Goal: Task Accomplishment & Management: Complete application form

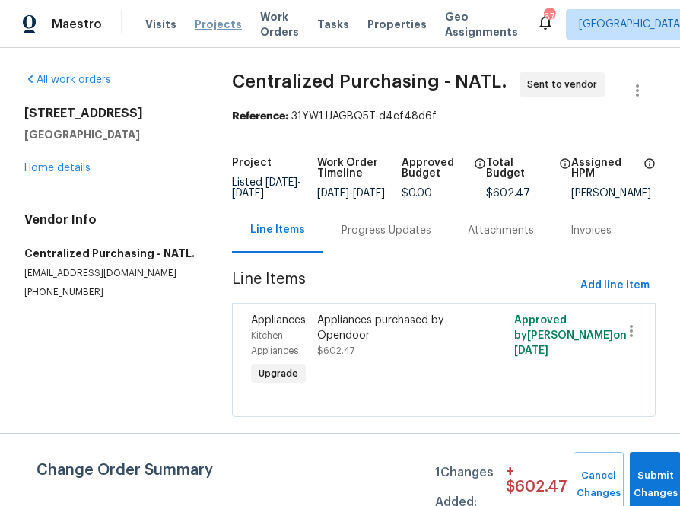
click at [196, 26] on span "Projects" at bounding box center [218, 24] width 47 height 15
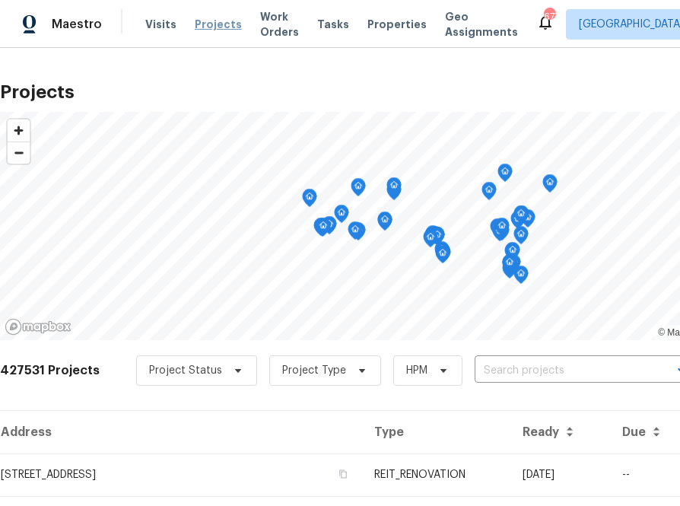
click at [202, 27] on span "Projects" at bounding box center [218, 24] width 47 height 15
click at [205, 26] on span "Projects" at bounding box center [218, 24] width 47 height 15
click at [528, 373] on input "text" at bounding box center [562, 371] width 174 height 24
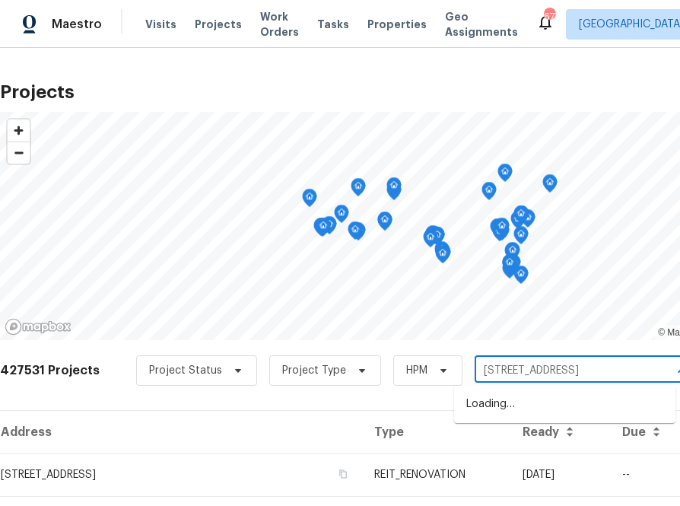
type input "[STREET_ADDRESS]"
click at [518, 406] on li "[STREET_ADDRESS]" at bounding box center [564, 404] width 221 height 25
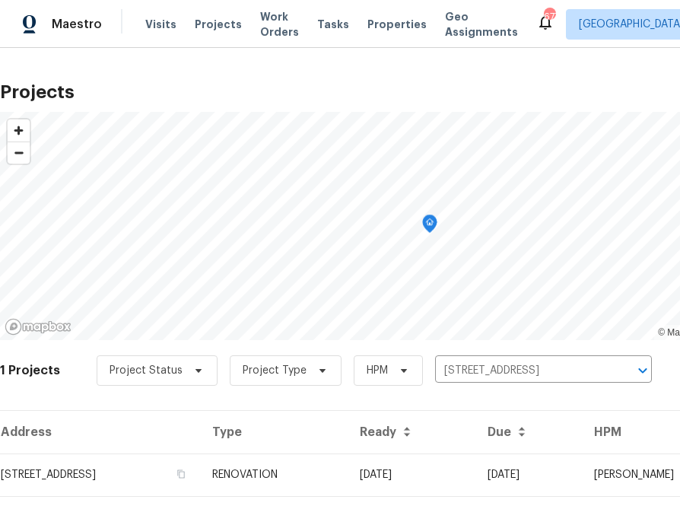
scroll to position [39, 0]
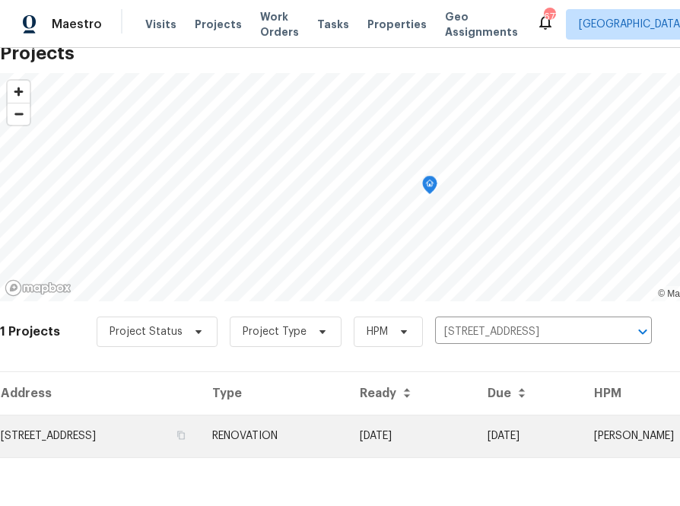
click at [142, 437] on td "[STREET_ADDRESS]" at bounding box center [100, 436] width 200 height 43
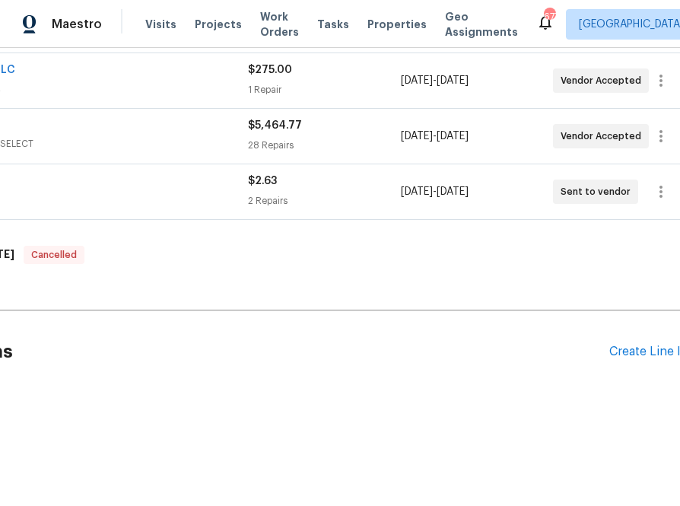
scroll to position [398, 165]
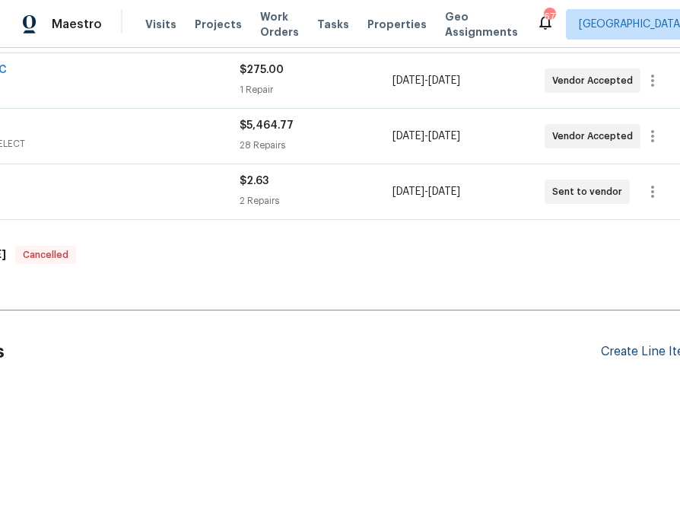
click at [622, 352] on div "Create Line Item" at bounding box center [648, 352] width 94 height 14
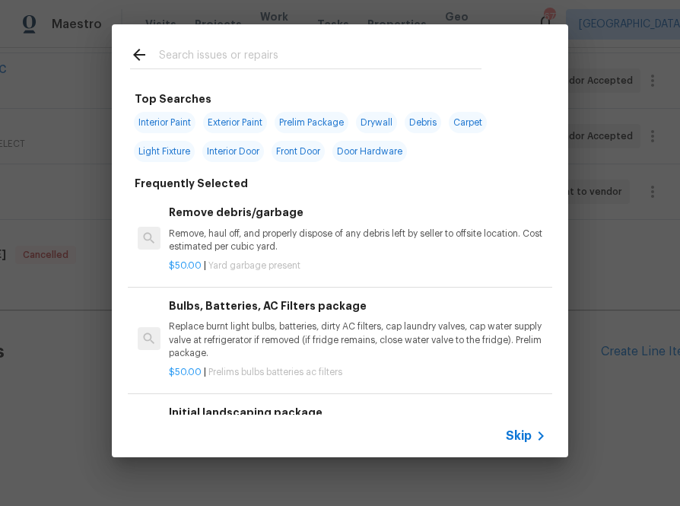
click at [383, 60] on input "text" at bounding box center [320, 57] width 323 height 23
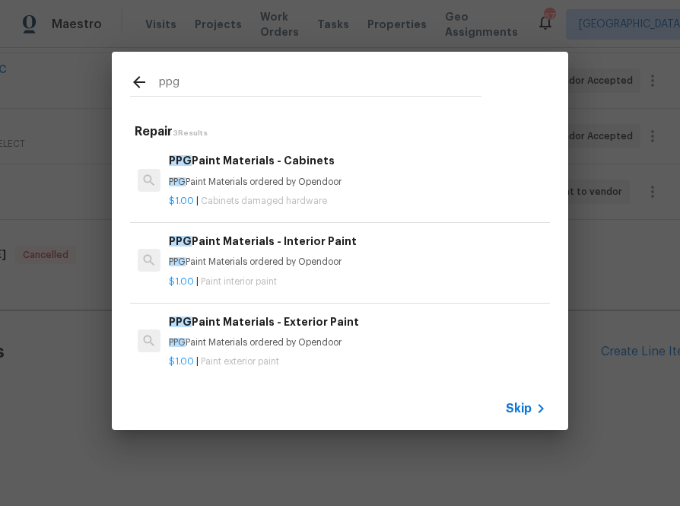
type input "ppg"
click at [243, 274] on div "$1.00 | Paint interior paint" at bounding box center [357, 278] width 377 height 19
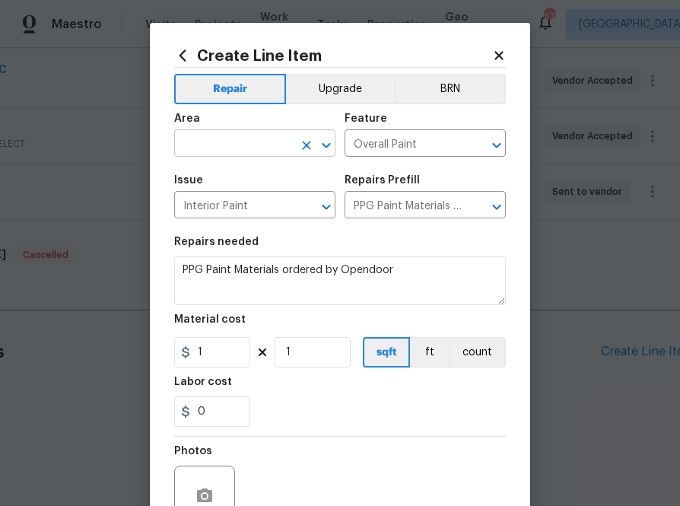
click at [238, 141] on input "text" at bounding box center [233, 145] width 119 height 24
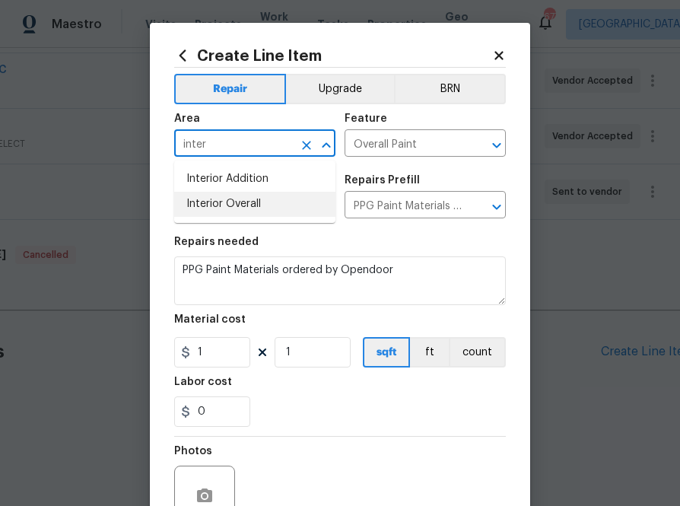
click at [251, 207] on li "Interior Overall" at bounding box center [254, 204] width 161 height 25
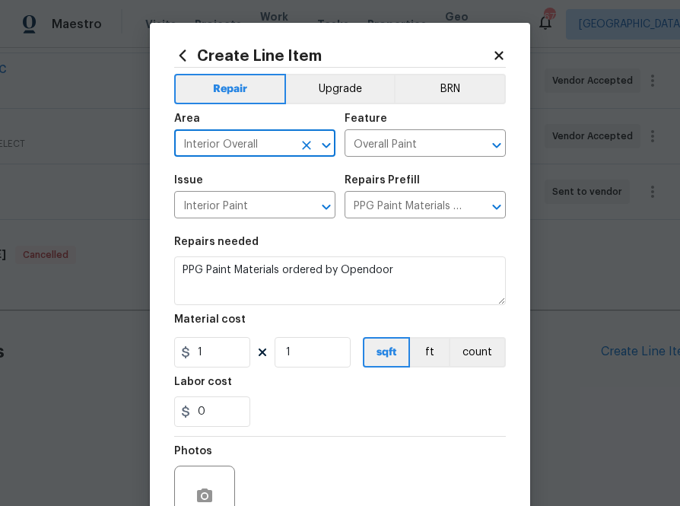
type input "Interior Overall"
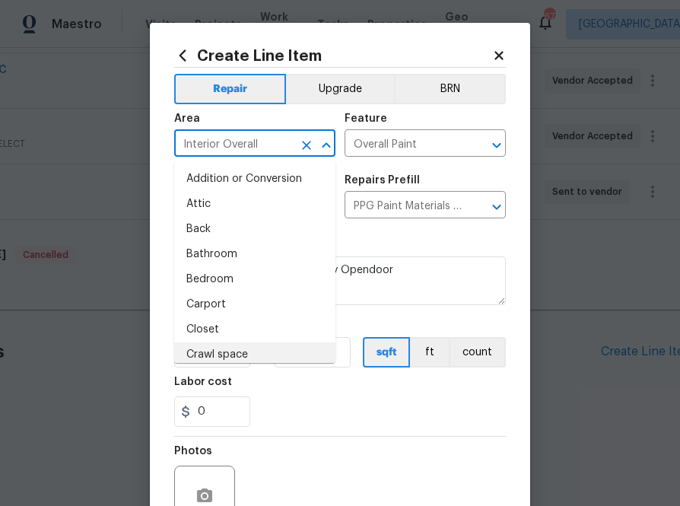
click at [410, 325] on div "Material cost" at bounding box center [340, 324] width 332 height 20
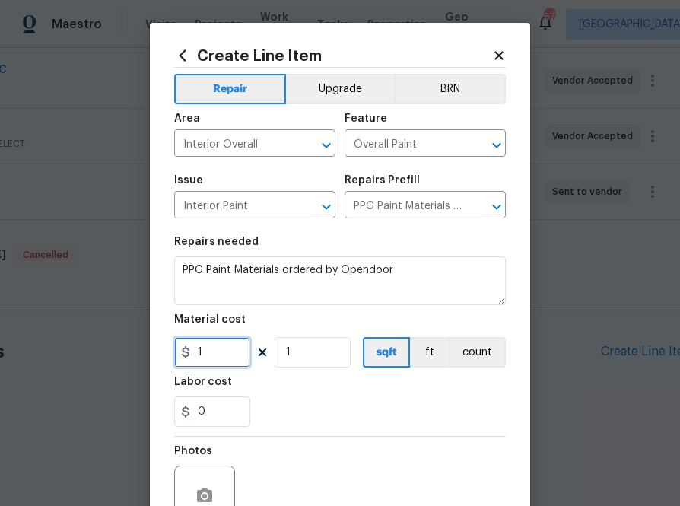
click at [221, 351] on input "1" at bounding box center [212, 352] width 76 height 30
paste input "412.97"
click at [221, 351] on input "1" at bounding box center [212, 352] width 76 height 30
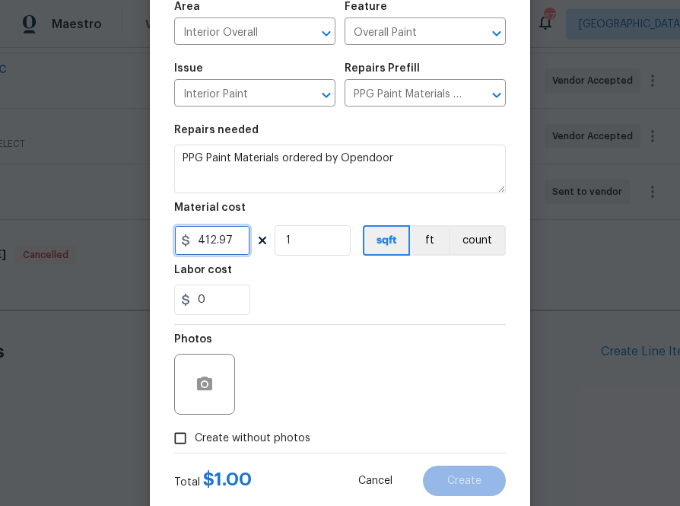
scroll to position [150, 0]
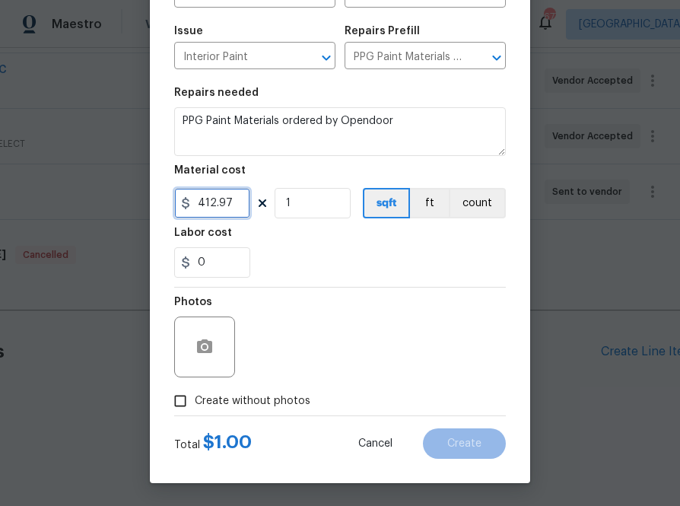
type input "412.97"
click at [272, 401] on span "Create without photos" at bounding box center [253, 401] width 116 height 16
click at [195, 401] on input "Create without photos" at bounding box center [180, 400] width 29 height 29
checkbox input "true"
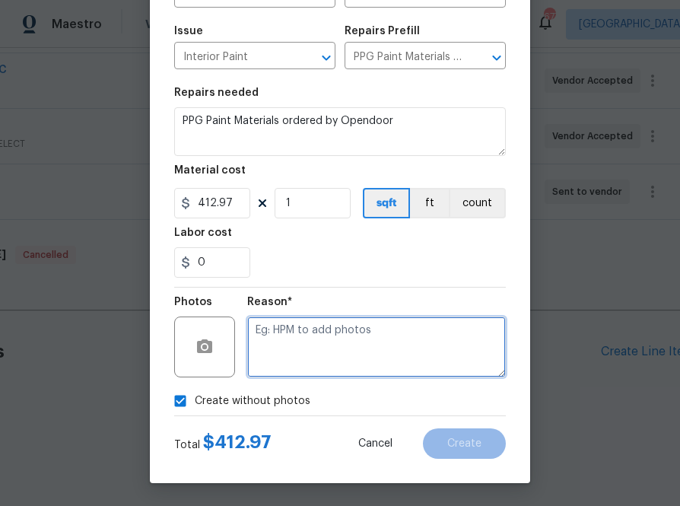
click at [288, 355] on textarea at bounding box center [376, 346] width 259 height 61
type textarea "na"
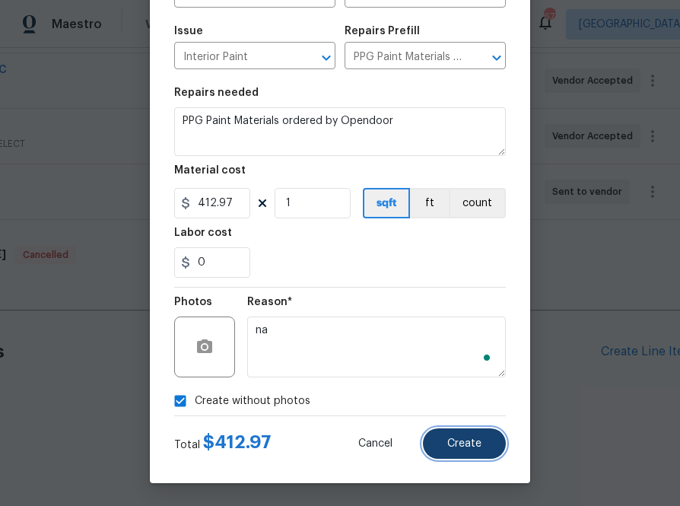
click at [470, 440] on span "Create" at bounding box center [464, 443] width 34 height 11
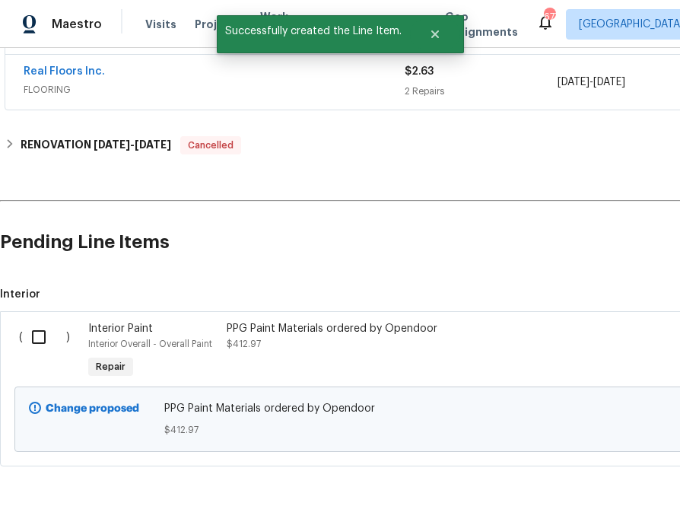
scroll to position [545, 0]
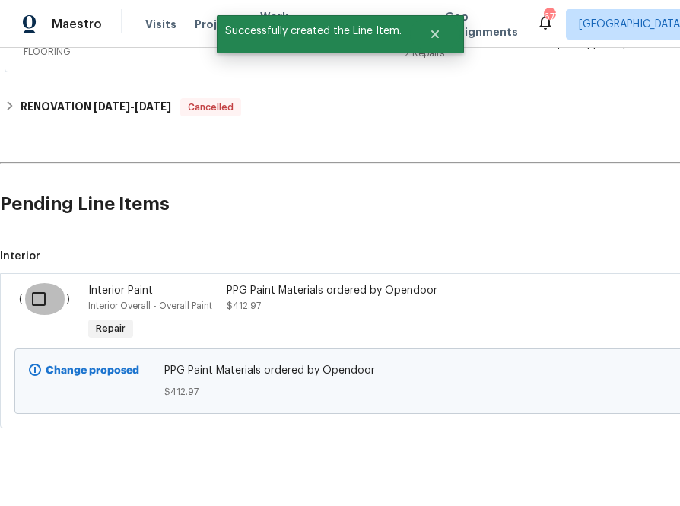
click at [48, 294] on input "checkbox" at bounding box center [44, 299] width 43 height 32
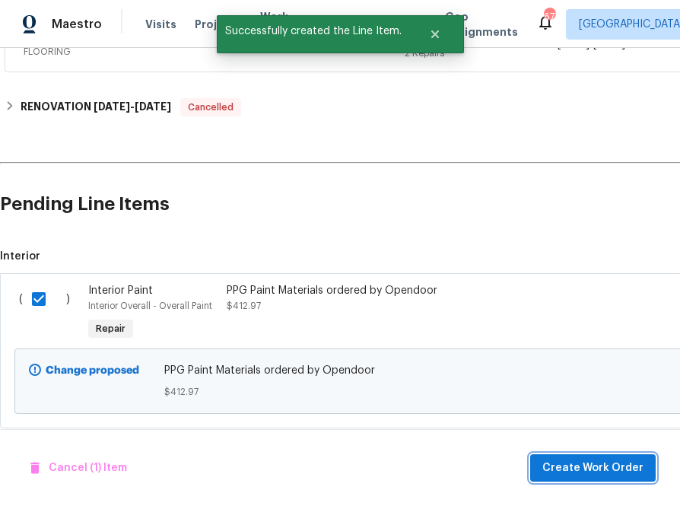
click at [570, 472] on span "Create Work Order" at bounding box center [592, 468] width 101 height 19
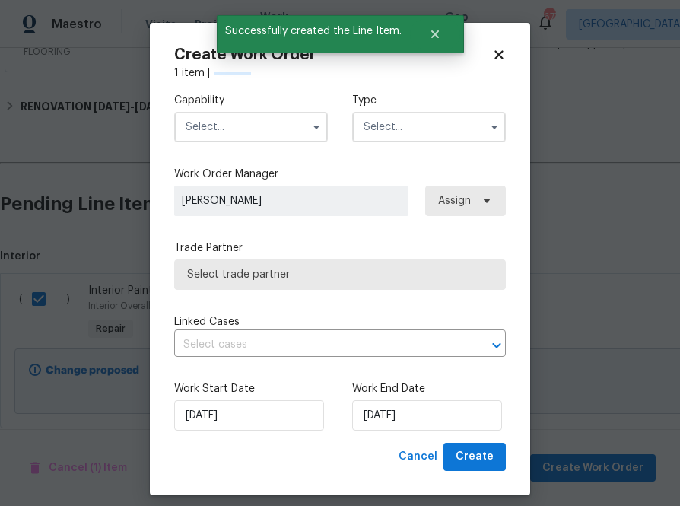
checkbox input "false"
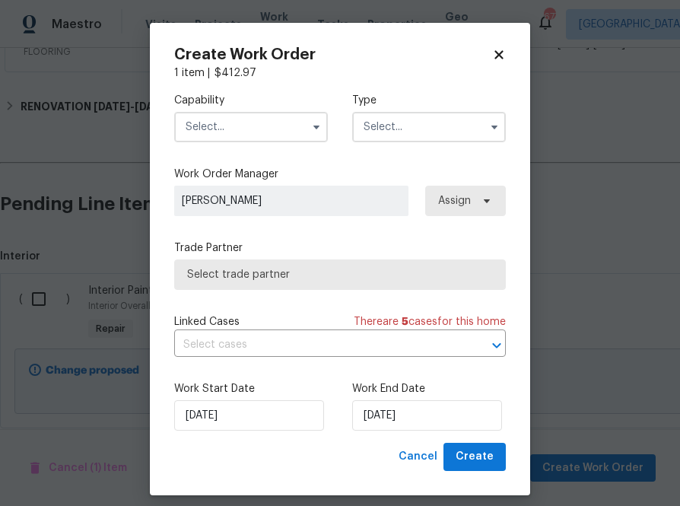
click at [263, 131] on input "text" at bounding box center [251, 127] width 154 height 30
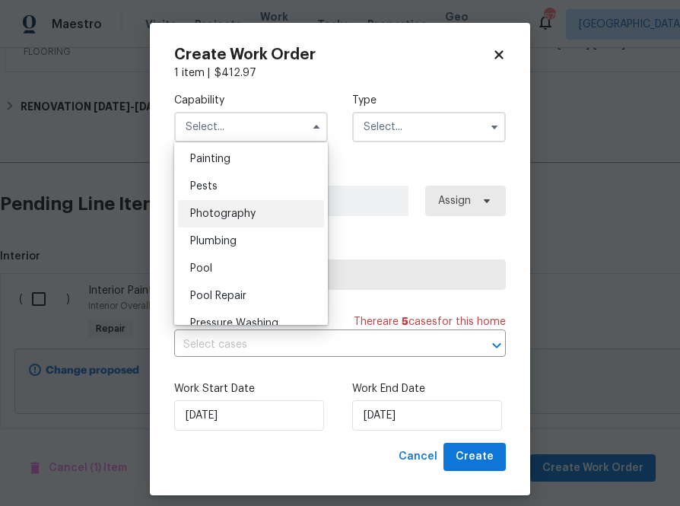
scroll to position [1271, 0]
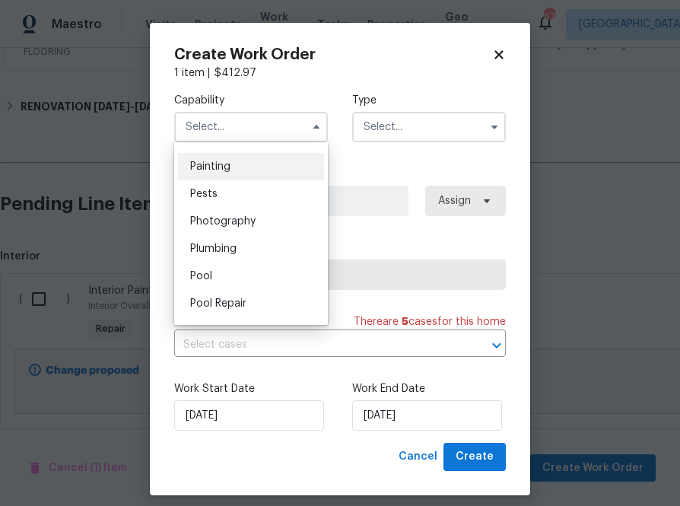
click at [250, 165] on div "Painting" at bounding box center [251, 166] width 146 height 27
type input "Painting"
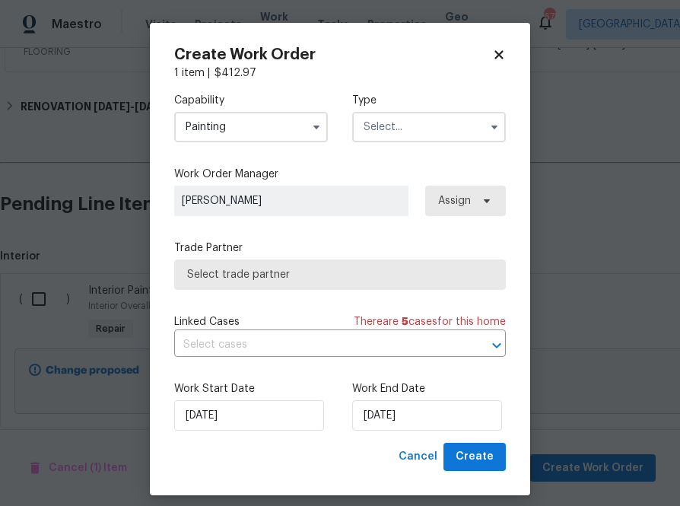
click at [431, 117] on input "text" at bounding box center [429, 127] width 154 height 30
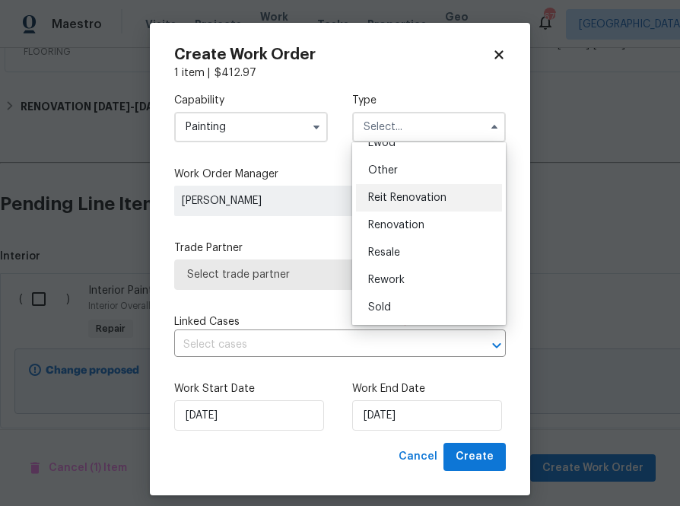
scroll to position [180, 0]
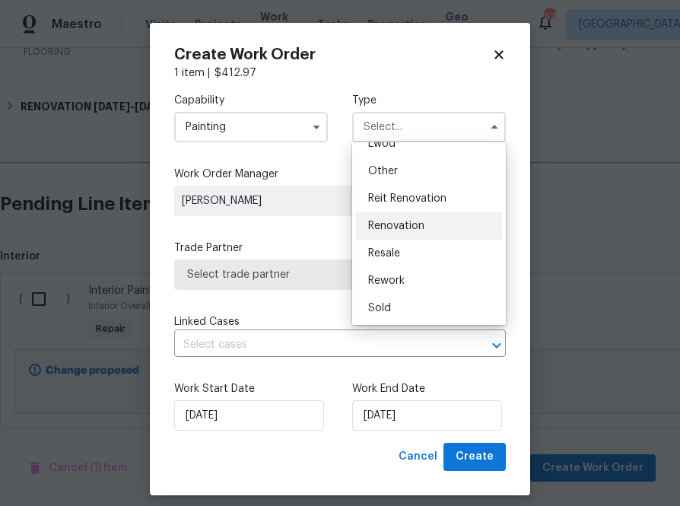
click at [426, 216] on div "Renovation" at bounding box center [429, 225] width 146 height 27
type input "Renovation"
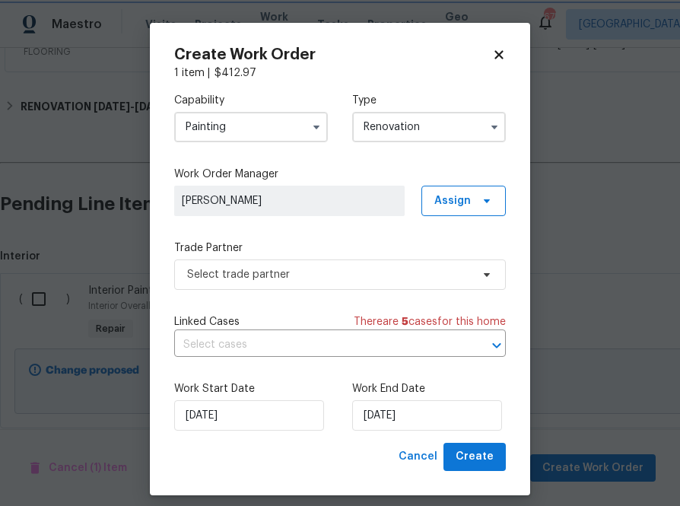
scroll to position [0, 0]
click at [460, 182] on div "Work Order Manager [PERSON_NAME] Assign" at bounding box center [340, 191] width 332 height 49
click at [468, 209] on span "Assign" at bounding box center [463, 201] width 84 height 30
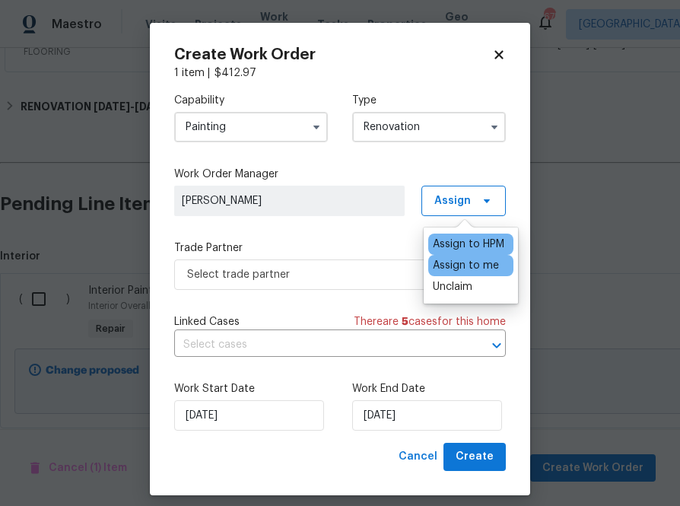
click at [460, 262] on div "Assign to me" at bounding box center [466, 265] width 66 height 15
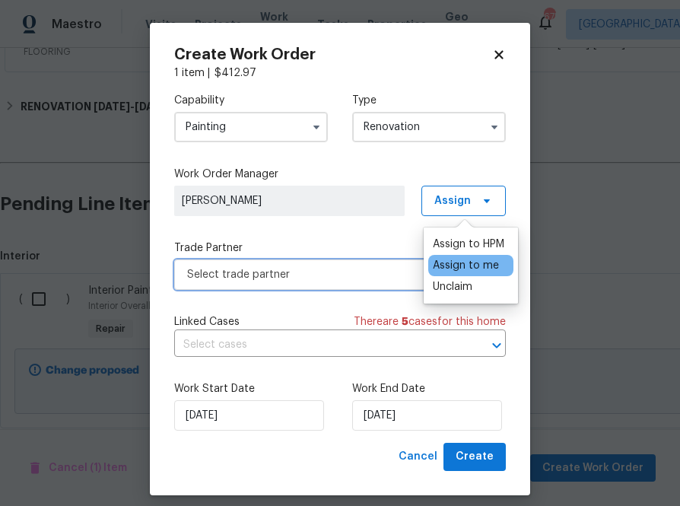
click at [347, 271] on span "Select trade partner" at bounding box center [329, 274] width 284 height 15
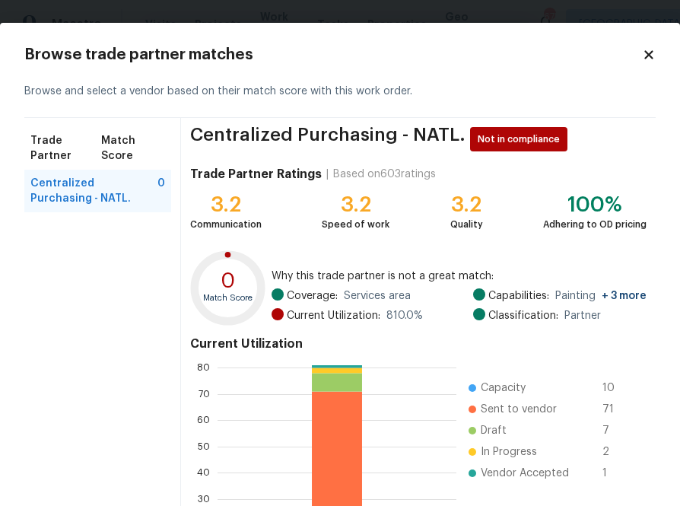
scroll to position [163, 0]
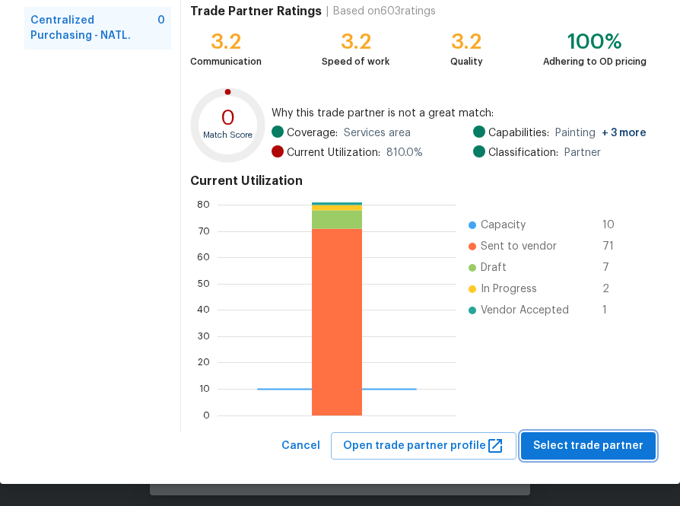
click at [564, 442] on span "Select trade partner" at bounding box center [588, 446] width 110 height 19
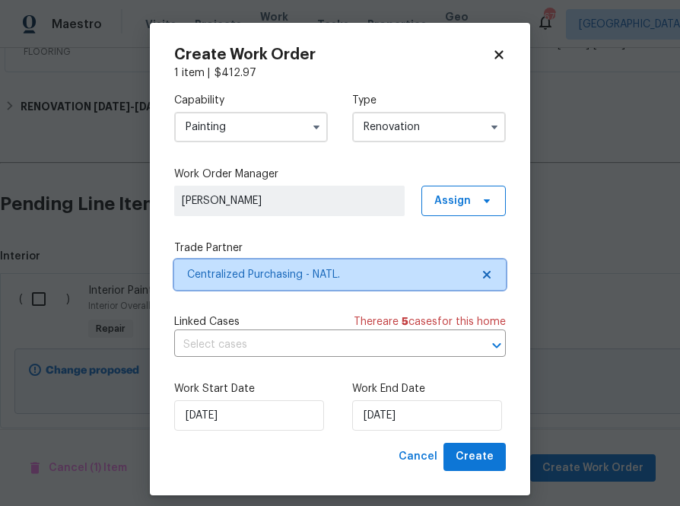
scroll to position [0, 0]
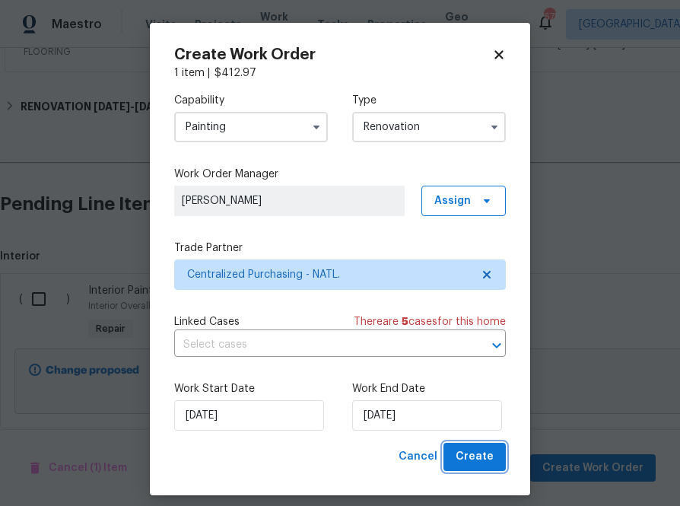
click at [460, 466] on button "Create" at bounding box center [475, 457] width 62 height 28
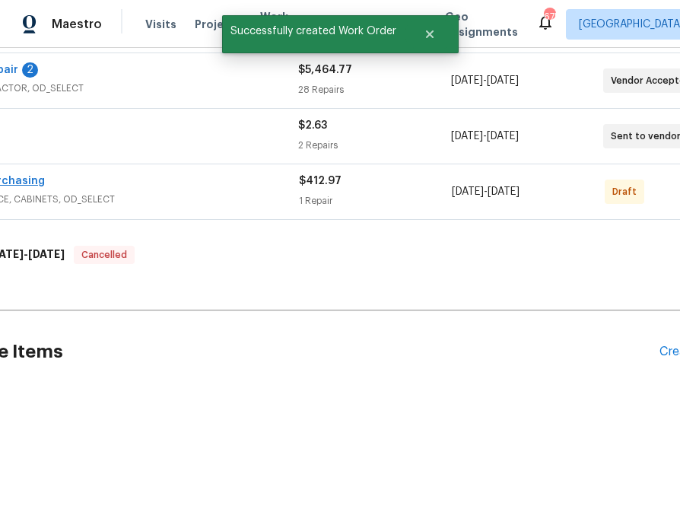
scroll to position [453, 0]
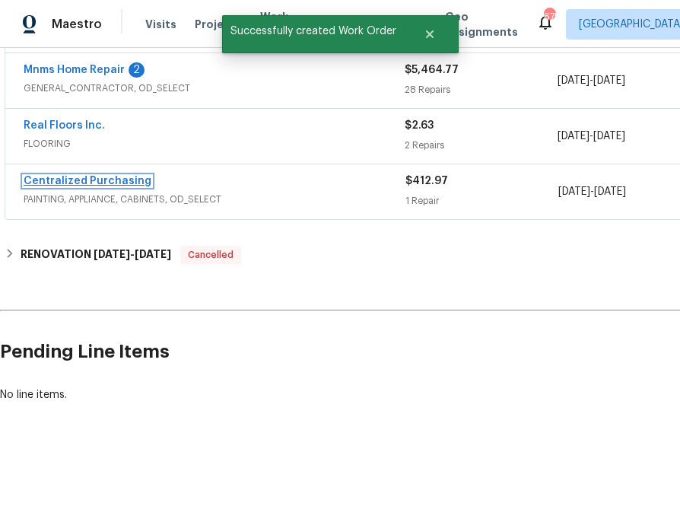
click at [66, 183] on link "Centralized Purchasing" at bounding box center [88, 181] width 128 height 11
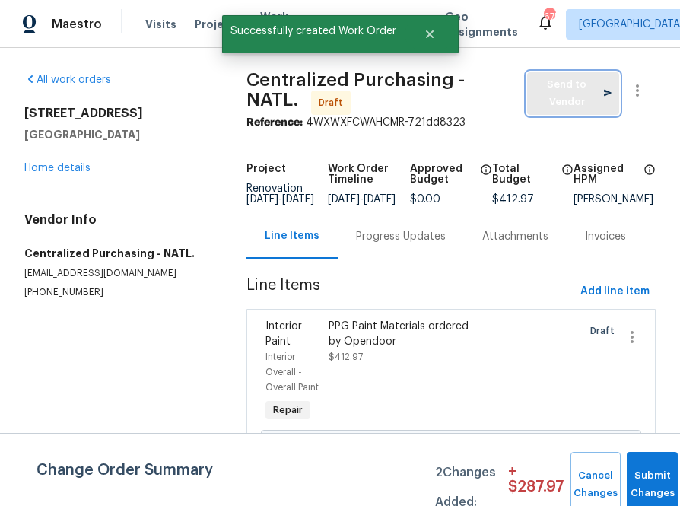
click at [564, 78] on span "Send to Vendor" at bounding box center [573, 93] width 77 height 35
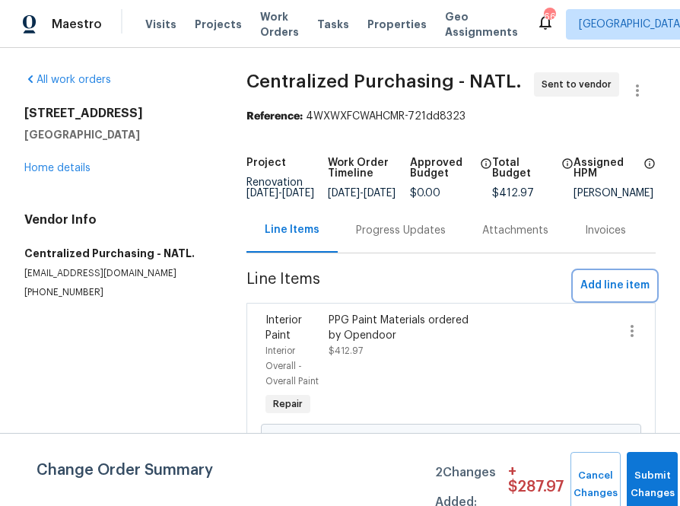
click at [601, 291] on span "Add line item" at bounding box center [614, 285] width 69 height 19
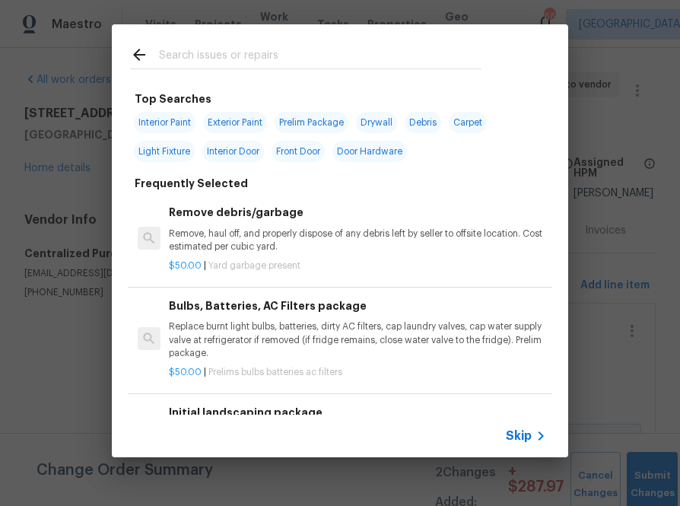
click at [221, 56] on input "text" at bounding box center [320, 57] width 323 height 23
type input "a"
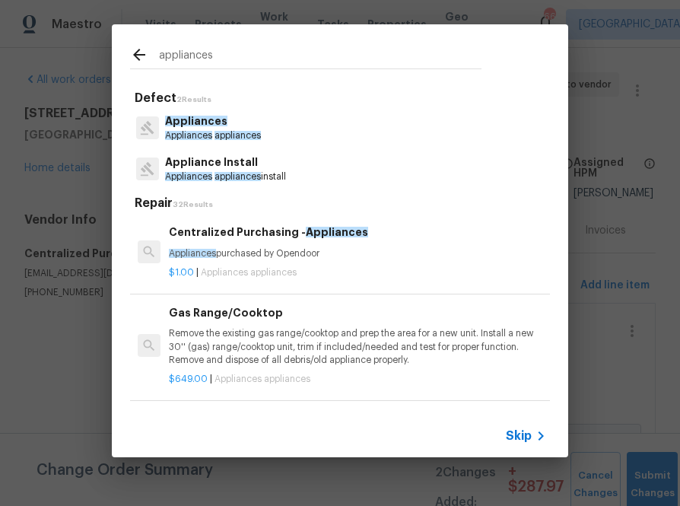
type input "appliances"
click at [192, 140] on span "Appliances" at bounding box center [188, 135] width 47 height 9
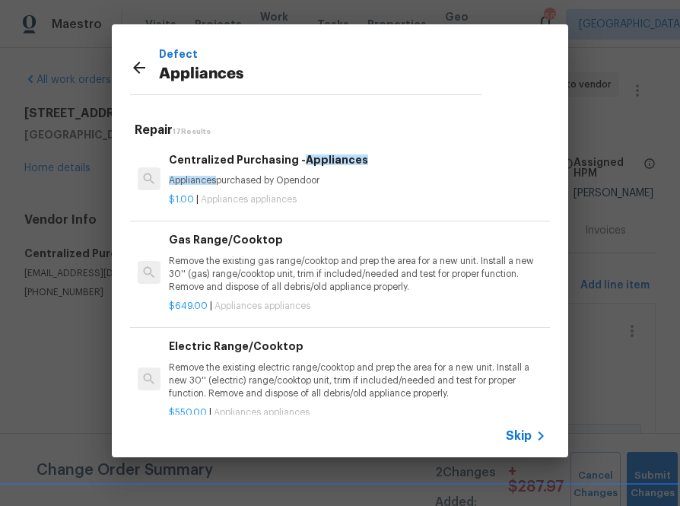
click at [221, 189] on div "$1.00 | Appliances appliances" at bounding box center [357, 196] width 377 height 19
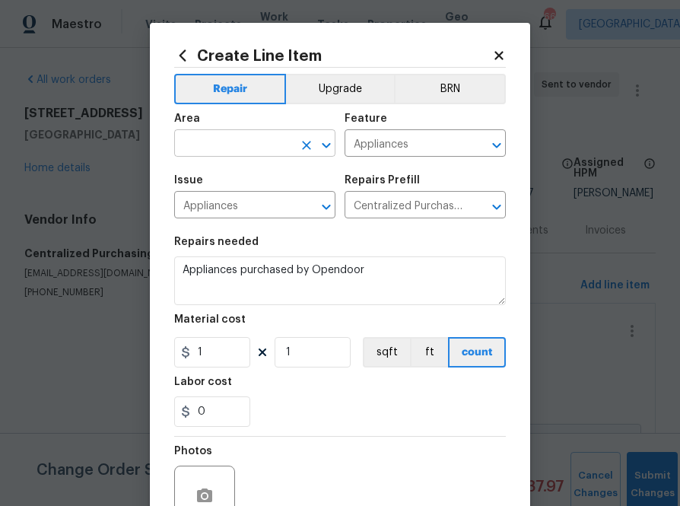
click at [272, 142] on input "text" at bounding box center [233, 145] width 119 height 24
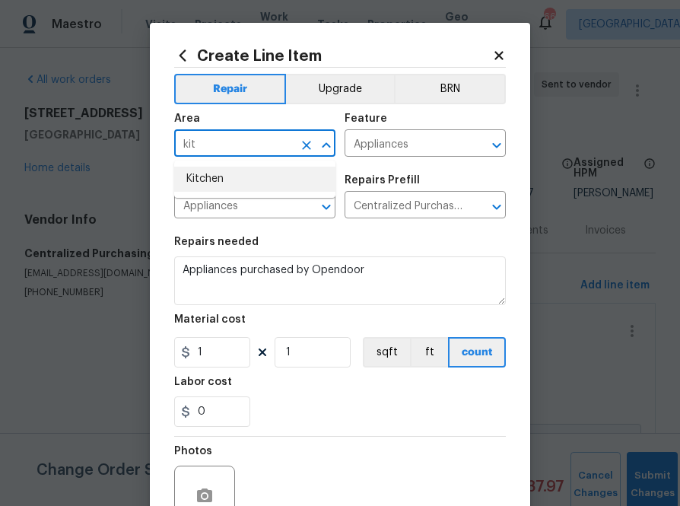
click at [243, 180] on li "Kitchen" at bounding box center [254, 179] width 161 height 25
type input "Kitchen"
click at [221, 351] on input "1" at bounding box center [212, 352] width 76 height 30
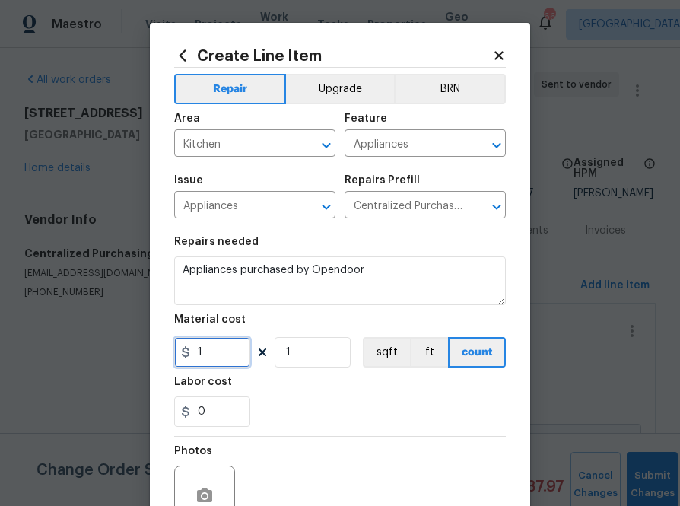
paste input "723.87"
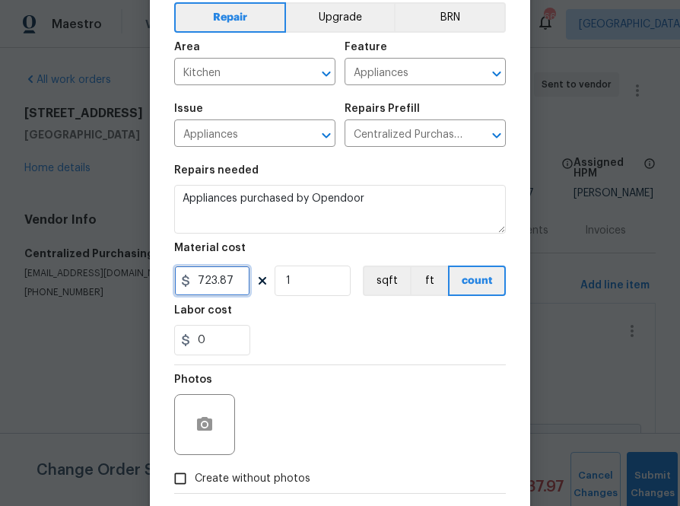
scroll to position [150, 0]
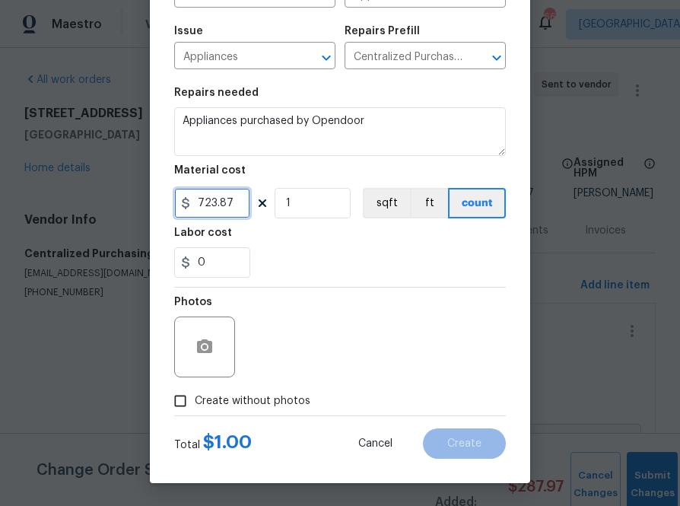
type input "723.87"
click at [269, 398] on span "Create without photos" at bounding box center [253, 401] width 116 height 16
click at [195, 398] on input "Create without photos" at bounding box center [180, 400] width 29 height 29
checkbox input "true"
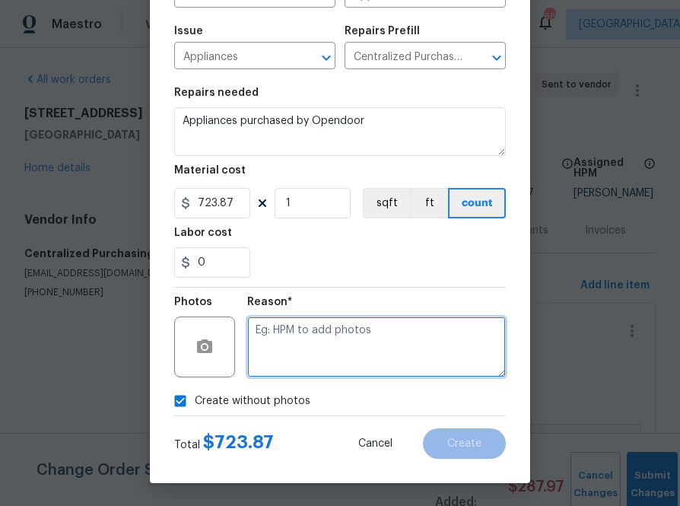
click at [309, 338] on textarea at bounding box center [376, 346] width 259 height 61
type textarea "na"
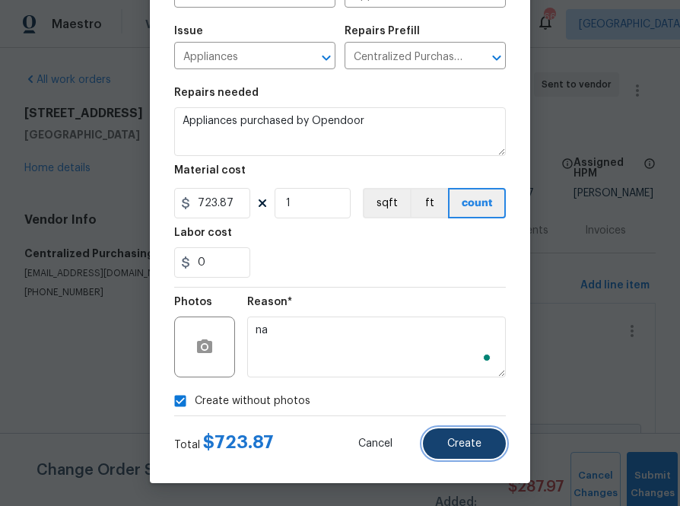
click at [454, 438] on span "Create" at bounding box center [464, 443] width 34 height 11
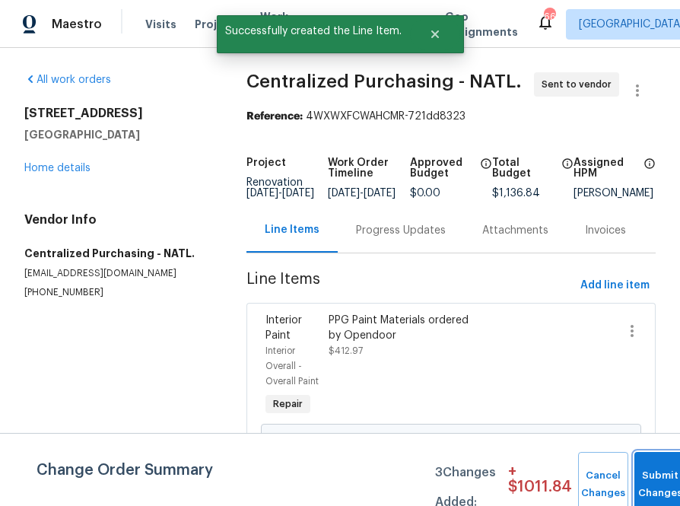
click at [641, 472] on button "Submit Changes" at bounding box center [659, 484] width 51 height 65
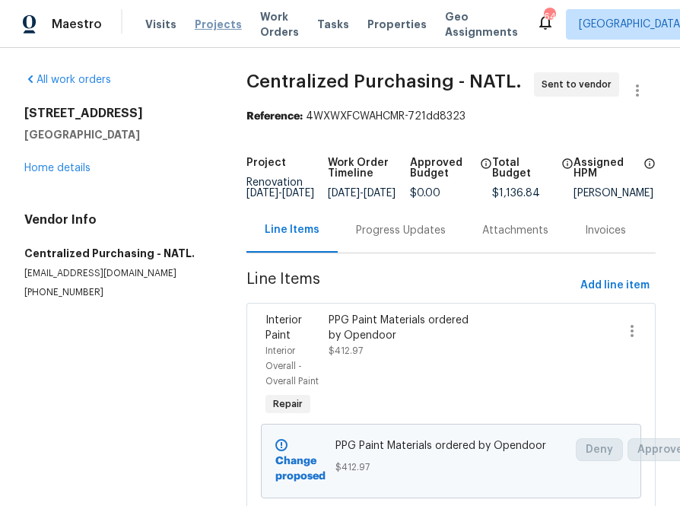
click at [202, 27] on span "Projects" at bounding box center [218, 24] width 47 height 15
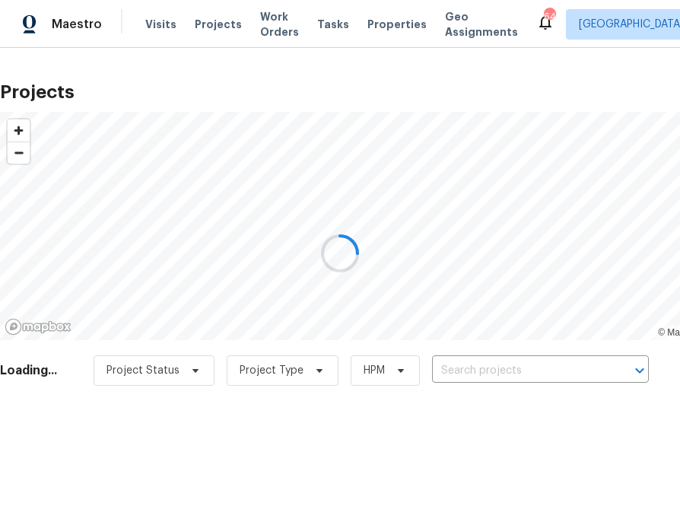
click at [517, 377] on div at bounding box center [340, 253] width 680 height 506
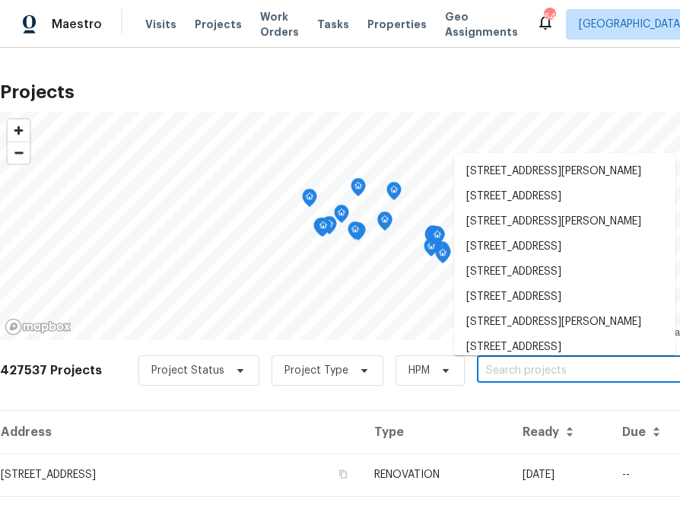
click at [516, 377] on input "text" at bounding box center [564, 371] width 174 height 24
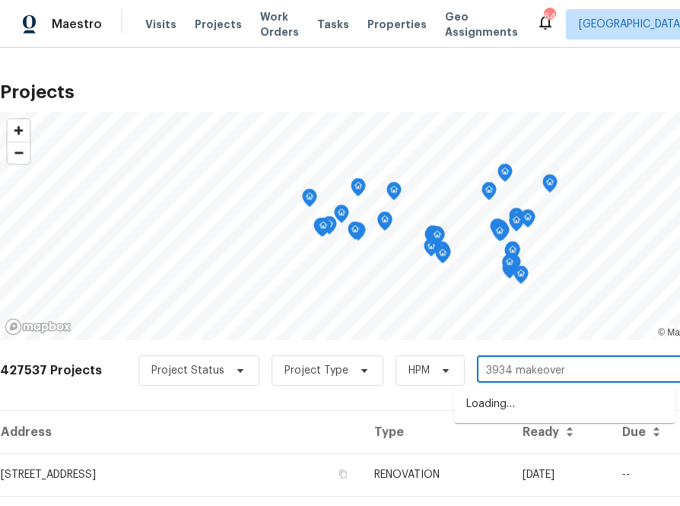
type input "3934 makeover"
click at [542, 399] on li "[STREET_ADDRESS]" at bounding box center [564, 404] width 221 height 25
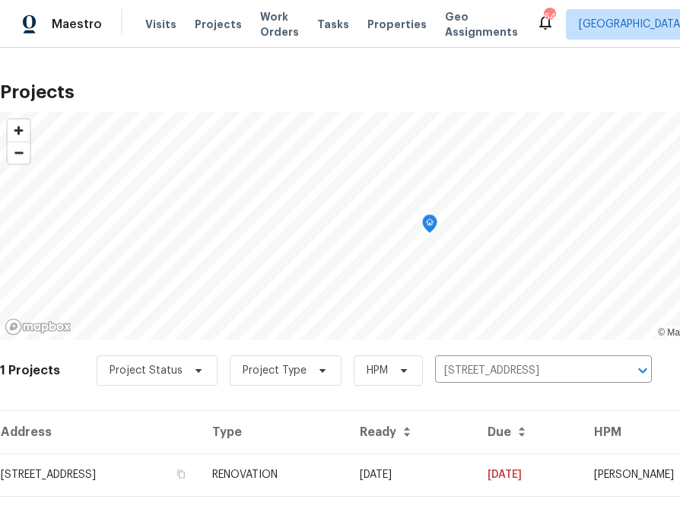
scroll to position [39, 0]
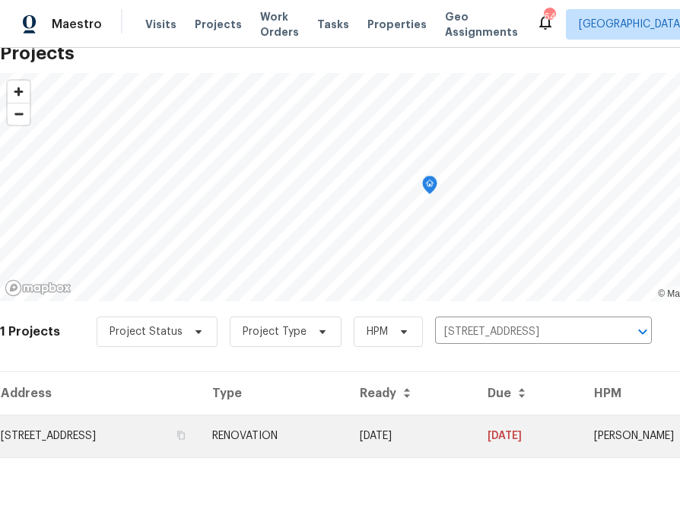
click at [148, 431] on td "[STREET_ADDRESS]" at bounding box center [100, 436] width 200 height 43
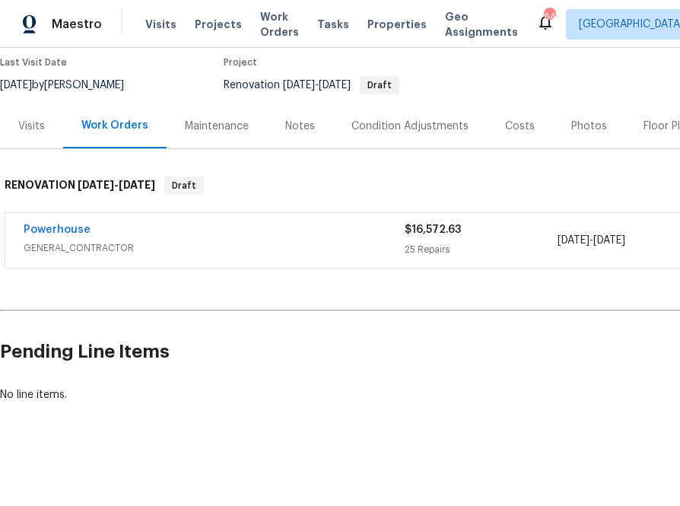
scroll to position [127, 180]
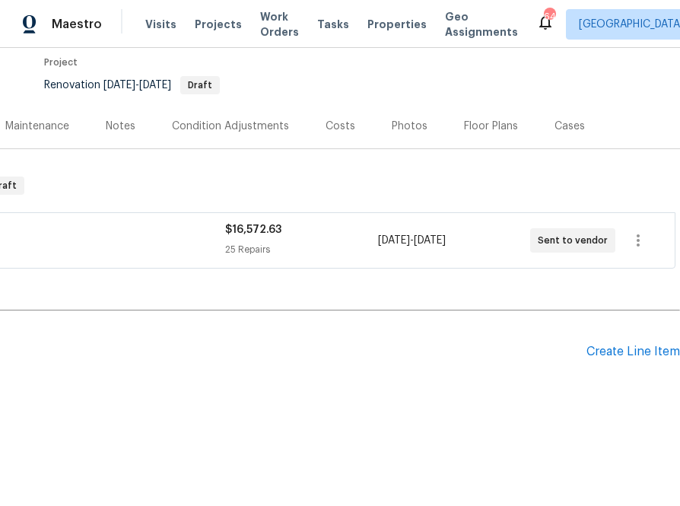
click at [649, 361] on div "Pending Line Items Create Line Item" at bounding box center [250, 351] width 860 height 71
click at [641, 360] on div "Pending Line Items Create Line Item" at bounding box center [250, 351] width 860 height 71
click at [641, 353] on div "Create Line Item" at bounding box center [634, 352] width 94 height 14
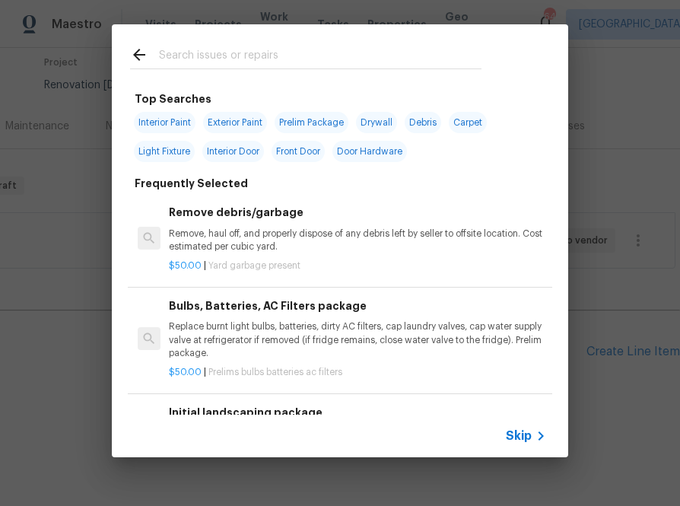
click at [530, 434] on span "Skip" at bounding box center [519, 435] width 26 height 15
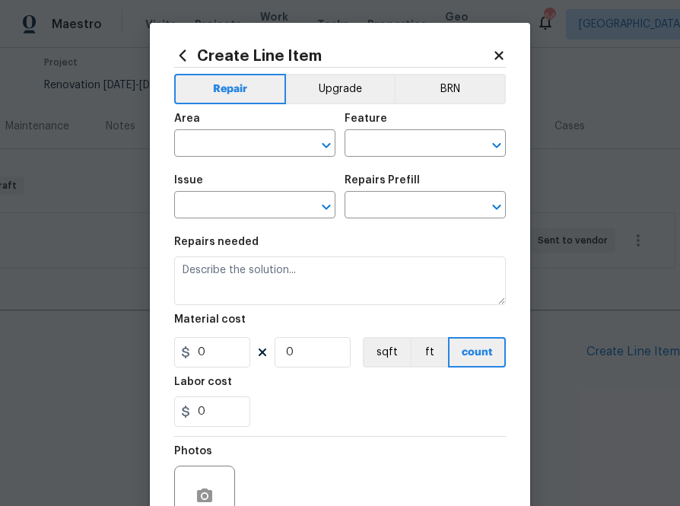
click at [181, 48] on icon at bounding box center [182, 55] width 17 height 17
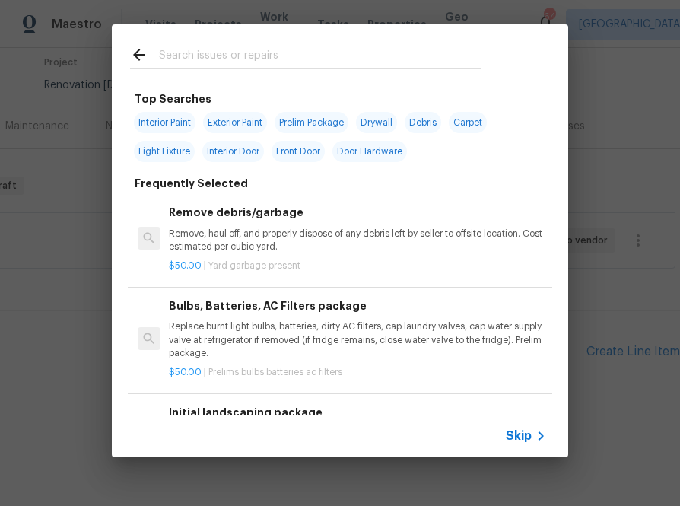
click at [272, 52] on input "text" at bounding box center [320, 57] width 323 height 23
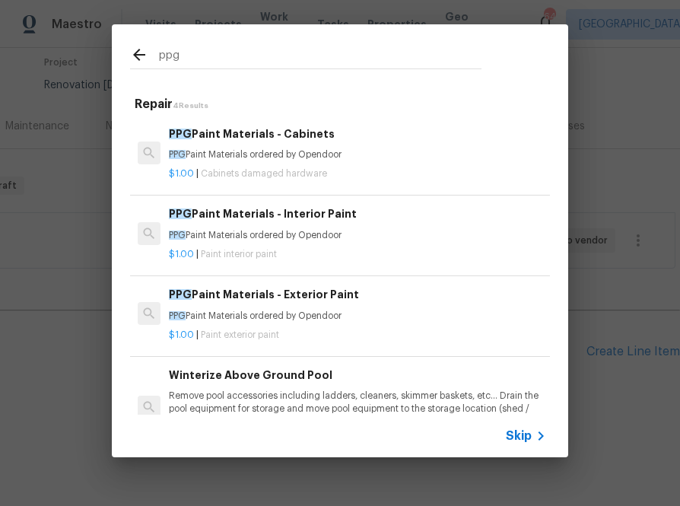
type input "ppg"
click at [232, 255] on span "Paint interior paint" at bounding box center [239, 254] width 76 height 9
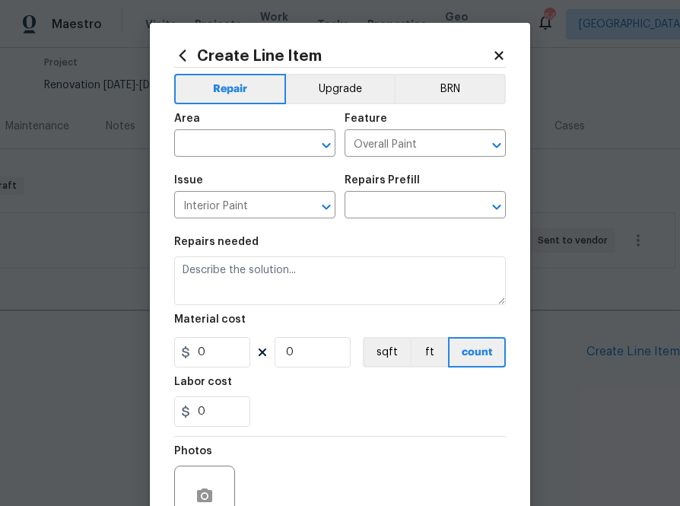
type input "PPG Paint Materials - Interior Paint $1.00"
type textarea "PPG Paint Materials ordered by Opendoor"
type input "1"
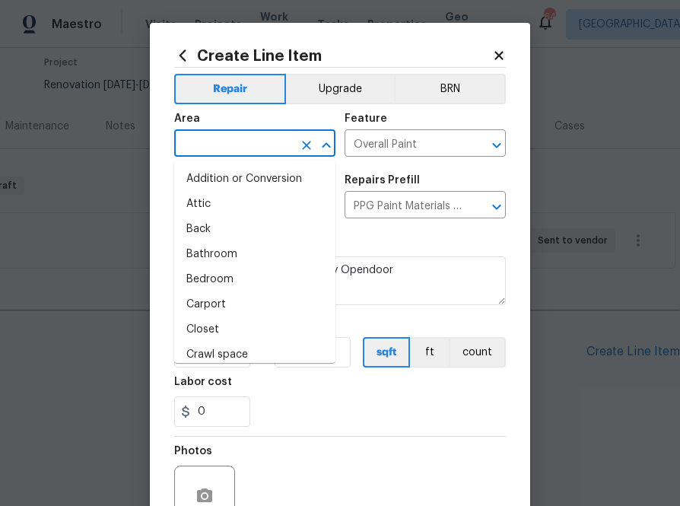
click at [239, 145] on input "text" at bounding box center [233, 145] width 119 height 24
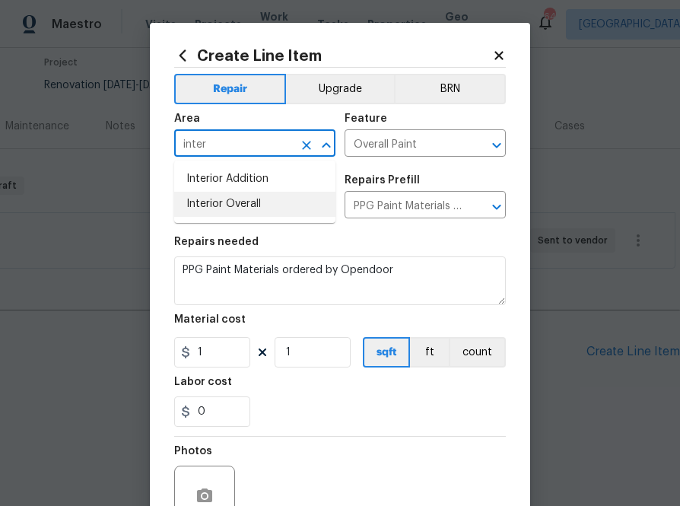
click at [228, 206] on li "Interior Overall" at bounding box center [254, 204] width 161 height 25
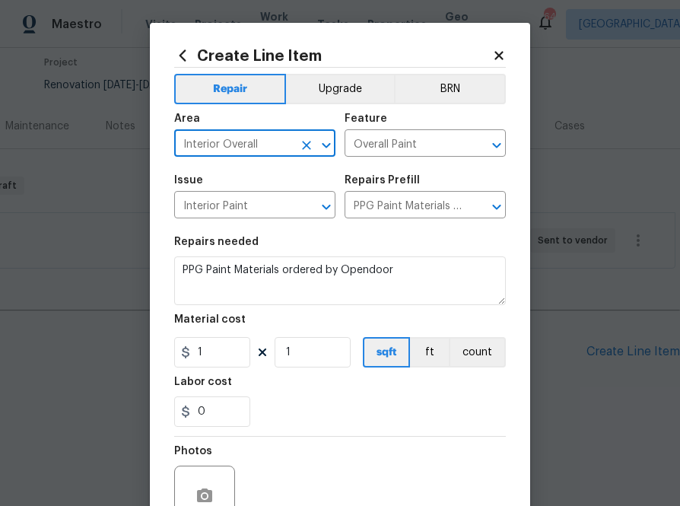
type input "Interior Overall"
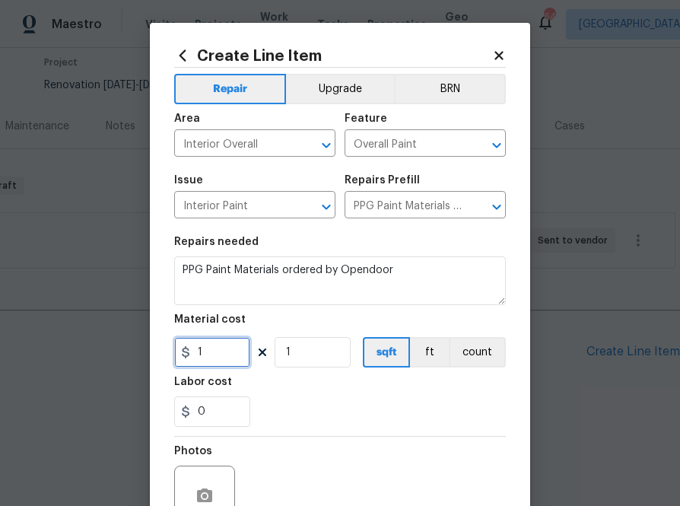
click at [216, 345] on input "1" at bounding box center [212, 352] width 76 height 30
paste input "text"
click at [206, 361] on input "1" at bounding box center [212, 352] width 76 height 30
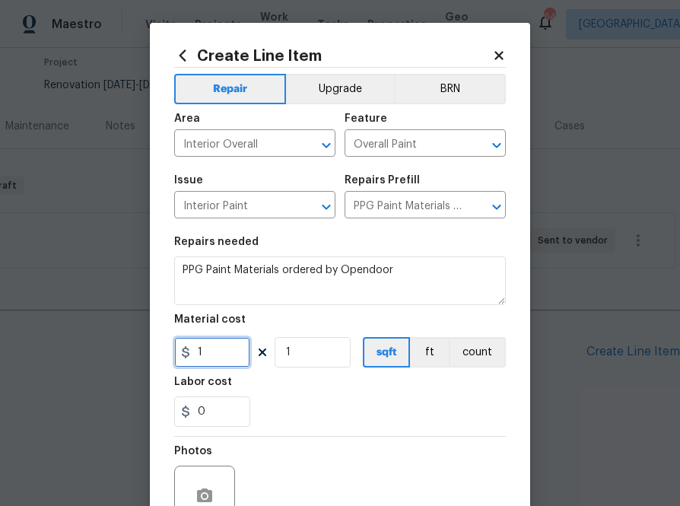
paste input "675.5"
type input "675.51"
click at [300, 396] on div "0" at bounding box center [340, 411] width 332 height 30
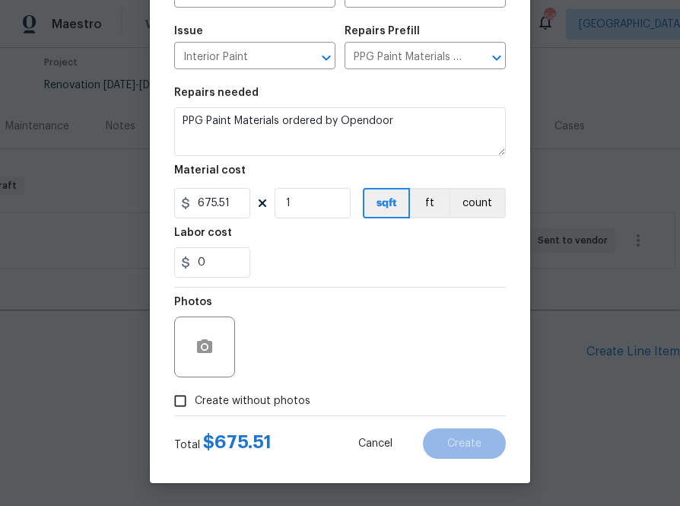
click at [283, 402] on span "Create without photos" at bounding box center [253, 401] width 116 height 16
click at [195, 402] on input "Create without photos" at bounding box center [180, 400] width 29 height 29
checkbox input "true"
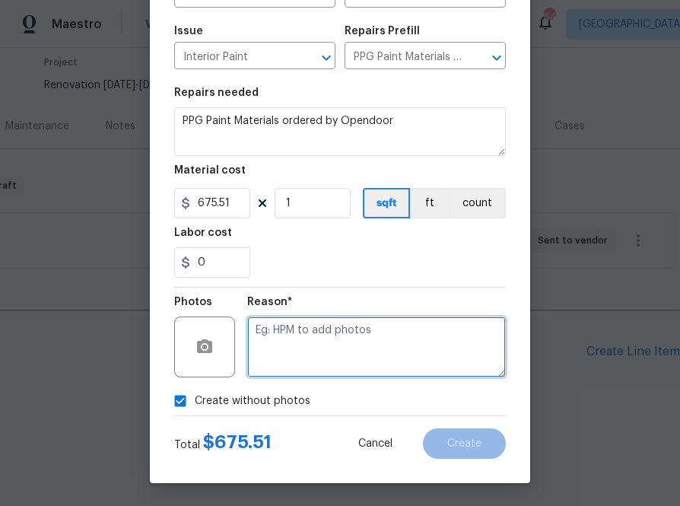
click at [326, 343] on textarea at bounding box center [376, 346] width 259 height 61
type textarea "na"
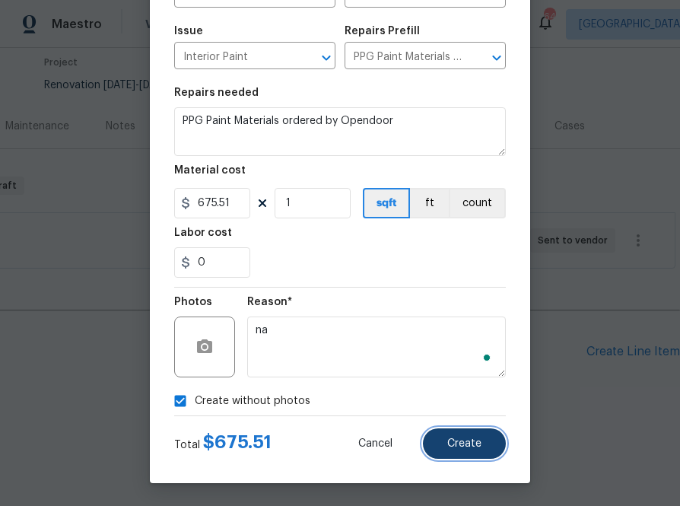
click at [477, 443] on span "Create" at bounding box center [464, 443] width 34 height 11
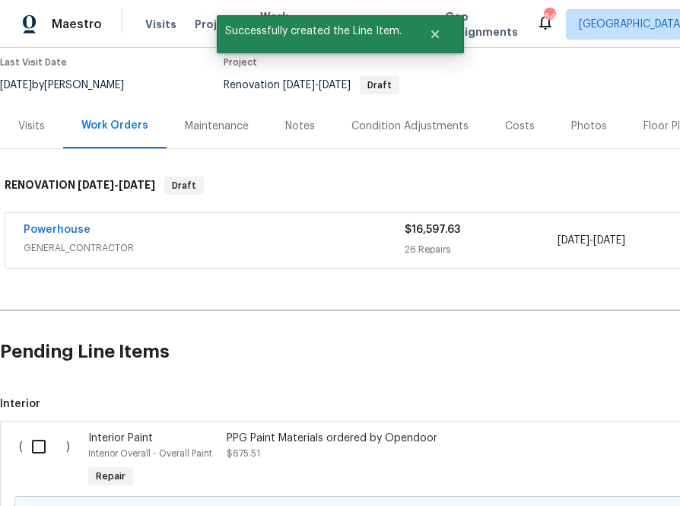
scroll to position [301, 0]
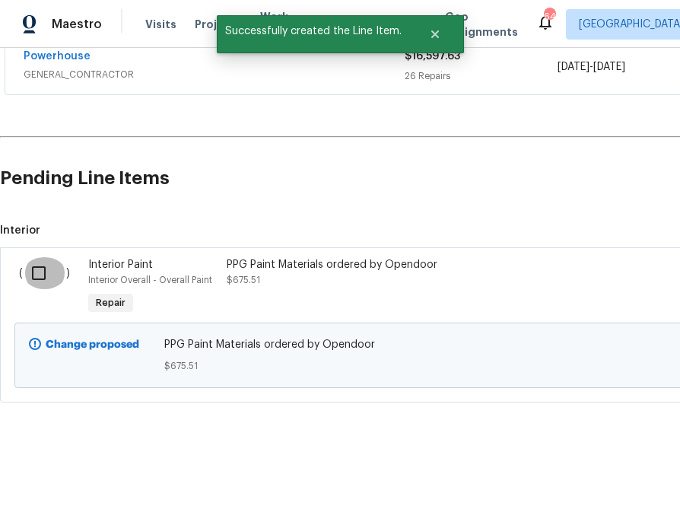
click at [59, 271] on input "checkbox" at bounding box center [44, 273] width 43 height 32
checkbox input "true"
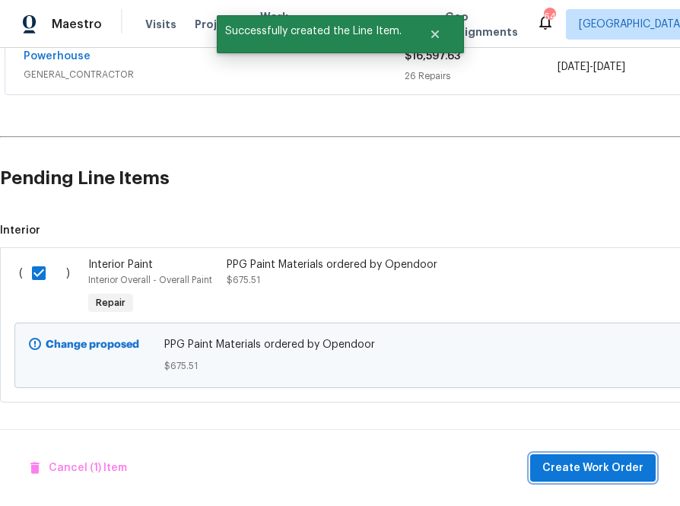
click at [552, 471] on span "Create Work Order" at bounding box center [592, 468] width 101 height 19
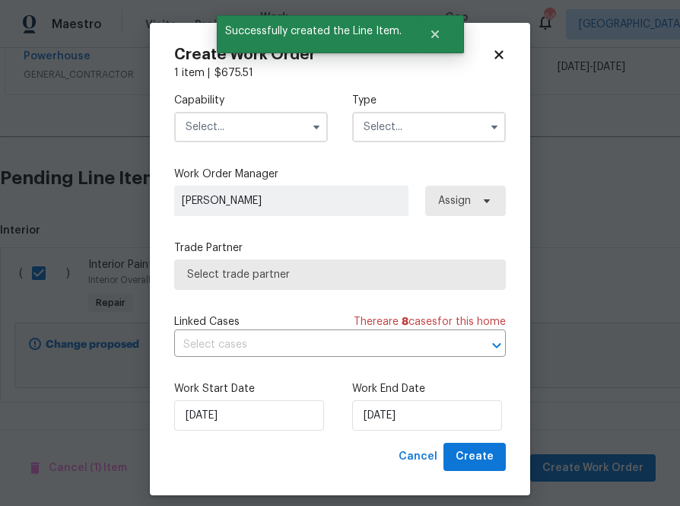
click at [243, 119] on input "text" at bounding box center [251, 127] width 154 height 30
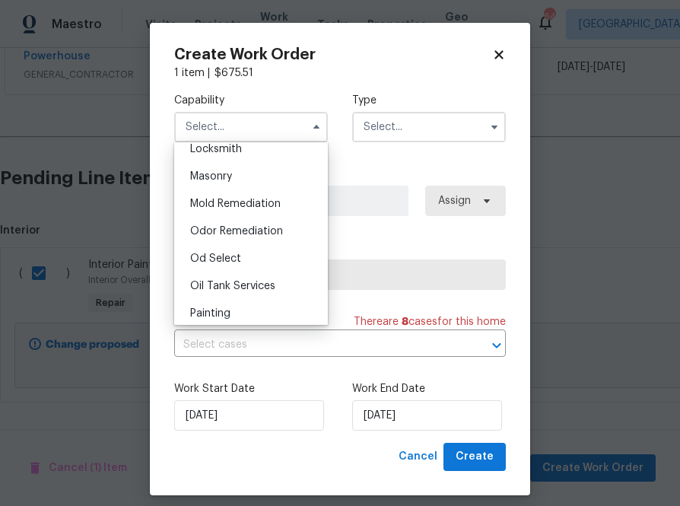
scroll to position [1155, 0]
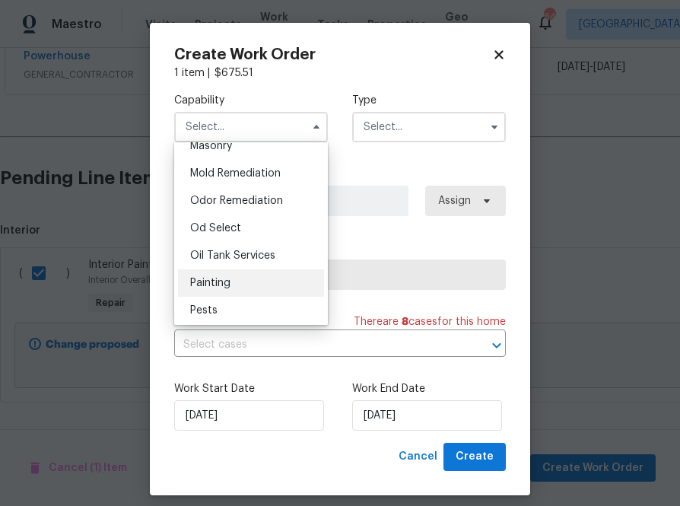
click at [232, 275] on div "Painting" at bounding box center [251, 282] width 146 height 27
type input "Painting"
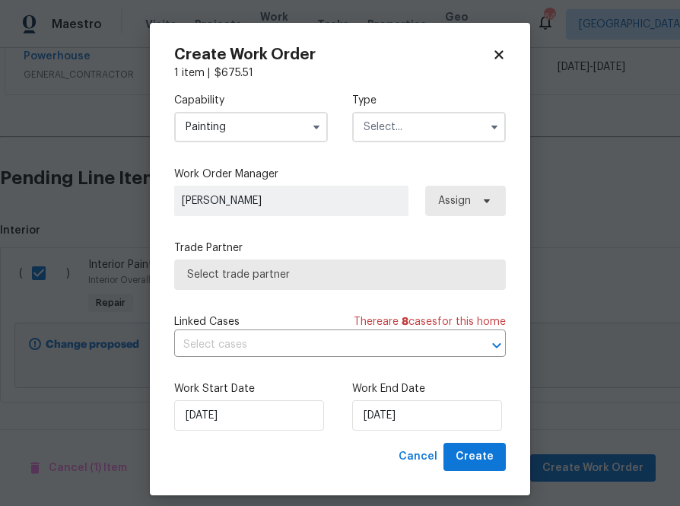
click at [415, 123] on input "text" at bounding box center [429, 127] width 154 height 30
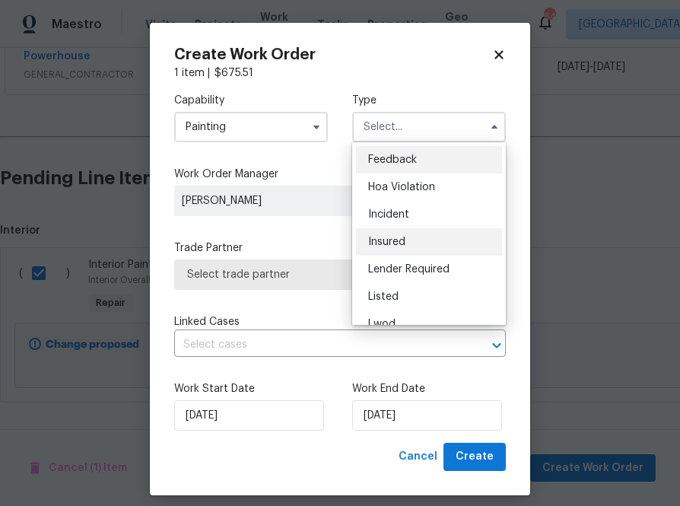
scroll to position [142, 0]
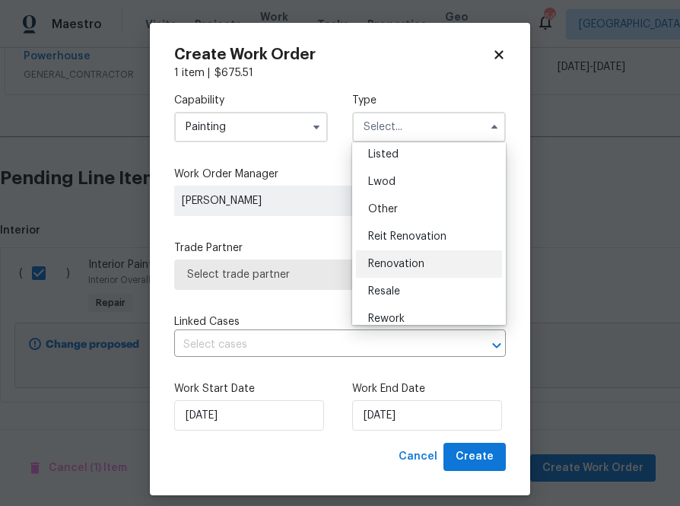
click at [393, 267] on span "Renovation" at bounding box center [396, 264] width 56 height 11
type input "Renovation"
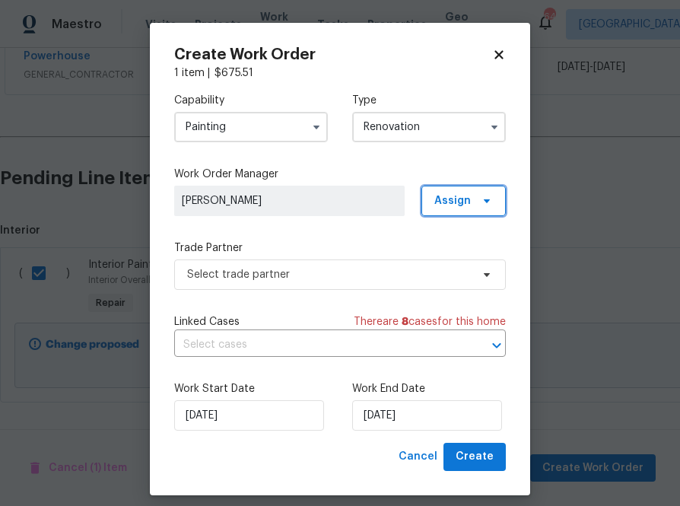
click at [460, 206] on span "Assign" at bounding box center [452, 200] width 37 height 15
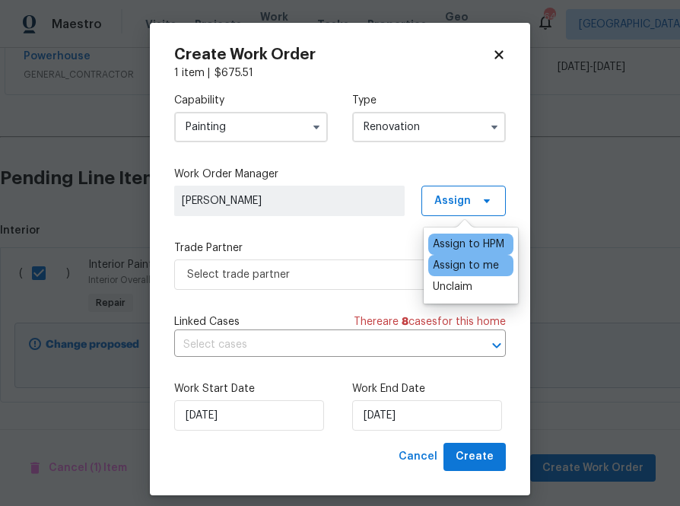
click at [438, 267] on div "Assign to me" at bounding box center [466, 265] width 66 height 15
click at [332, 294] on div "Capability Painting Type Renovation Work Order Manager [PERSON_NAME] Assign Tra…" at bounding box center [340, 262] width 332 height 362
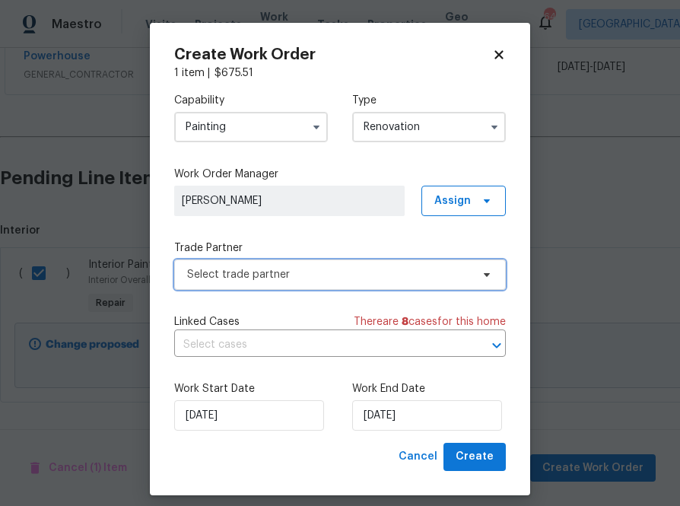
click at [332, 287] on span "Select trade partner" at bounding box center [340, 274] width 332 height 30
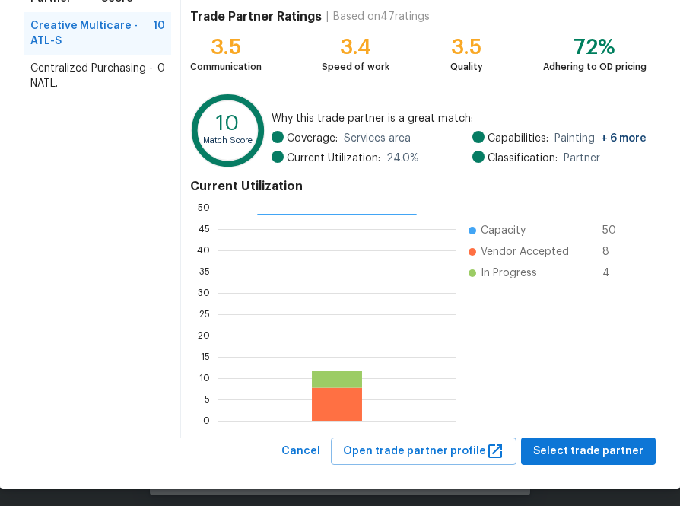
scroll to position [163, 0]
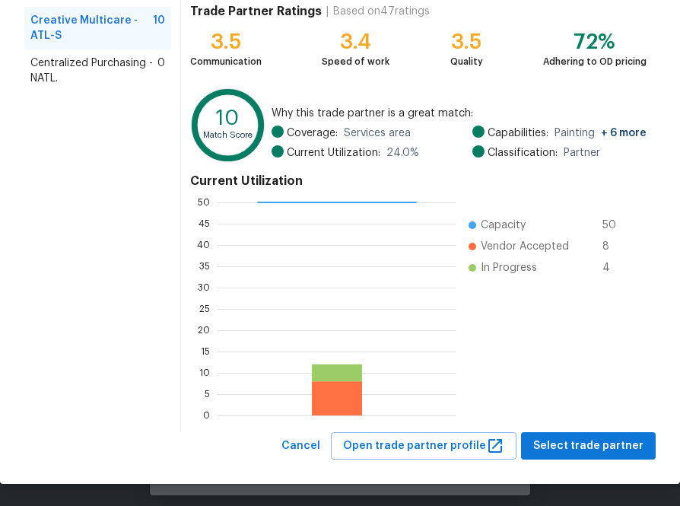
click at [54, 63] on span "Centralized Purchasing - NATL." at bounding box center [93, 71] width 127 height 30
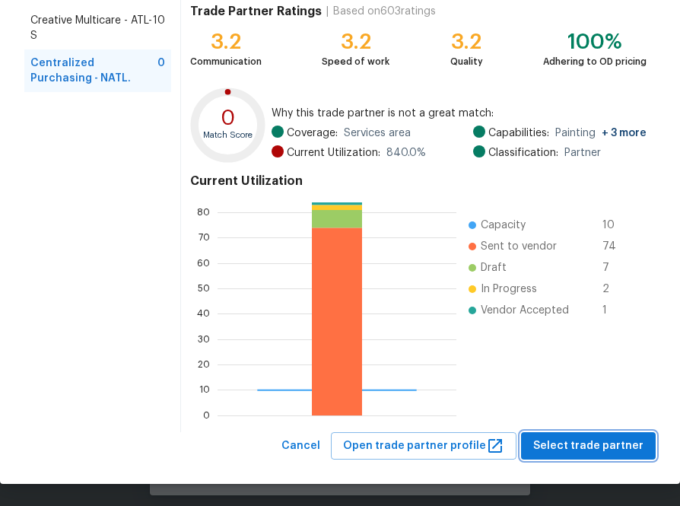
click at [568, 447] on span "Select trade partner" at bounding box center [588, 446] width 110 height 19
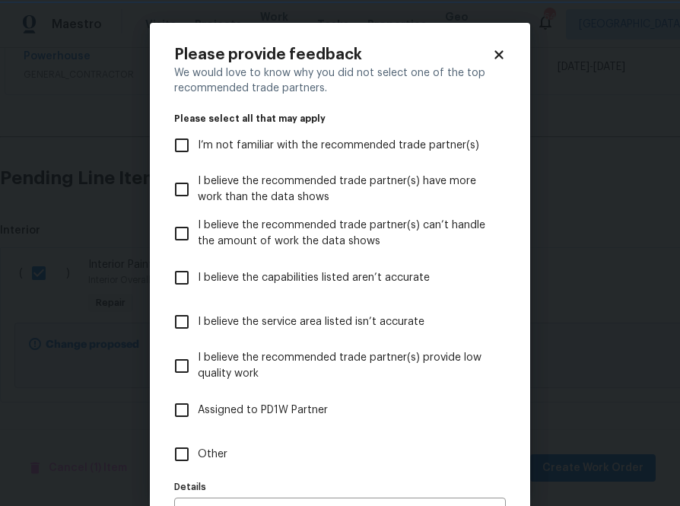
scroll to position [97, 0]
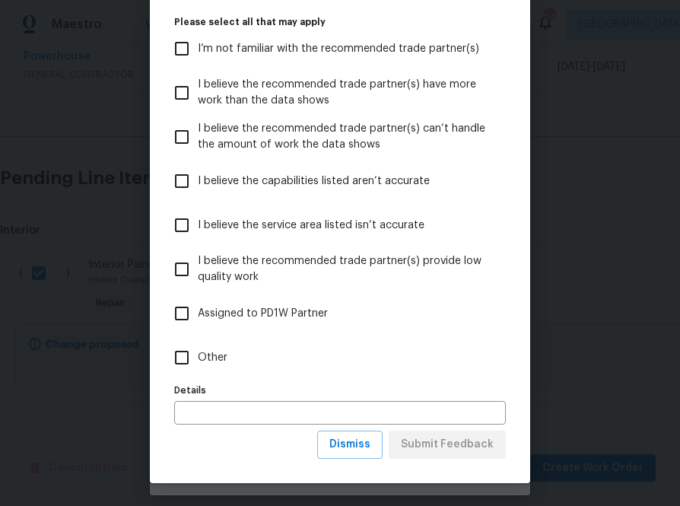
click at [199, 347] on label "Other" at bounding box center [330, 357] width 328 height 44
click at [198, 347] on input "Other" at bounding box center [182, 358] width 32 height 32
checkbox input "true"
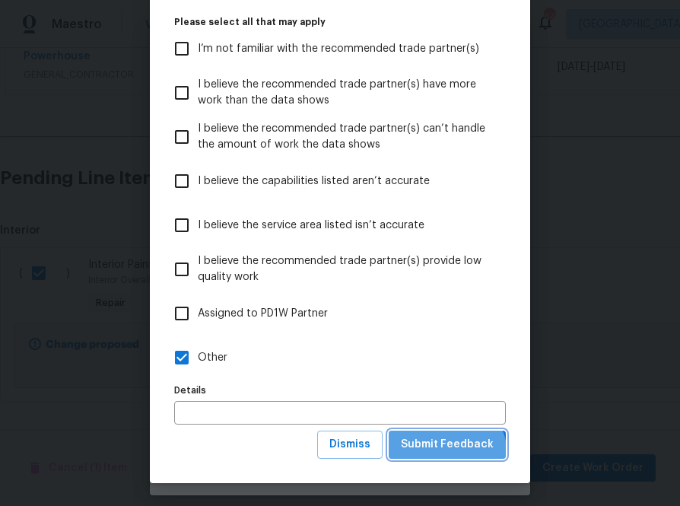
click at [447, 455] on button "Submit Feedback" at bounding box center [447, 445] width 117 height 28
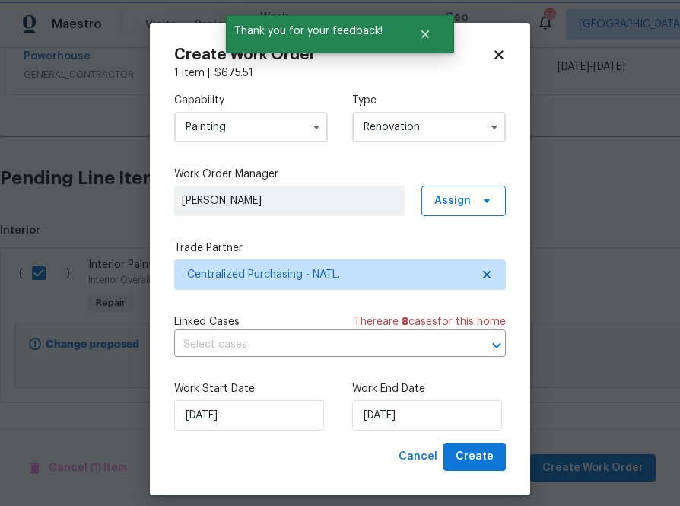
scroll to position [0, 0]
click at [484, 461] on span "Create" at bounding box center [475, 456] width 38 height 19
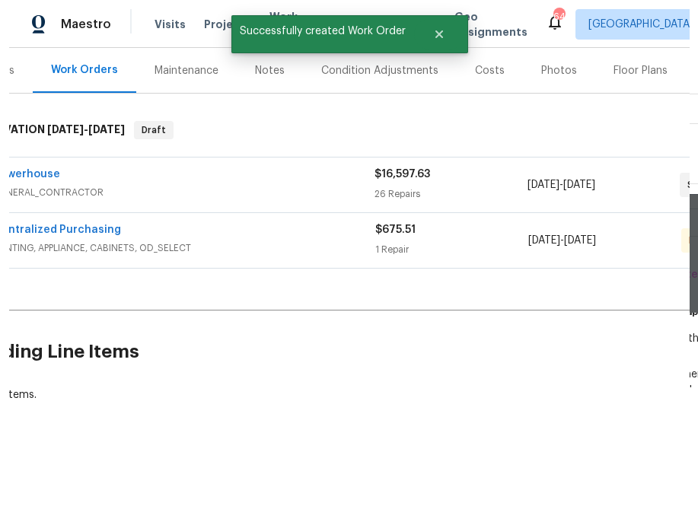
scroll to position [183, 0]
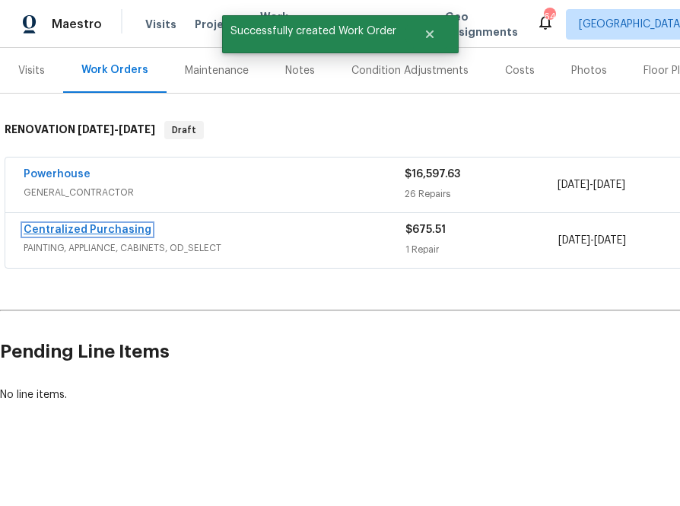
click at [54, 227] on link "Centralized Purchasing" at bounding box center [88, 229] width 128 height 11
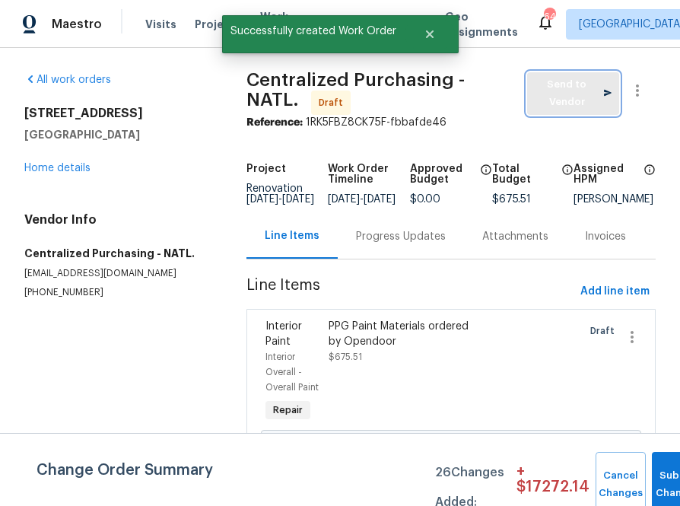
click at [540, 97] on span "Send to Vendor" at bounding box center [573, 93] width 77 height 35
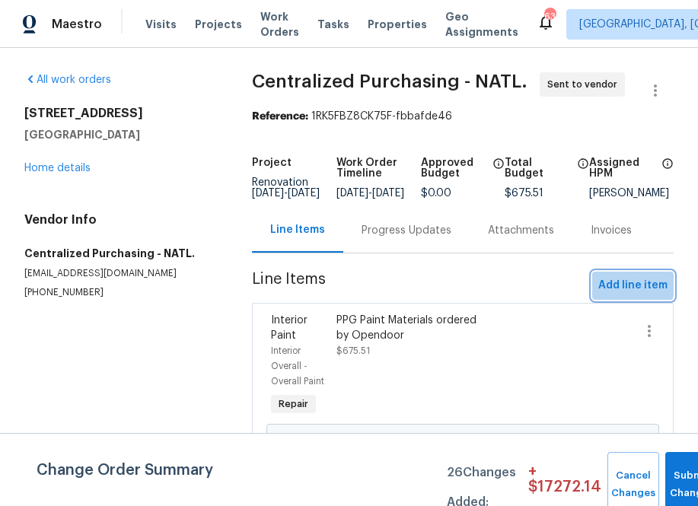
click at [609, 288] on span "Add line item" at bounding box center [632, 285] width 69 height 19
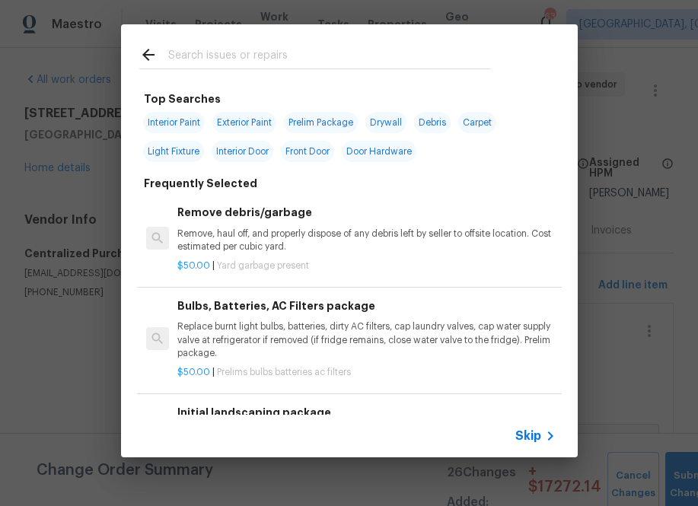
click at [526, 442] on span "Skip" at bounding box center [528, 435] width 26 height 15
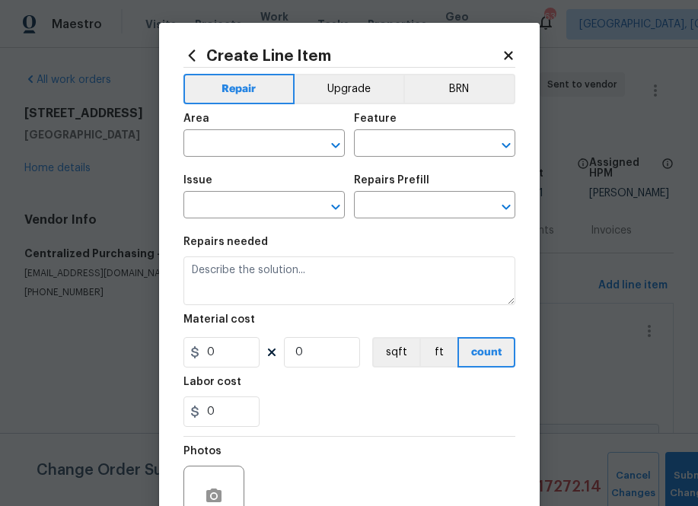
click at [505, 52] on icon at bounding box center [508, 55] width 8 height 8
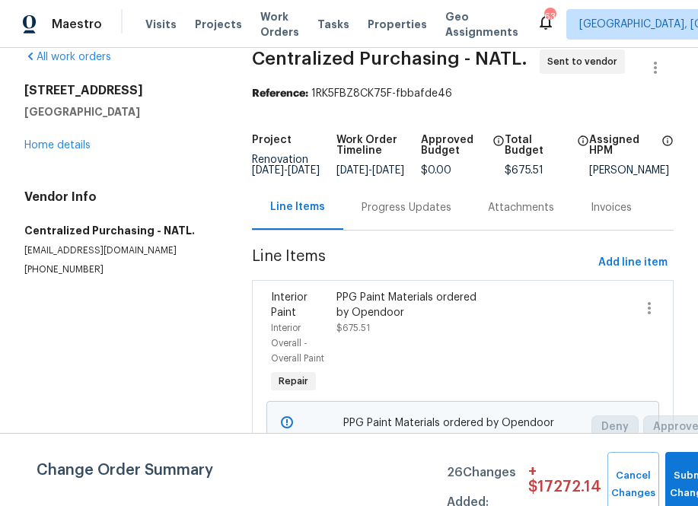
scroll to position [14, 0]
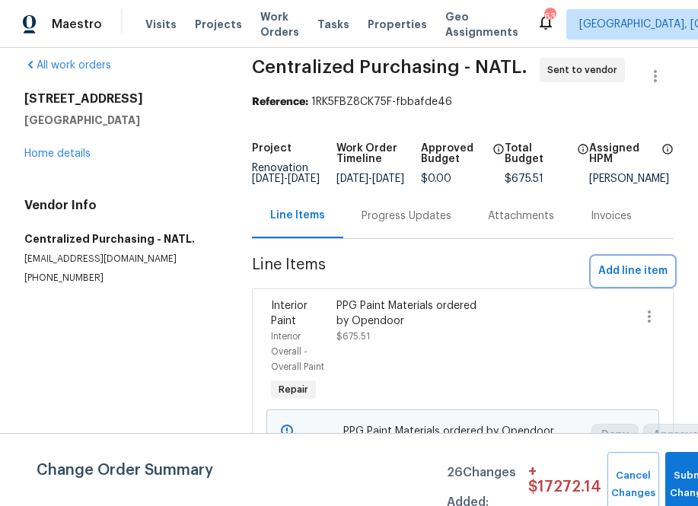
click at [619, 281] on span "Add line item" at bounding box center [632, 271] width 69 height 19
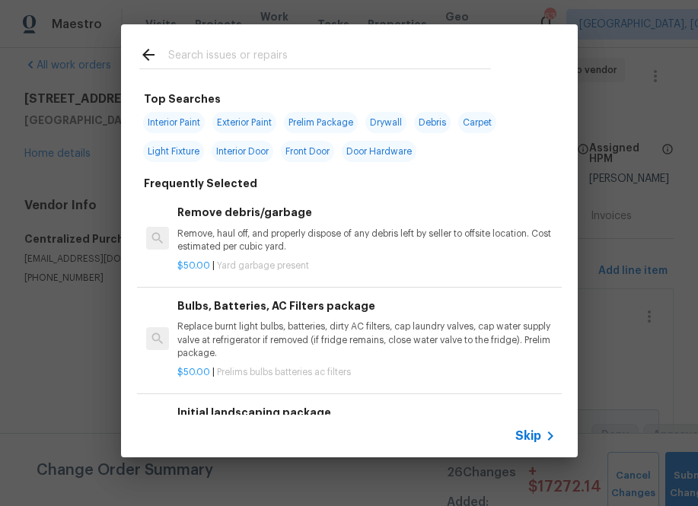
click at [310, 66] on input "text" at bounding box center [329, 57] width 323 height 23
type input "p"
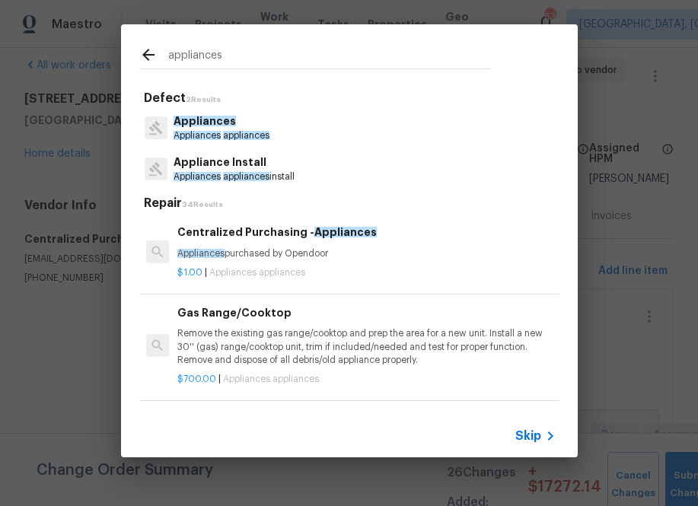
type input "appliances"
click at [214, 222] on div "Centralized Purchasing - Appliances Appliances purchased by Opendoor $1.00 | Ap…" at bounding box center [366, 251] width 382 height 60
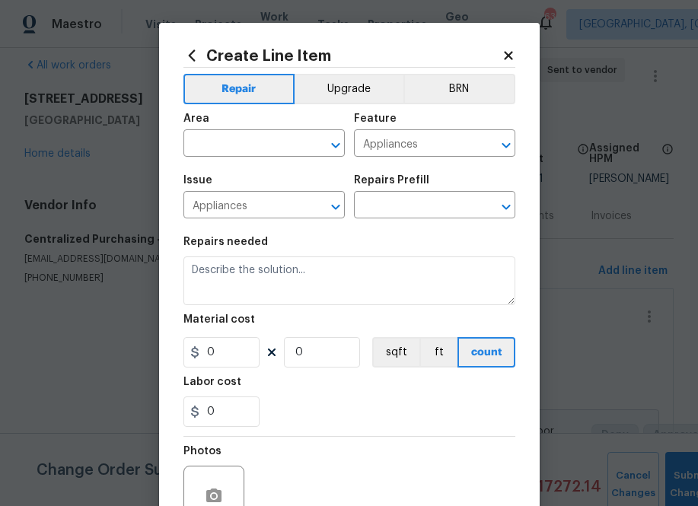
type input "Centralized Purchasing - Appliances $1.00"
type textarea "Appliances purchased by Opendoor"
type input "1"
click at [266, 142] on input "text" at bounding box center [242, 145] width 119 height 24
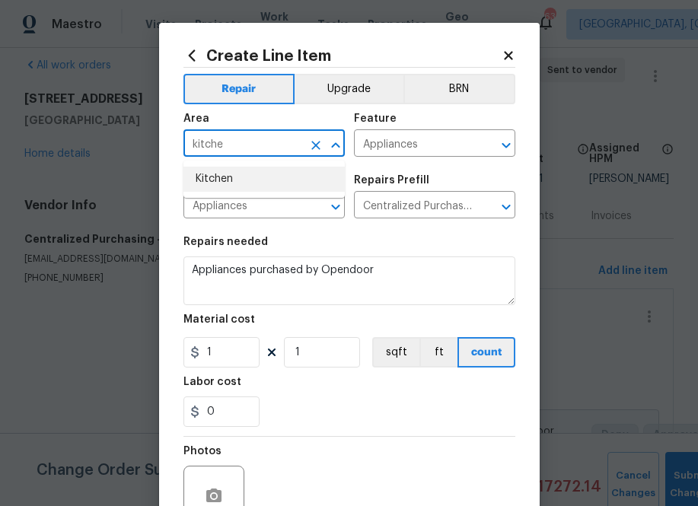
click at [275, 185] on li "Kitchen" at bounding box center [263, 179] width 161 height 25
type input "Kitchen"
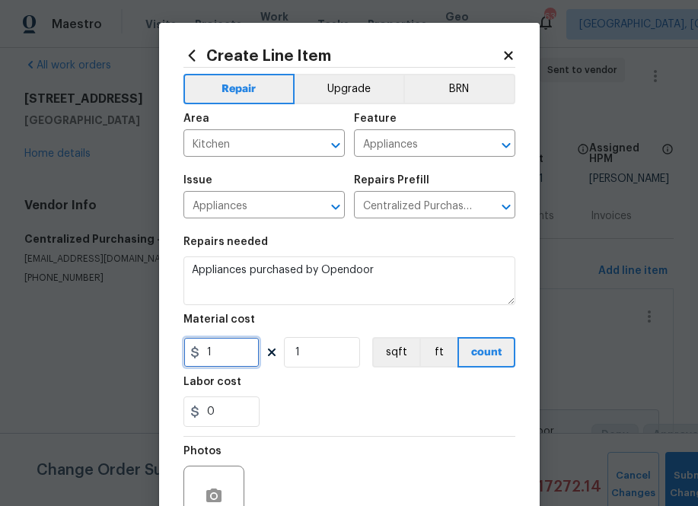
click at [221, 361] on input "1" at bounding box center [221, 352] width 76 height 30
paste input "[CREDIT_CARD_NUMBER]"
click at [331, 313] on section "Repairs needed Appliances purchased by Opendoor Material cost 1 1 sqft ft count…" at bounding box center [349, 331] width 332 height 208
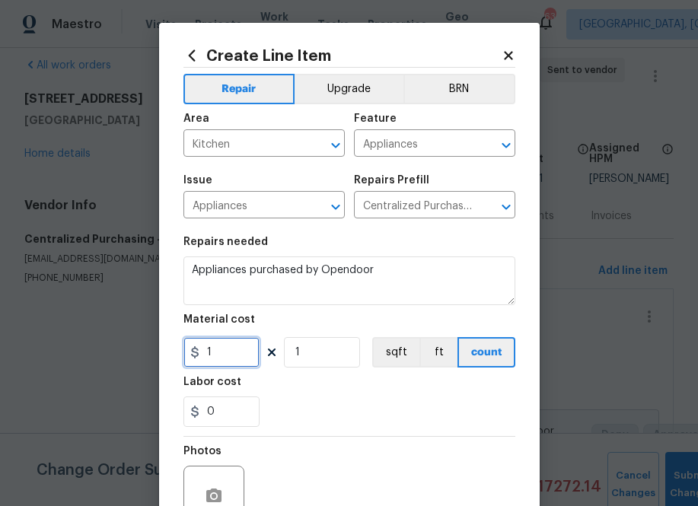
click at [221, 351] on input "1" at bounding box center [221, 352] width 76 height 30
paste input "442.83"
type input "442.83"
click at [293, 396] on div "Labor cost" at bounding box center [349, 387] width 332 height 20
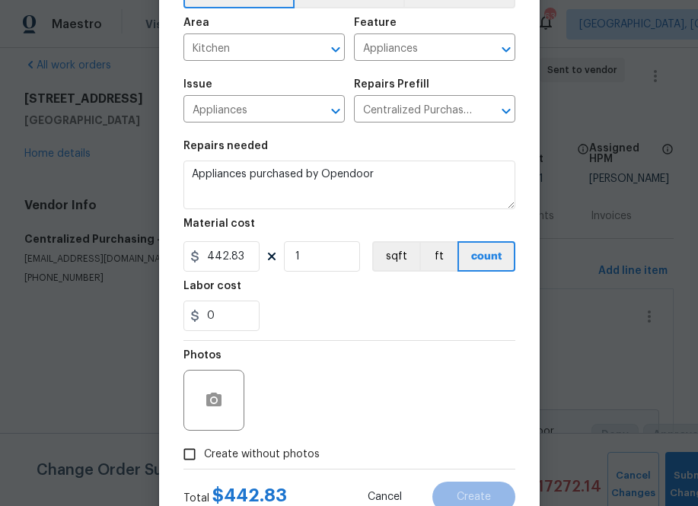
scroll to position [129, 0]
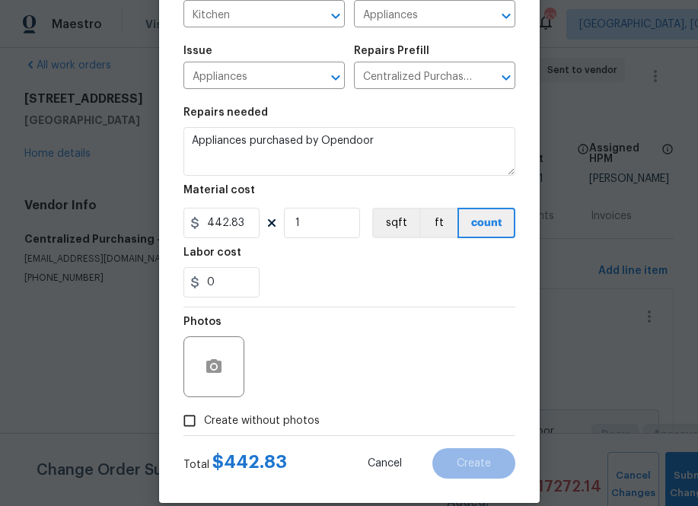
click at [281, 425] on span "Create without photos" at bounding box center [262, 421] width 116 height 16
click at [204, 425] on input "Create without photos" at bounding box center [189, 420] width 29 height 29
checkbox input "true"
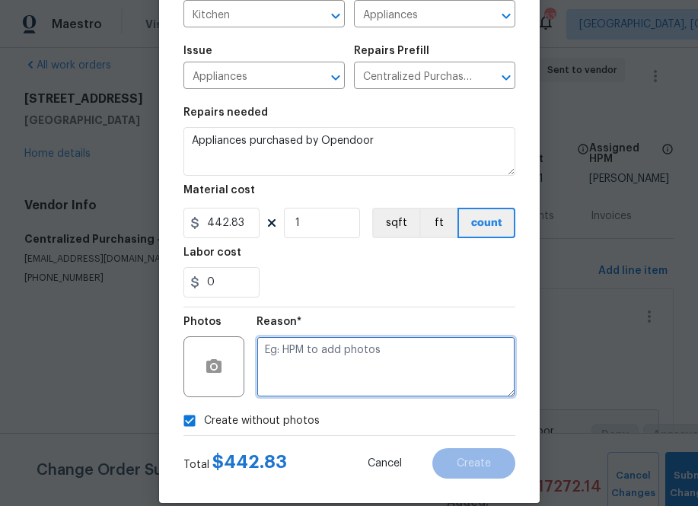
click at [349, 381] on textarea at bounding box center [385, 366] width 259 height 61
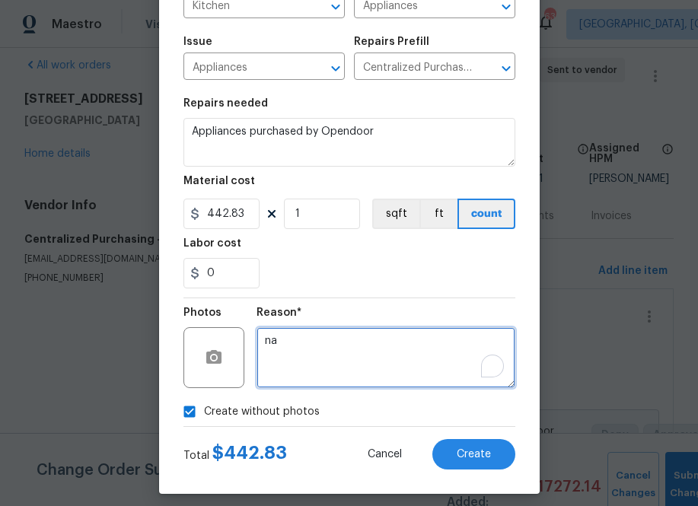
scroll to position [148, 0]
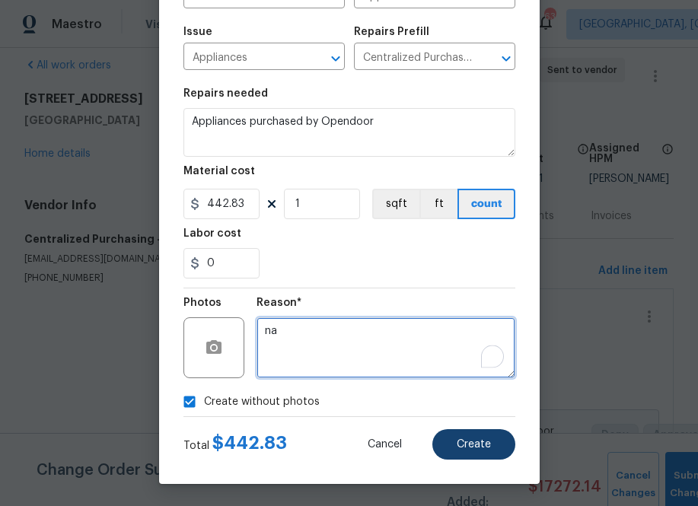
type textarea "na"
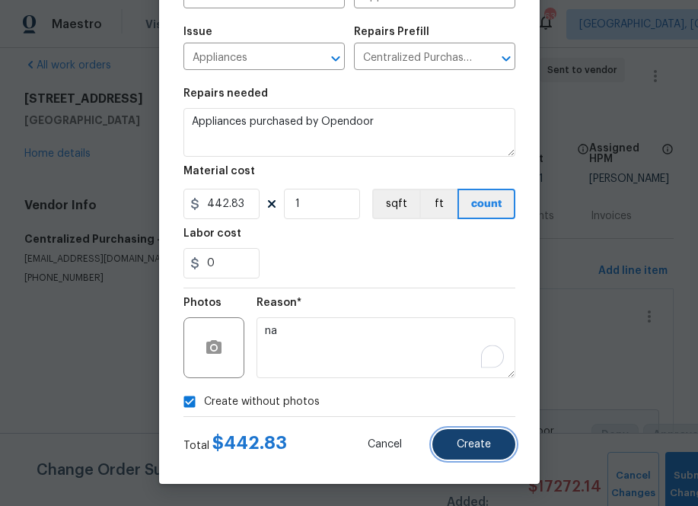
click at [482, 445] on span "Create" at bounding box center [473, 444] width 34 height 11
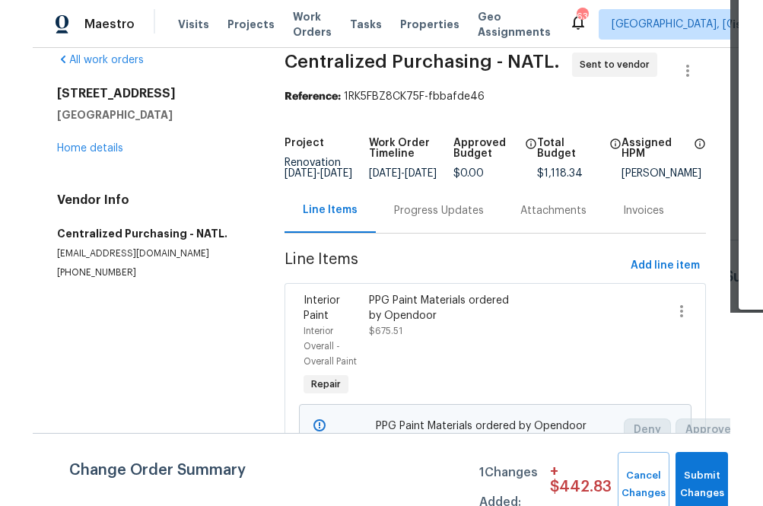
scroll to position [0, 0]
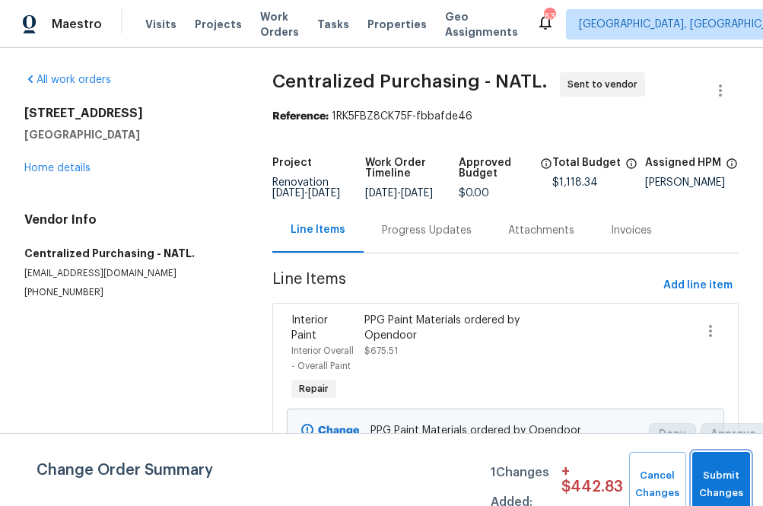
click at [679, 461] on button "Submit Changes" at bounding box center [721, 484] width 58 height 65
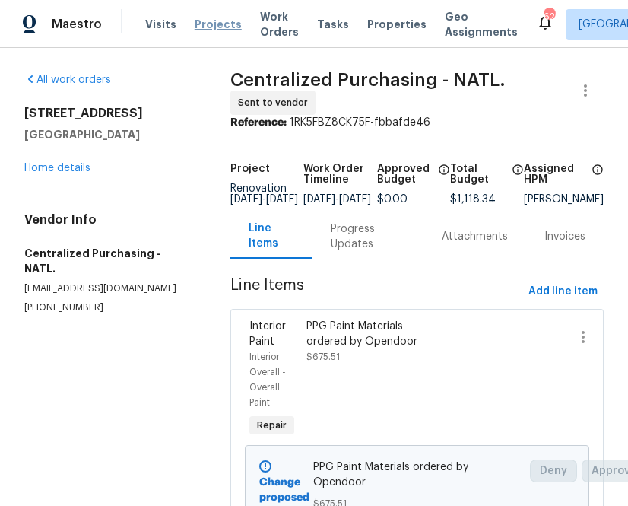
click at [211, 23] on span "Projects" at bounding box center [218, 24] width 47 height 15
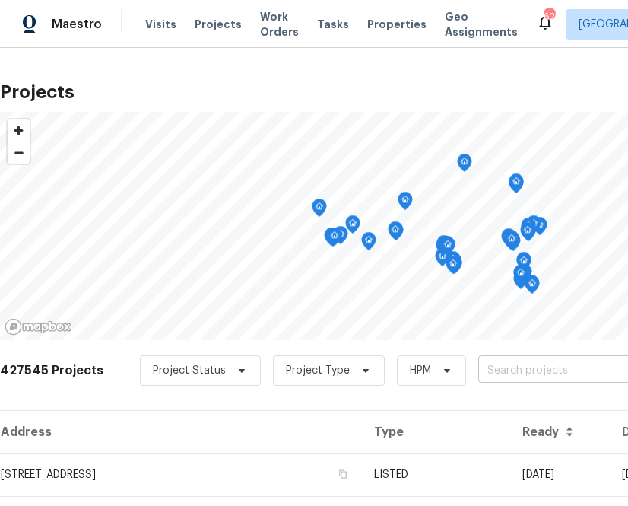
click at [519, 377] on input "text" at bounding box center [566, 371] width 174 height 24
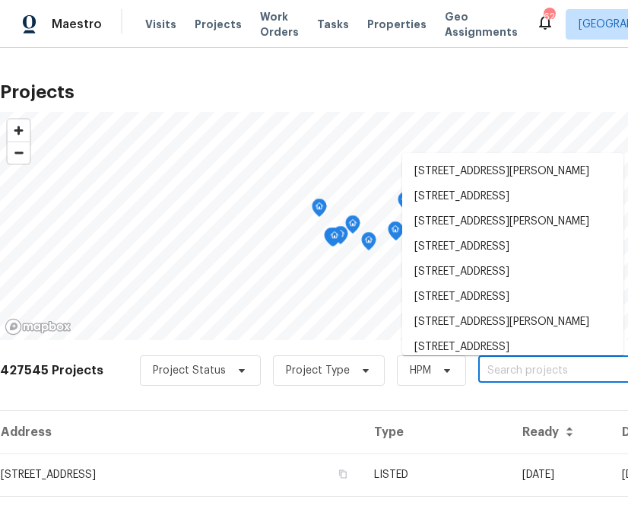
click at [519, 377] on input "text" at bounding box center [566, 371] width 174 height 24
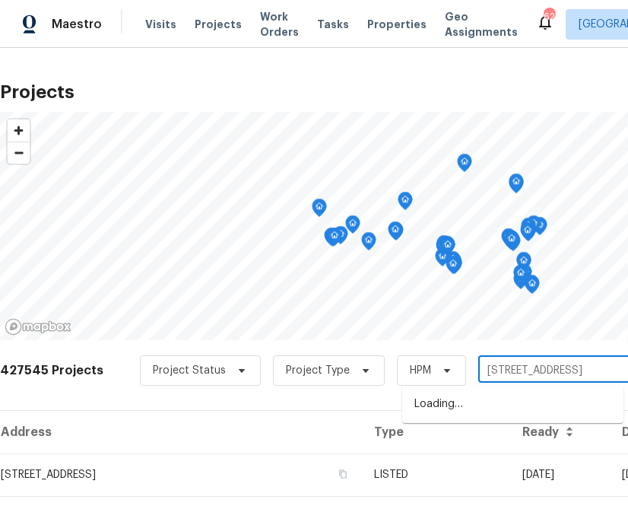
type input "[STREET_ADDRESS]"
click at [473, 409] on li "[STREET_ADDRESS]" at bounding box center [512, 404] width 221 height 25
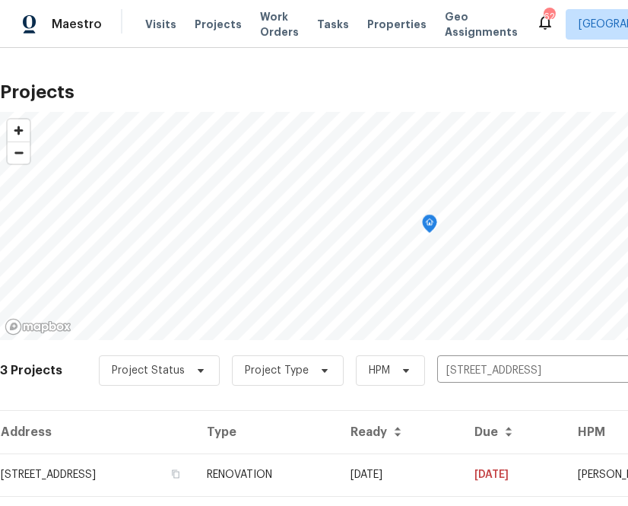
scroll to position [124, 0]
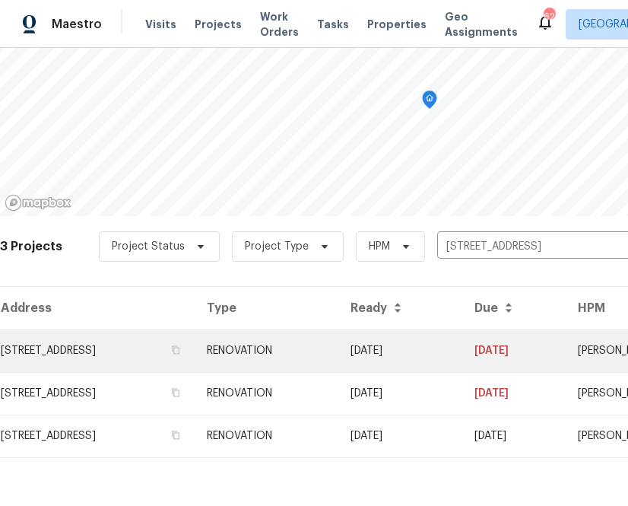
click at [128, 358] on td "[STREET_ADDRESS]" at bounding box center [97, 350] width 195 height 43
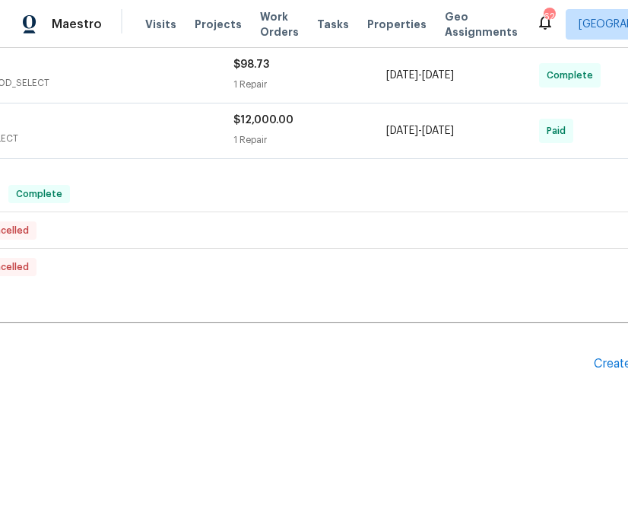
scroll to position [1163, 172]
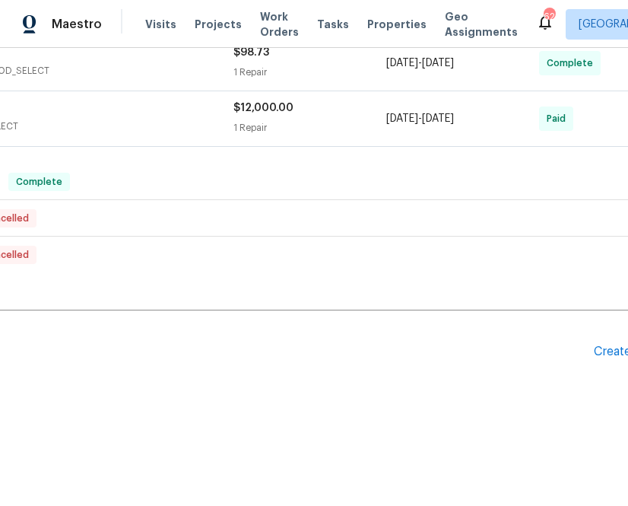
click at [622, 360] on div "Pending Line Items Create Line Item" at bounding box center [258, 351] width 860 height 71
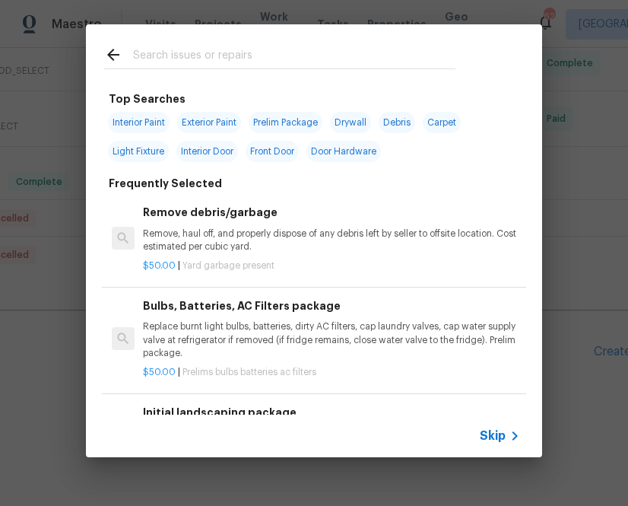
click at [504, 437] on span "Skip" at bounding box center [493, 435] width 26 height 15
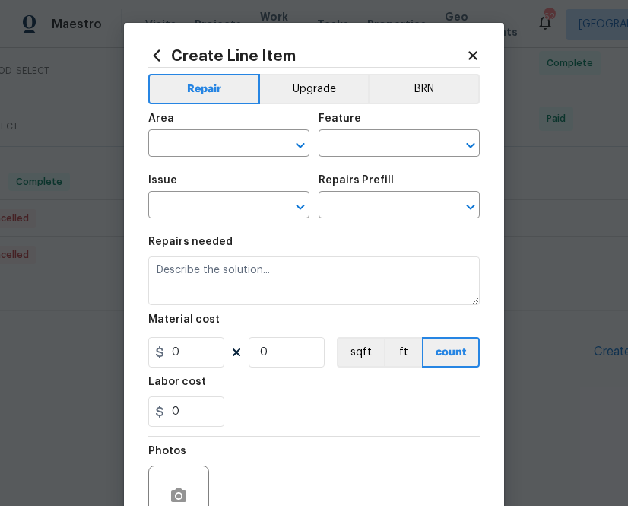
click at [157, 61] on icon at bounding box center [156, 55] width 17 height 17
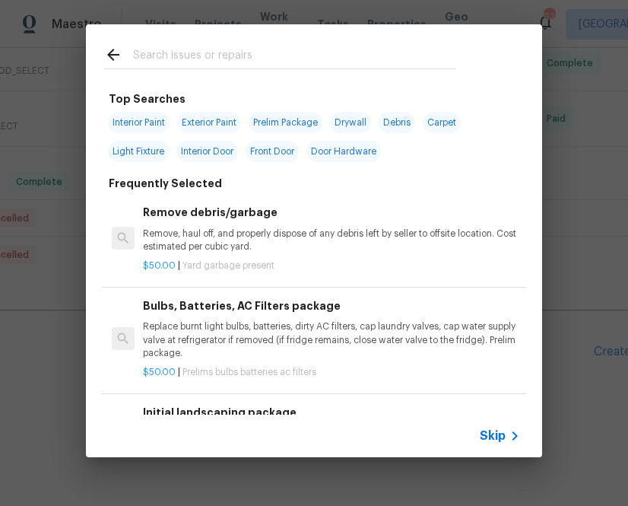
click at [227, 57] on input "text" at bounding box center [294, 57] width 323 height 23
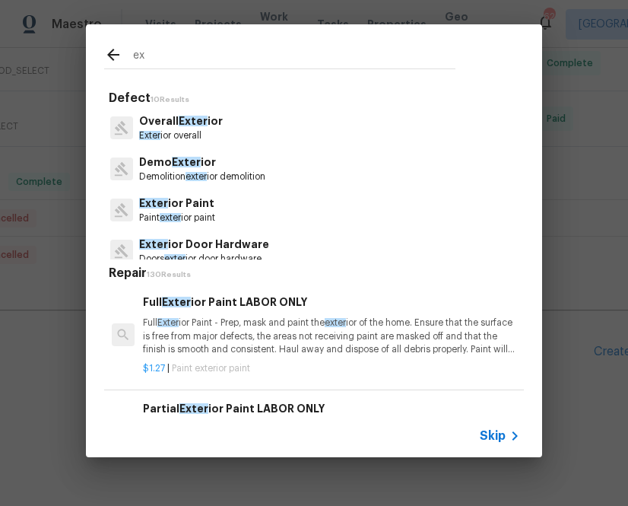
type input "e"
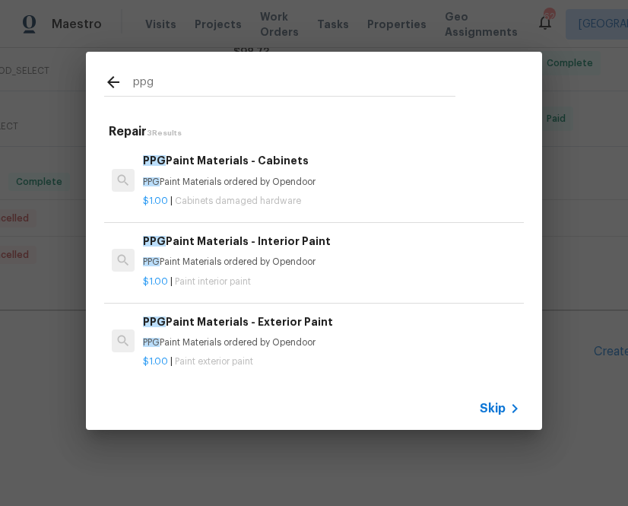
type input "ppg"
click at [199, 345] on p "PPG Paint Materials ordered by Opendoor" at bounding box center [331, 342] width 377 height 13
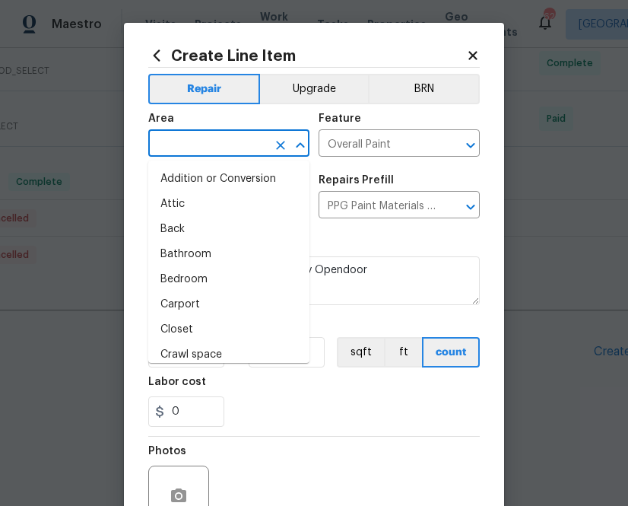
click at [215, 148] on input "text" at bounding box center [207, 145] width 119 height 24
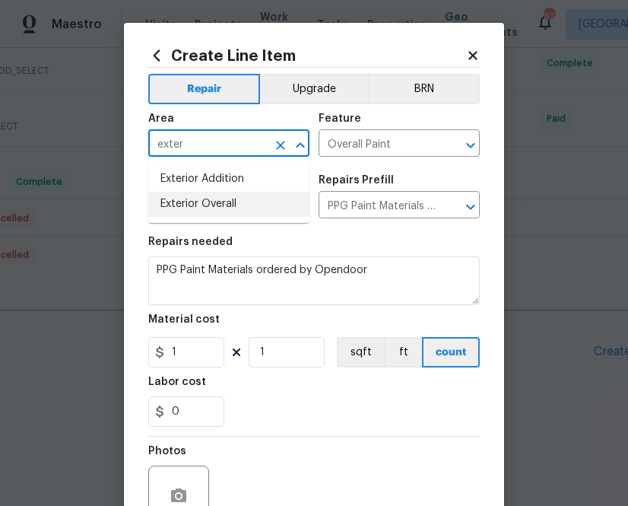
click at [222, 202] on li "Exterior Overall" at bounding box center [228, 204] width 161 height 25
type input "Exterior Overall"
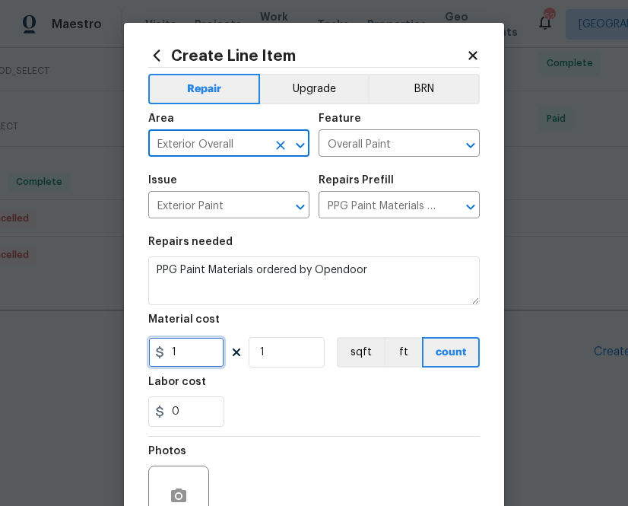
click at [178, 355] on input "1" at bounding box center [186, 352] width 76 height 30
paste input "text"
click at [193, 360] on input "1" at bounding box center [186, 352] width 76 height 30
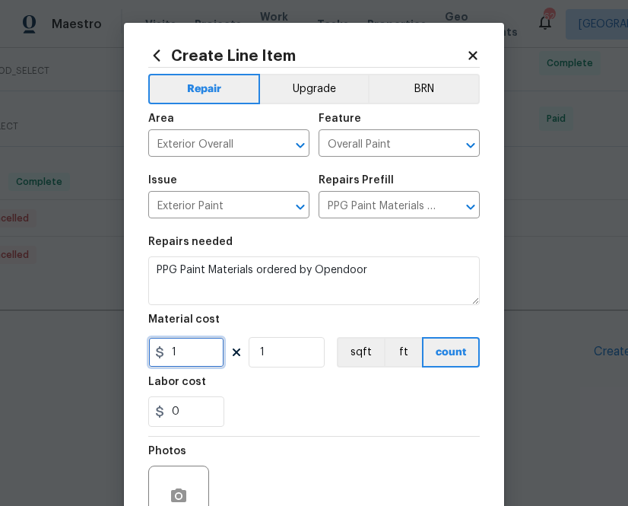
paste input "81.43"
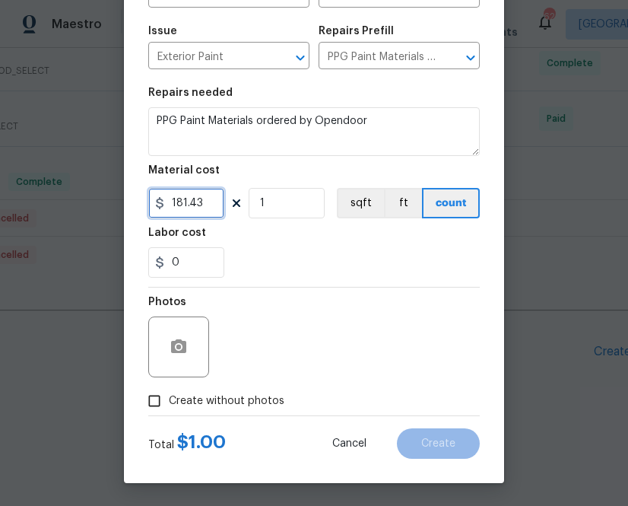
scroll to position [150, 0]
type input "181.43"
click at [262, 403] on span "Create without photos" at bounding box center [227, 401] width 116 height 16
click at [169, 403] on input "Create without photos" at bounding box center [154, 400] width 29 height 29
checkbox input "true"
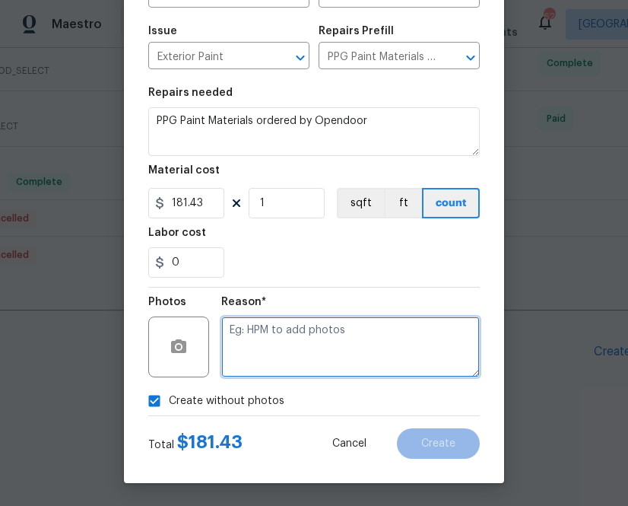
click at [293, 354] on textarea at bounding box center [350, 346] width 259 height 61
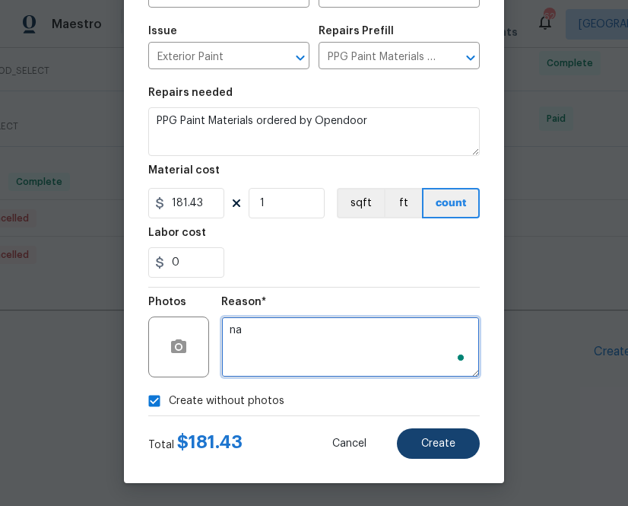
type textarea "na"
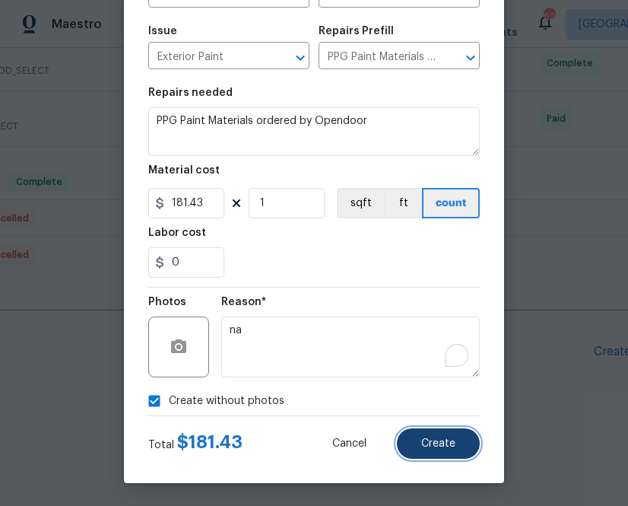
click at [430, 438] on span "Create" at bounding box center [438, 443] width 34 height 11
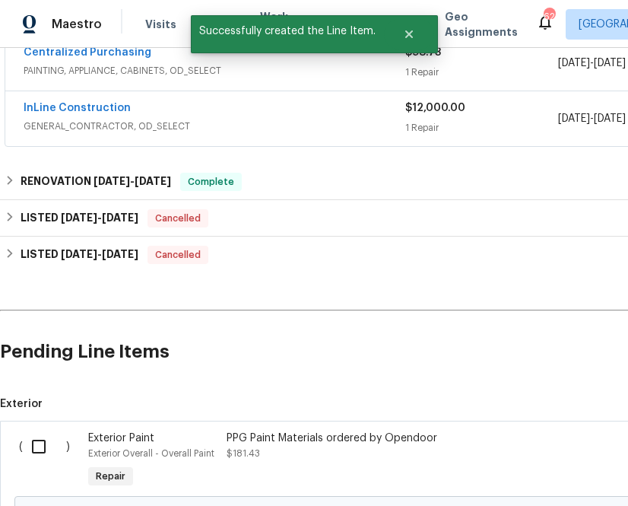
scroll to position [1337, 0]
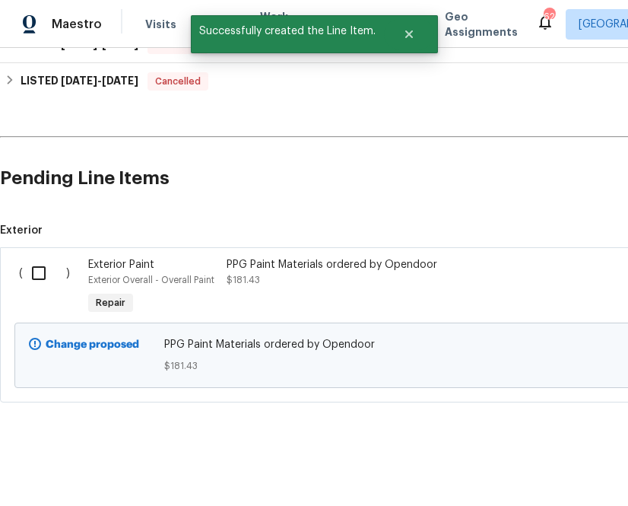
click at [32, 272] on input "checkbox" at bounding box center [44, 273] width 43 height 32
checkbox input "true"
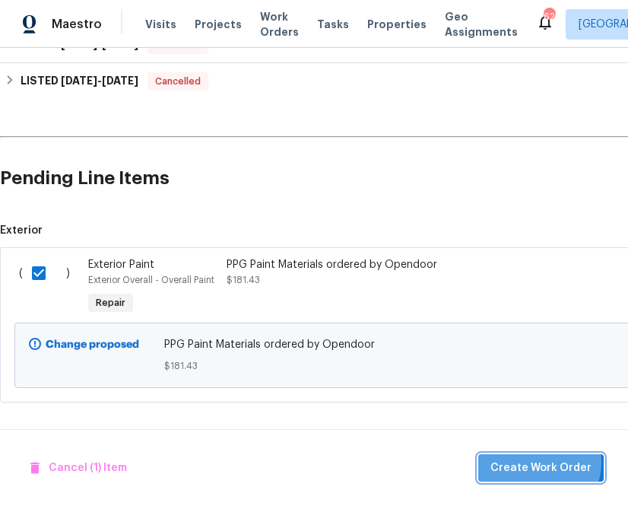
click at [542, 462] on span "Create Work Order" at bounding box center [541, 468] width 101 height 19
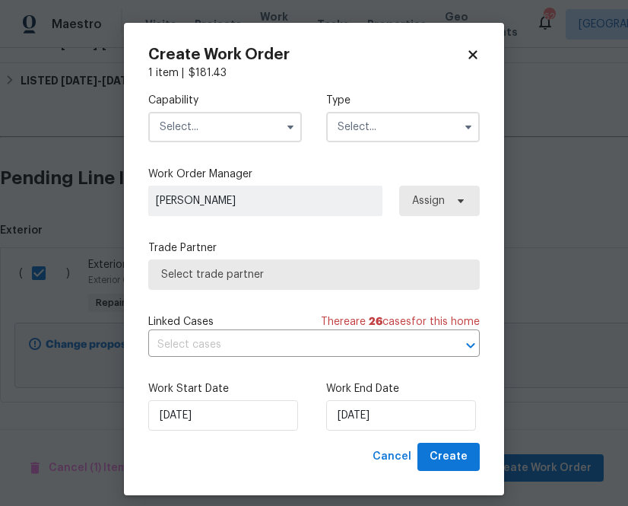
click at [252, 139] on input "text" at bounding box center [225, 127] width 154 height 30
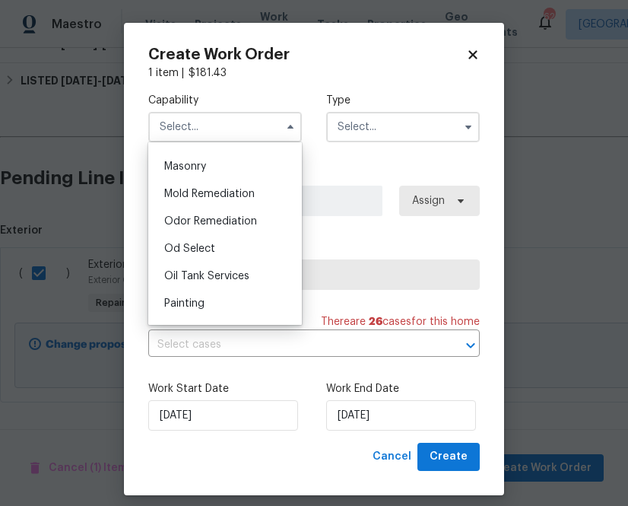
scroll to position [1174, 0]
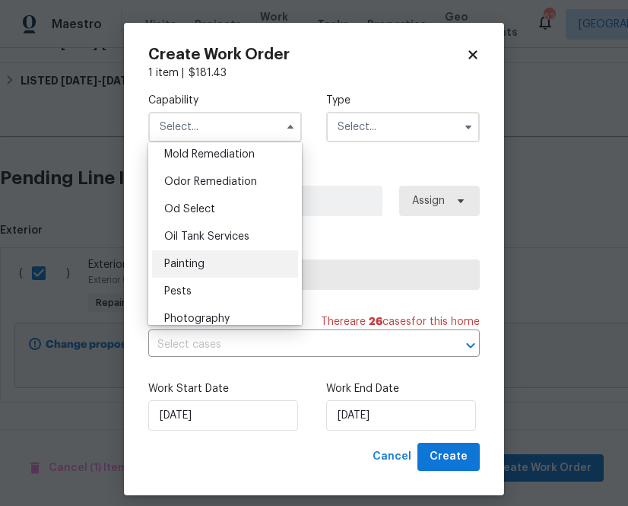
click at [220, 262] on div "Painting" at bounding box center [225, 263] width 146 height 27
type input "Painting"
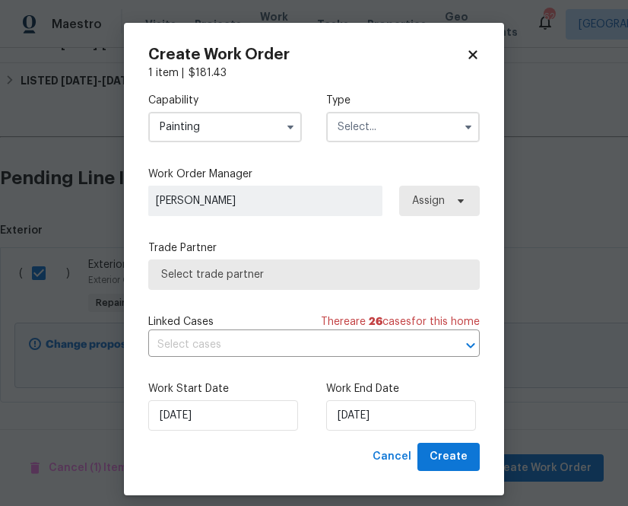
click at [402, 132] on input "text" at bounding box center [403, 127] width 154 height 30
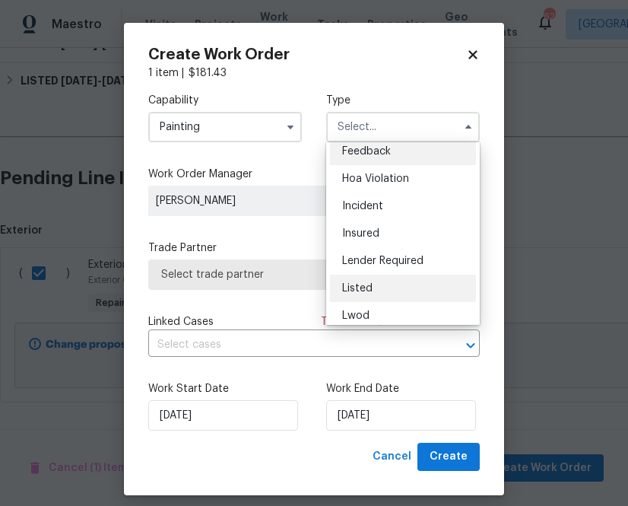
scroll to position [11, 0]
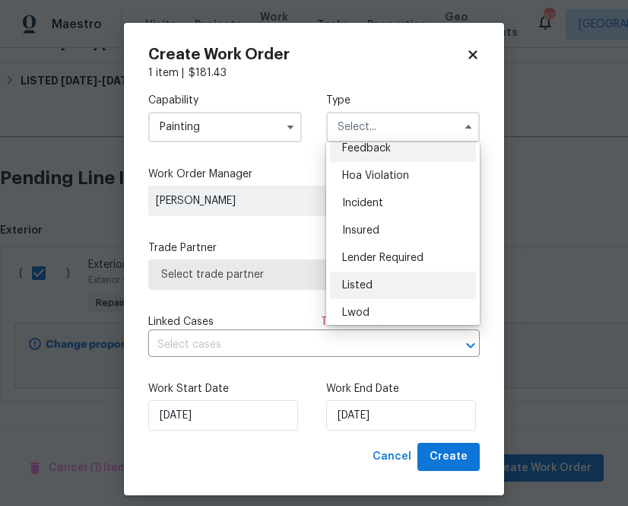
click at [385, 285] on div "Listed" at bounding box center [403, 285] width 146 height 27
type input "Listed"
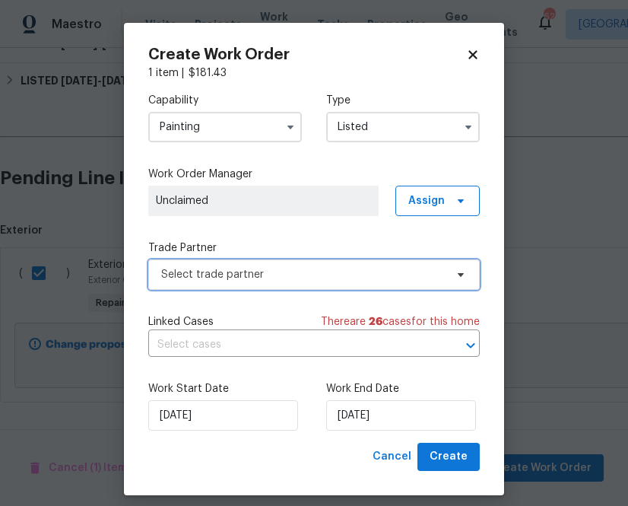
click at [394, 280] on span "Select trade partner" at bounding box center [303, 274] width 284 height 15
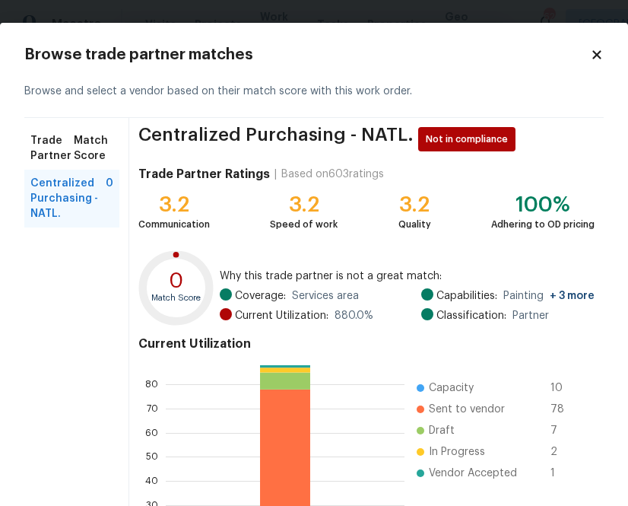
scroll to position [163, 0]
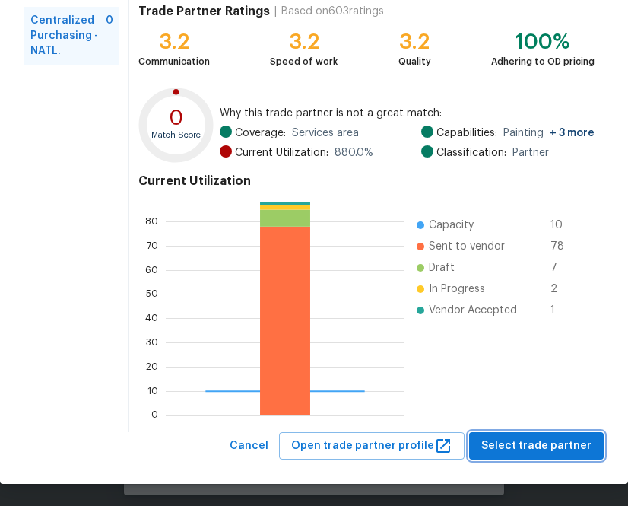
click at [571, 453] on span "Select trade partner" at bounding box center [537, 446] width 110 height 19
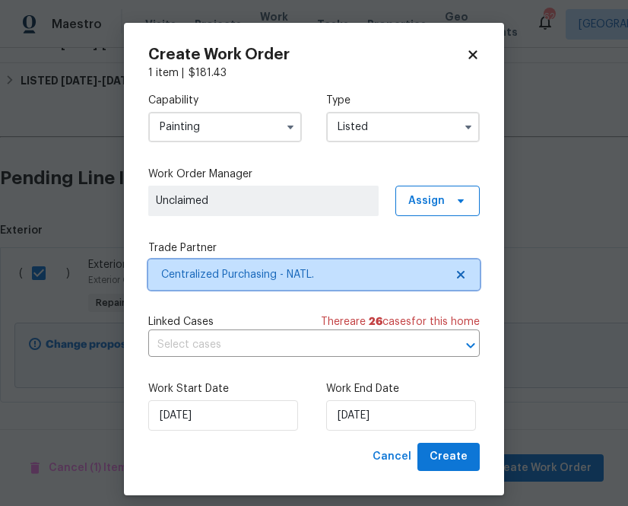
scroll to position [0, 0]
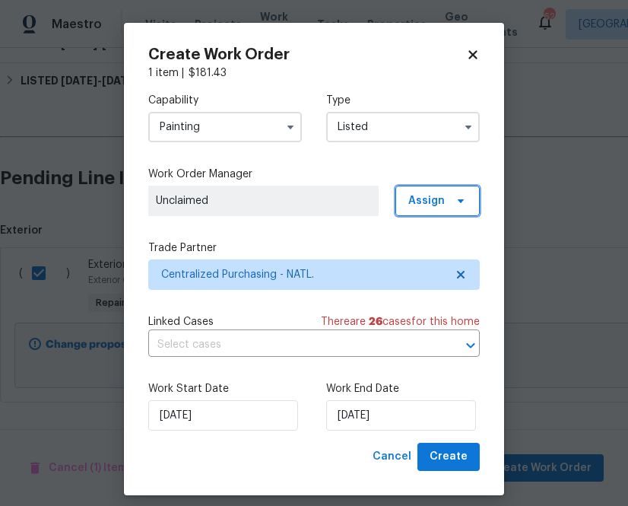
click at [430, 205] on span "Assign" at bounding box center [427, 200] width 37 height 15
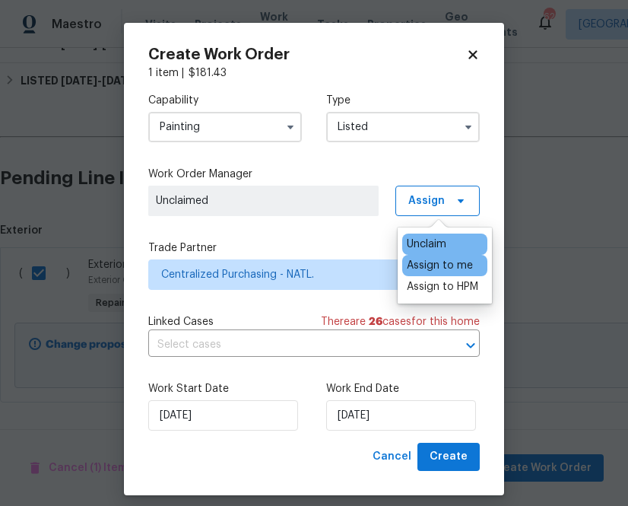
click at [424, 262] on div "Assign to me" at bounding box center [440, 265] width 66 height 15
click at [282, 231] on div "Capability Painting Type Listed Work Order Manager [PERSON_NAME] Assign Trade P…" at bounding box center [314, 262] width 332 height 362
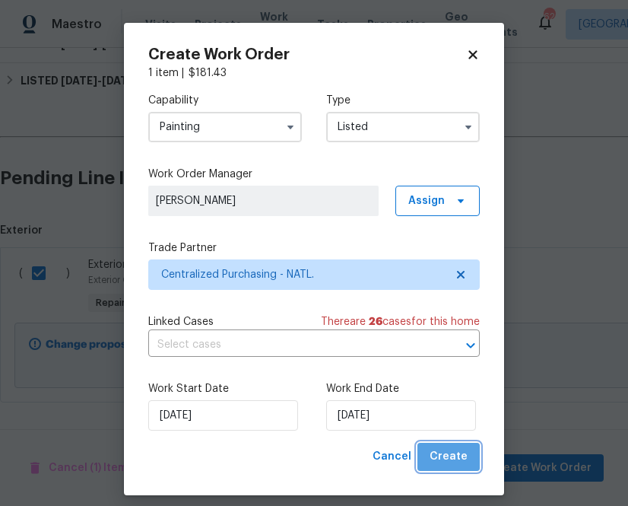
click at [459, 452] on span "Create" at bounding box center [449, 456] width 38 height 19
checkbox input "false"
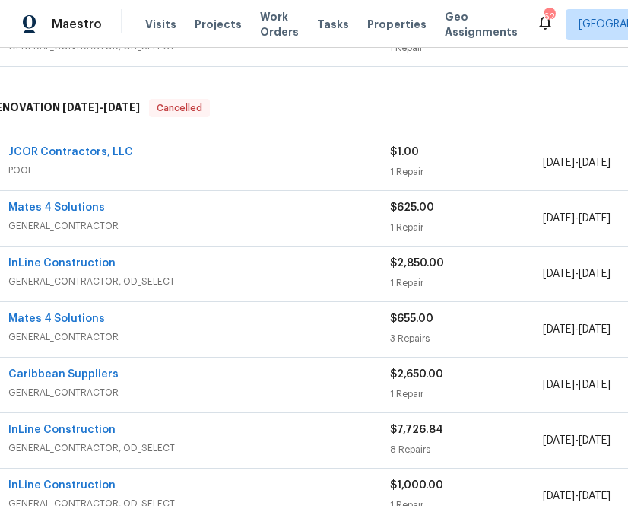
scroll to position [453, 0]
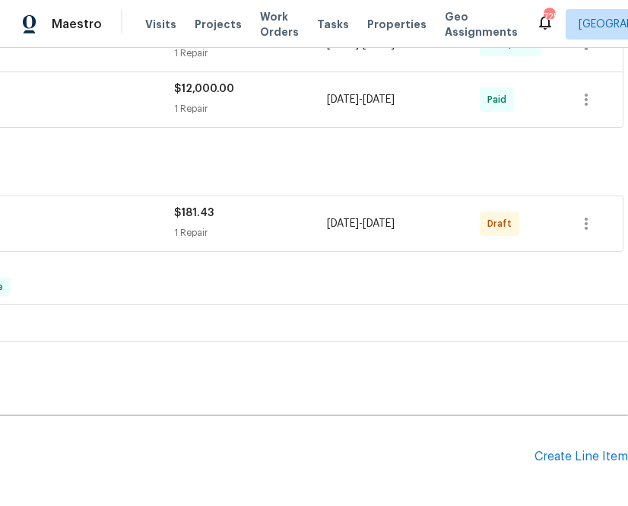
scroll to position [1182, 0]
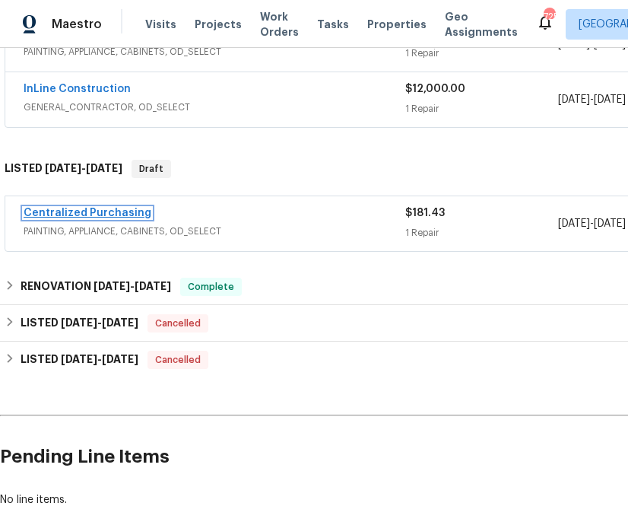
click at [46, 212] on link "Centralized Purchasing" at bounding box center [88, 213] width 128 height 11
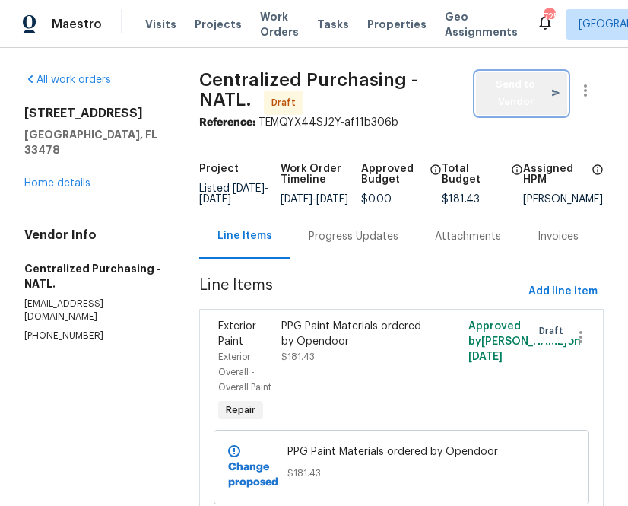
click at [501, 79] on span "Send to Vendor" at bounding box center [522, 93] width 76 height 35
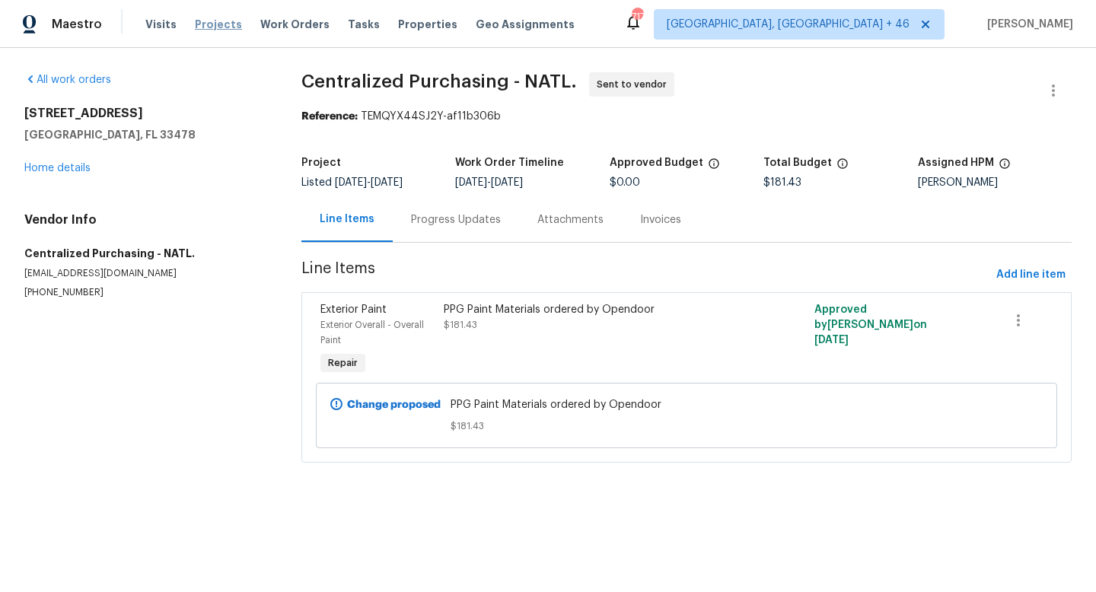
click at [215, 18] on span "Projects" at bounding box center [218, 24] width 47 height 15
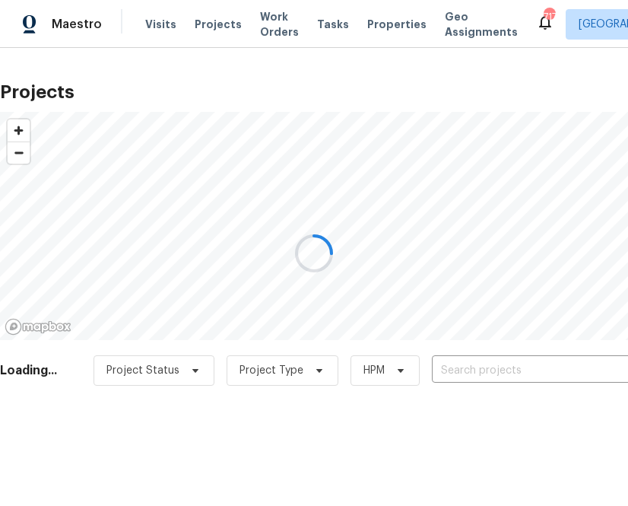
click at [496, 374] on div at bounding box center [314, 253] width 628 height 506
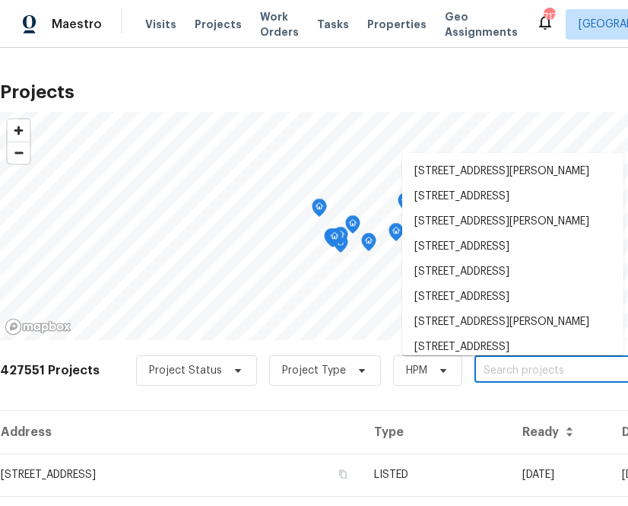
click at [504, 367] on input "text" at bounding box center [562, 371] width 174 height 24
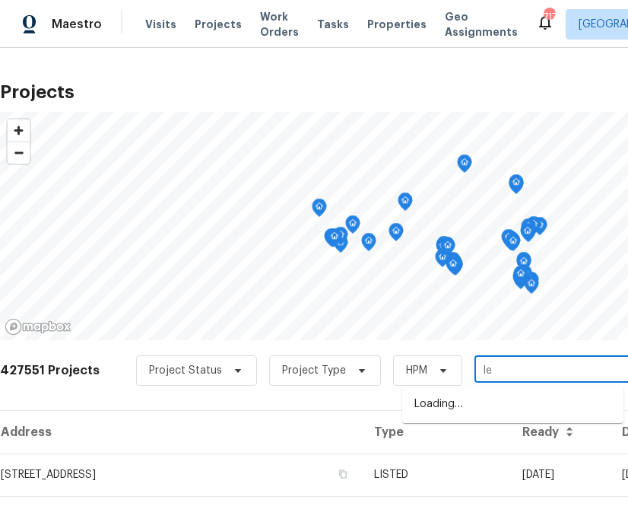
type input "l"
type input "7200 ridgeline"
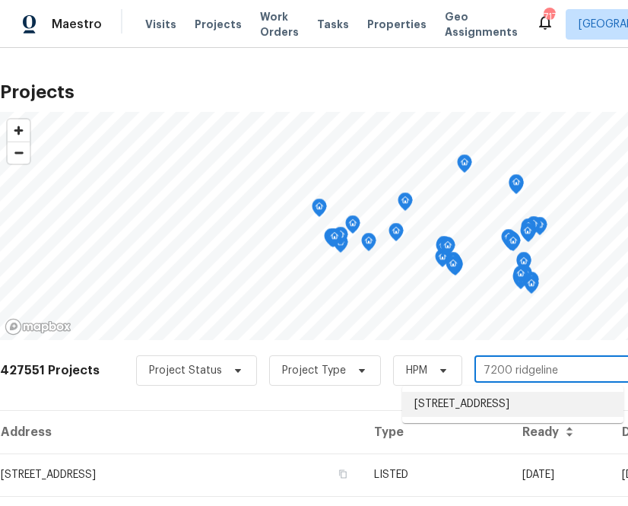
click at [495, 401] on li "7200 Ridgeline Dr, Raleigh, NC 27613" at bounding box center [512, 404] width 221 height 25
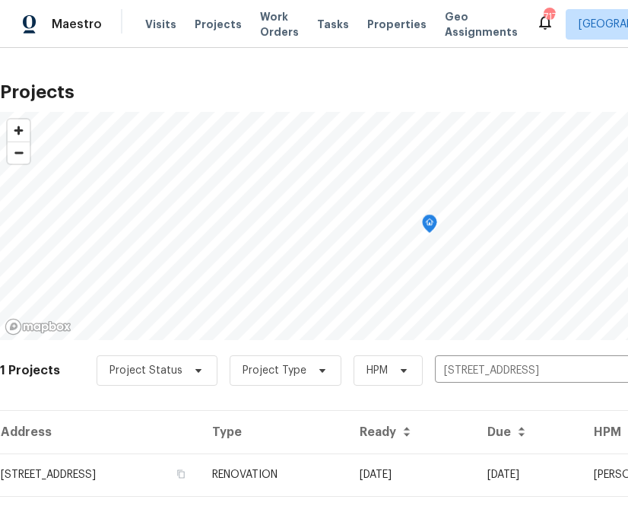
scroll to position [39, 0]
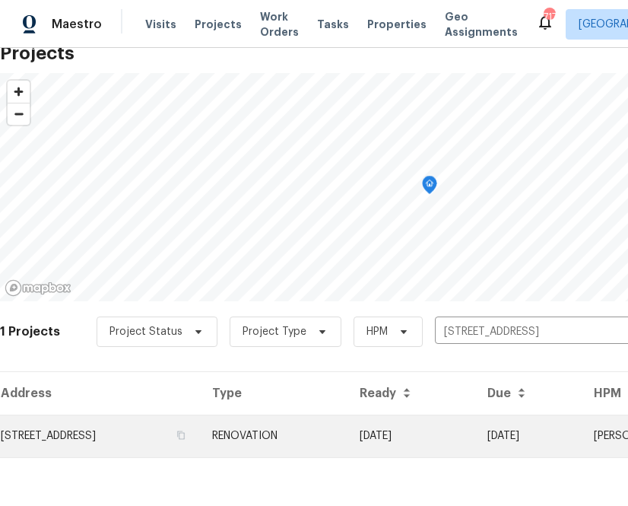
click at [181, 425] on td "7200 Ridgeline Dr, Raleigh, NC 27613" at bounding box center [100, 436] width 200 height 43
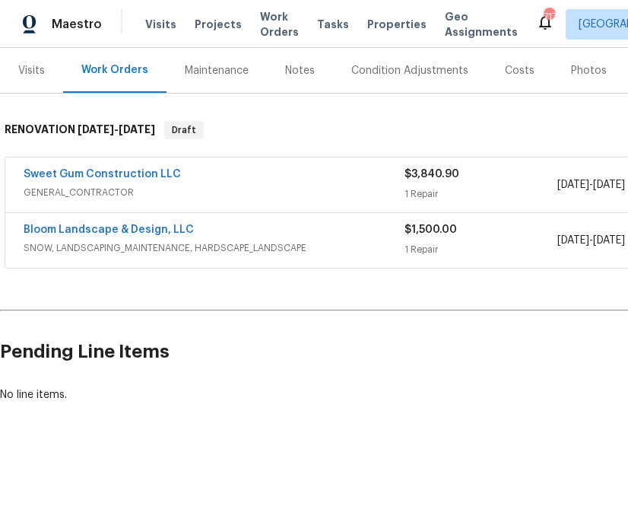
scroll to position [183, 231]
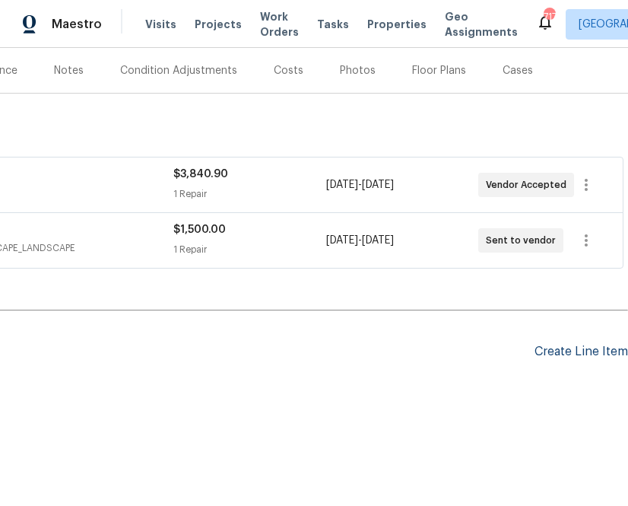
click at [580, 348] on div "Create Line Item" at bounding box center [582, 352] width 94 height 14
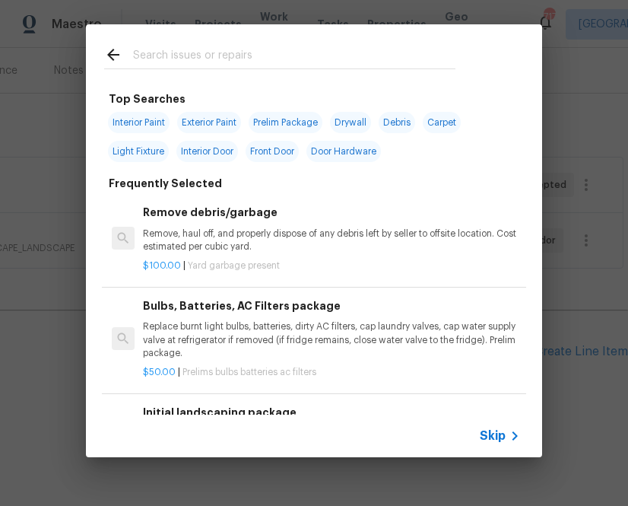
click at [399, 52] on input "text" at bounding box center [294, 57] width 323 height 23
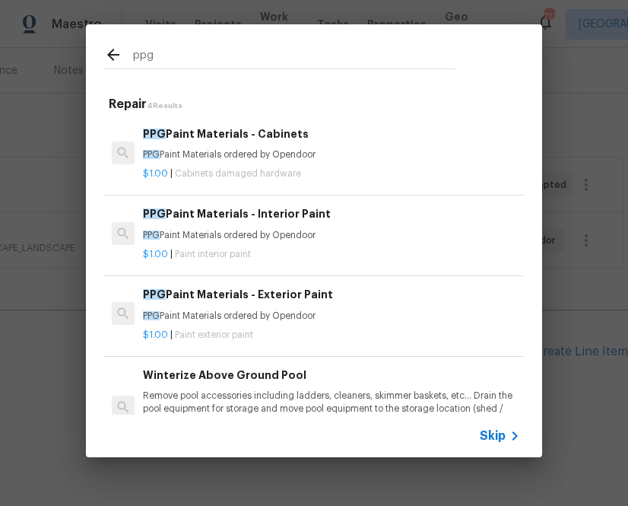
type input "ppg"
click at [216, 238] on p "PPG Paint Materials ordered by Opendoor" at bounding box center [331, 235] width 377 height 13
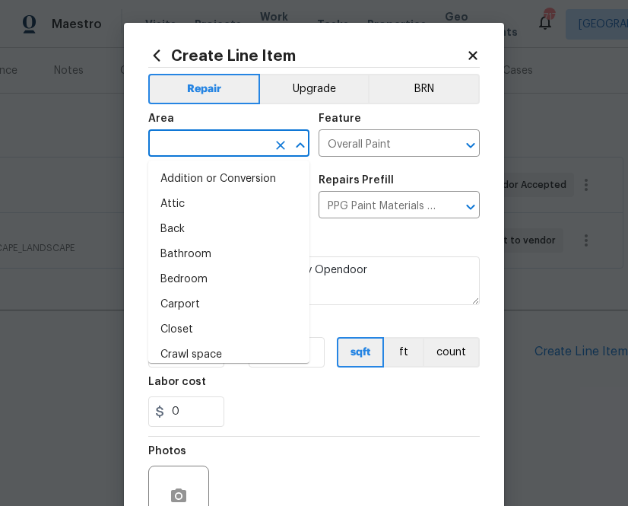
click at [218, 142] on input "text" at bounding box center [207, 145] width 119 height 24
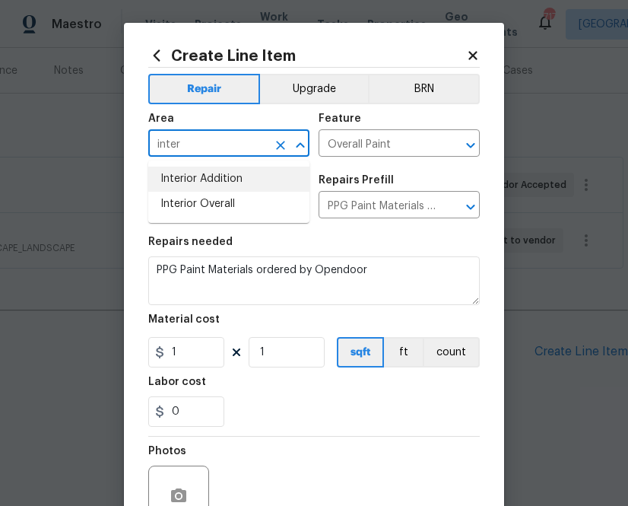
click at [223, 204] on li "Interior Overall" at bounding box center [228, 204] width 161 height 25
type input "Interior Overall"
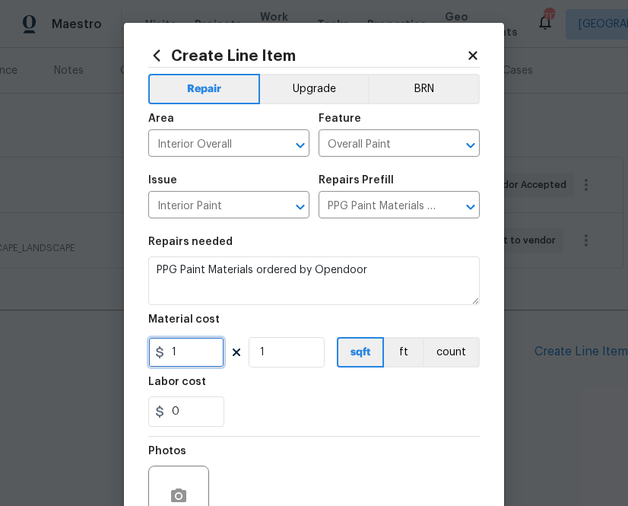
click at [190, 342] on input "1" at bounding box center [186, 352] width 76 height 30
paste input "540.08"
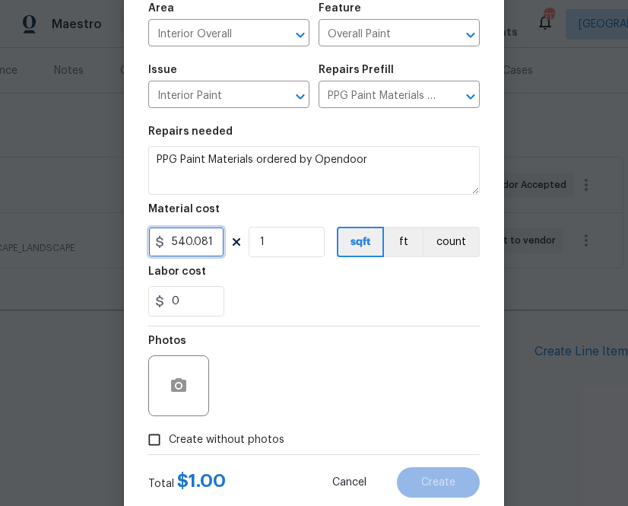
scroll to position [150, 0]
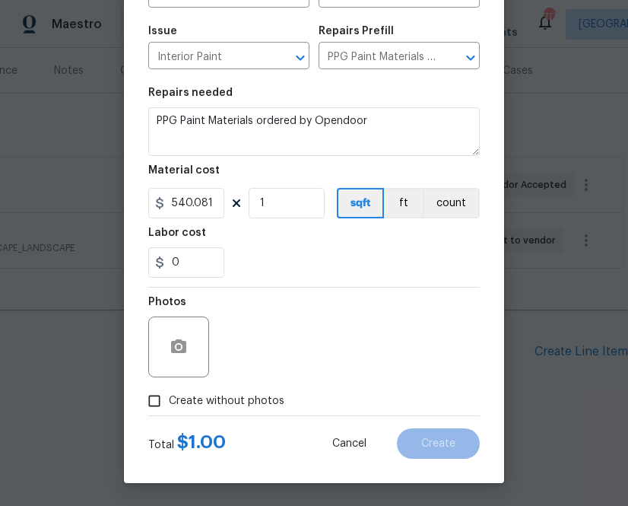
type input "540.08"
click at [234, 399] on span "Create without photos" at bounding box center [227, 401] width 116 height 16
click at [169, 399] on input "Create without photos" at bounding box center [154, 400] width 29 height 29
checkbox input "true"
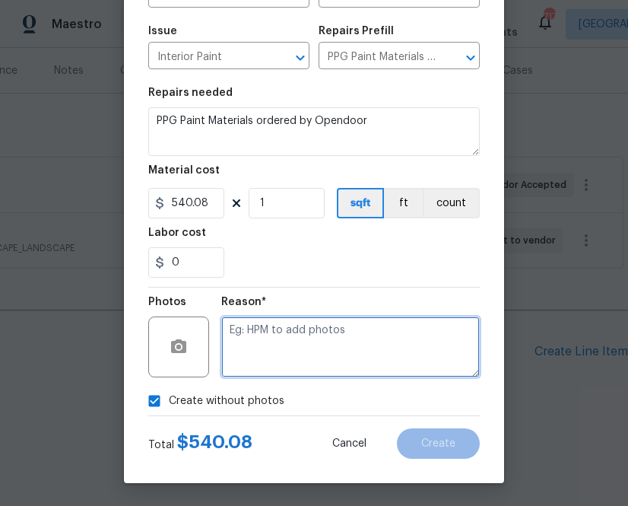
click at [297, 320] on textarea at bounding box center [350, 346] width 259 height 61
type textarea "a"
type textarea "na"
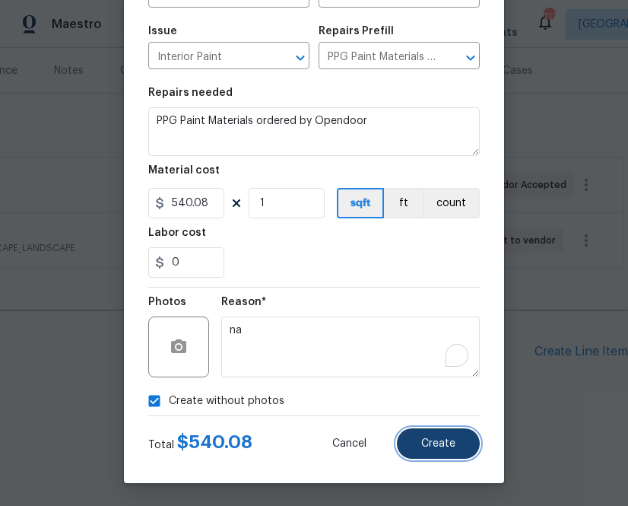
click at [440, 440] on span "Create" at bounding box center [438, 443] width 34 height 11
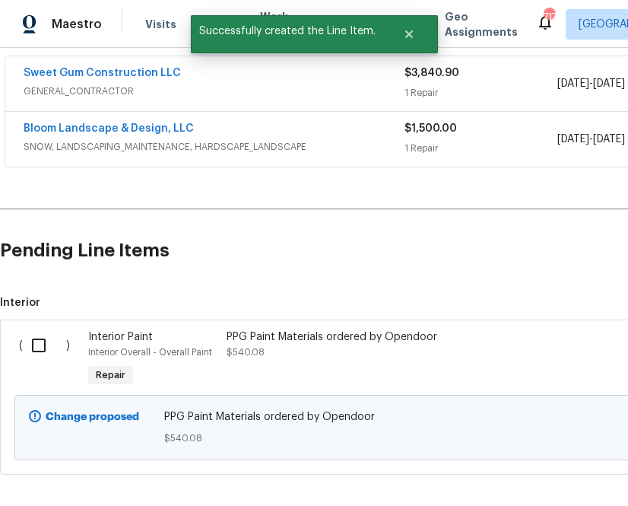
scroll to position [313, 0]
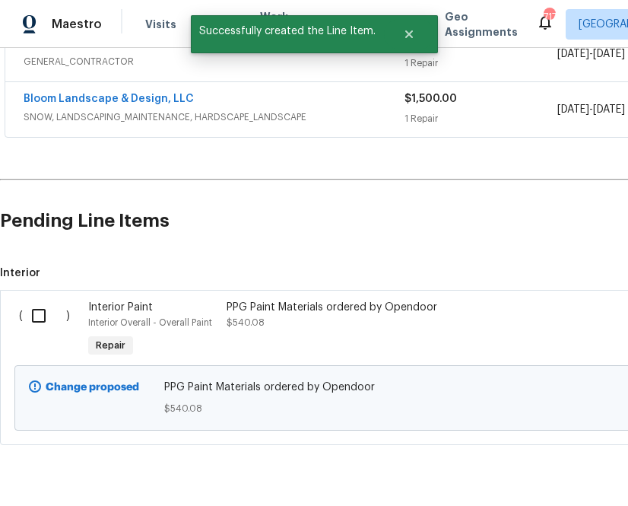
click at [31, 313] on input "checkbox" at bounding box center [44, 316] width 43 height 32
checkbox input "true"
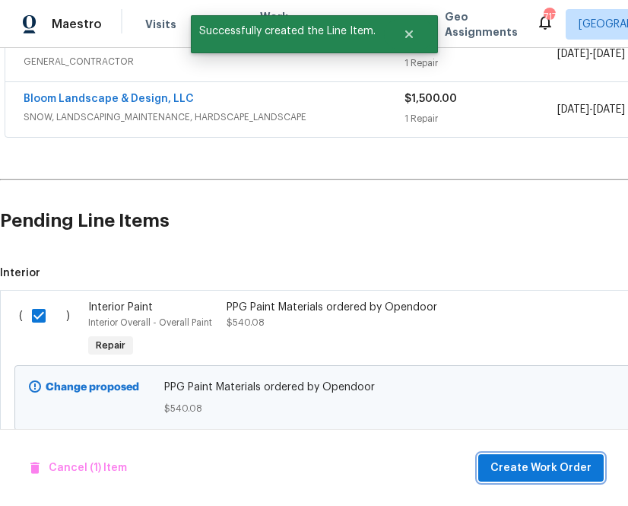
click at [526, 474] on span "Create Work Order" at bounding box center [541, 468] width 101 height 19
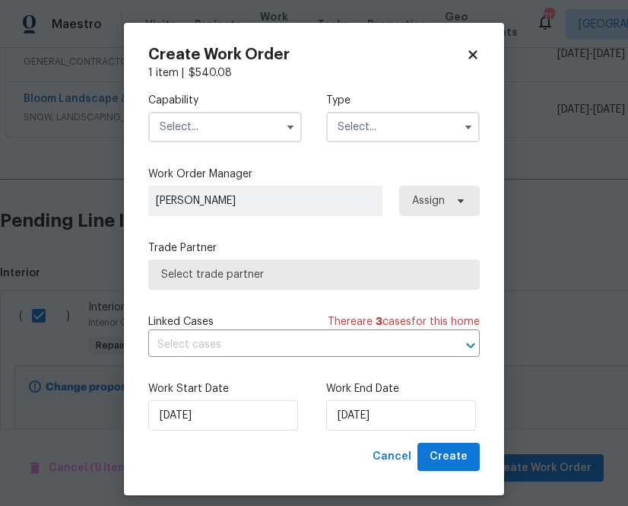
click at [198, 122] on input "text" at bounding box center [225, 127] width 154 height 30
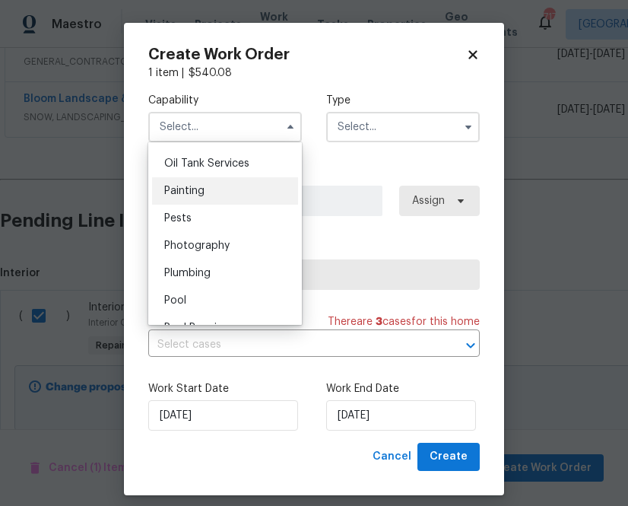
scroll to position [1246, 0]
click at [201, 197] on div "Painting" at bounding box center [225, 191] width 146 height 27
type input "Painting"
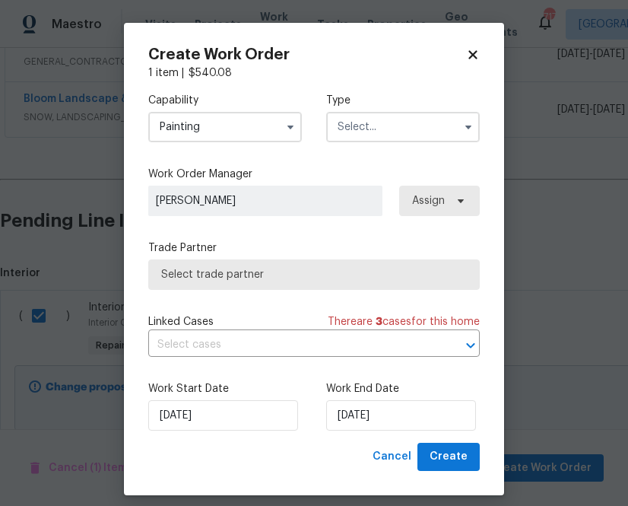
click at [389, 104] on label "Type" at bounding box center [403, 100] width 154 height 15
click at [389, 119] on input "text" at bounding box center [403, 127] width 154 height 30
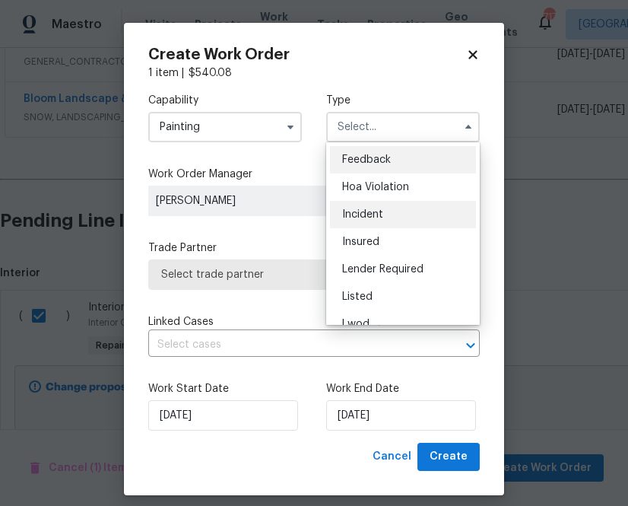
scroll to position [181, 0]
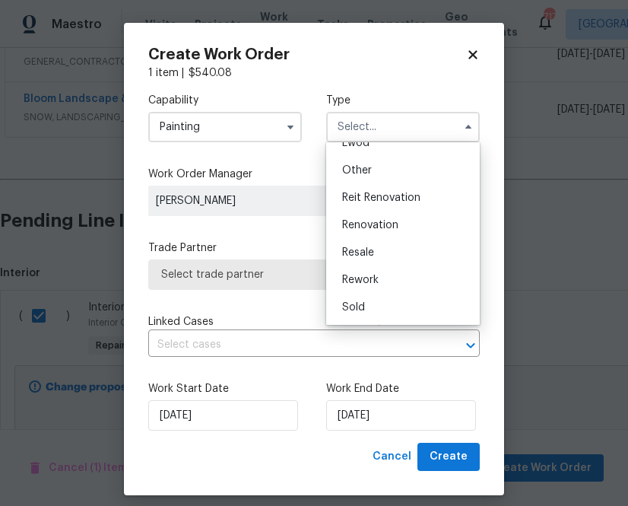
click at [384, 224] on span "Renovation" at bounding box center [370, 225] width 56 height 11
type input "Renovation"
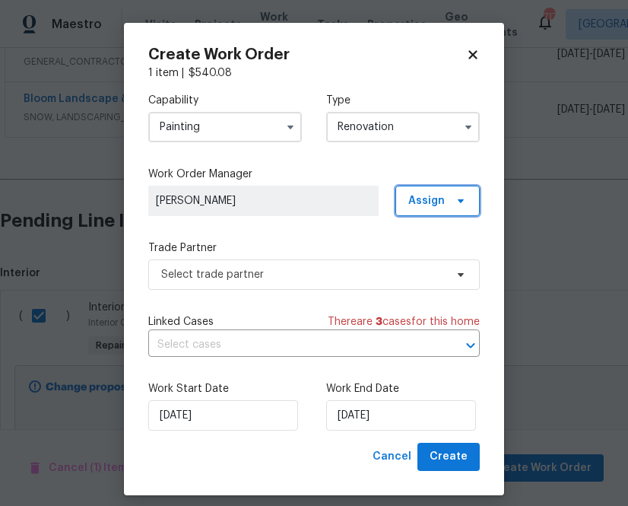
click at [476, 192] on span "Assign" at bounding box center [438, 201] width 84 height 30
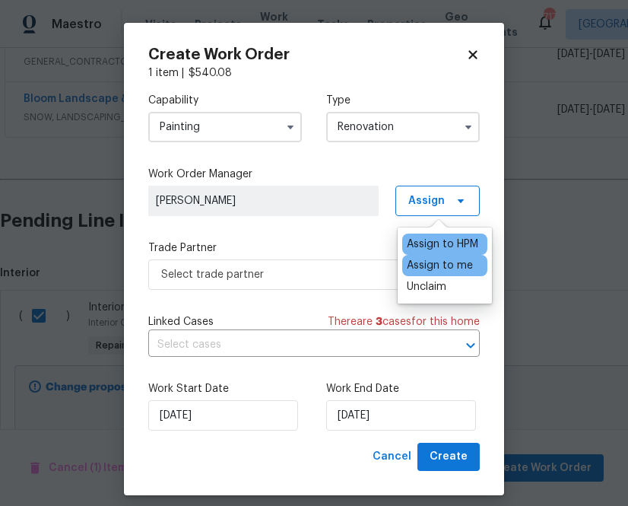
click at [425, 266] on div "Assign to me" at bounding box center [440, 265] width 66 height 15
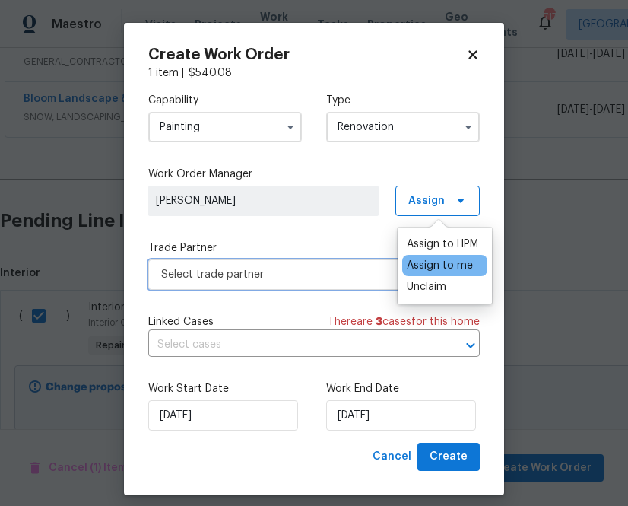
click at [284, 280] on span "Select trade partner" at bounding box center [303, 274] width 284 height 15
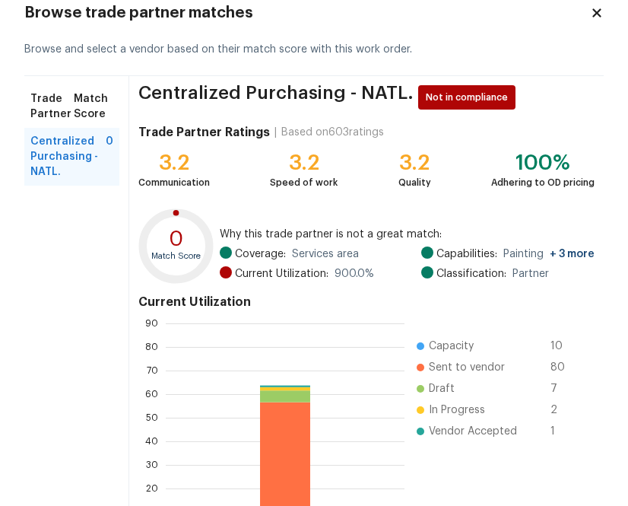
scroll to position [163, 0]
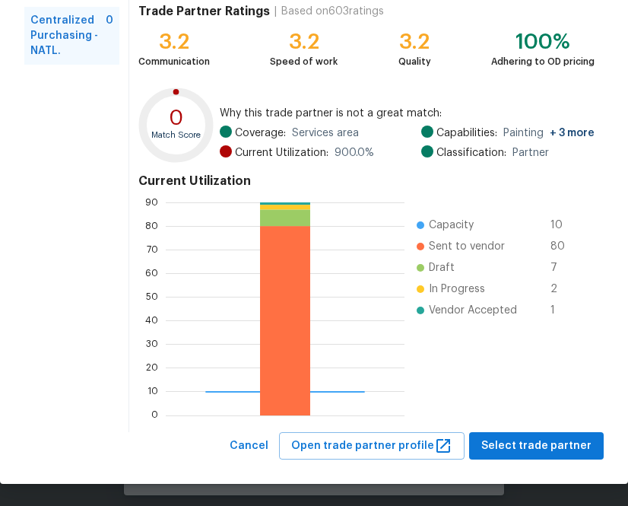
click at [507, 430] on div "Centralized Purchasing - NATL. Not in compliance Trade Partner Ratings | Based …" at bounding box center [366, 193] width 475 height 477
click at [507, 438] on span "Select trade partner" at bounding box center [537, 446] width 110 height 19
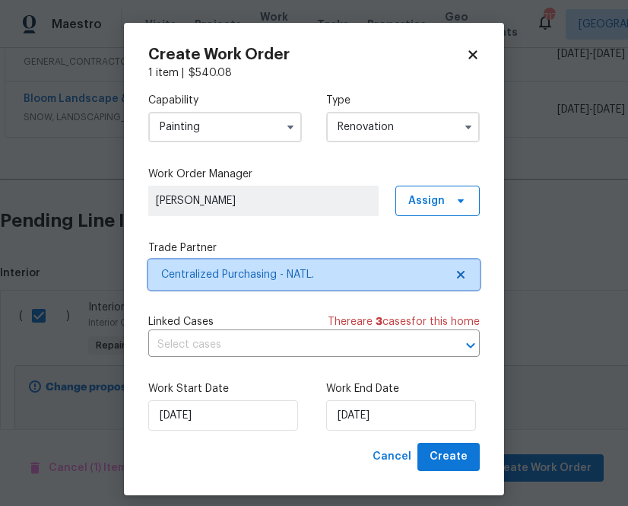
scroll to position [0, 0]
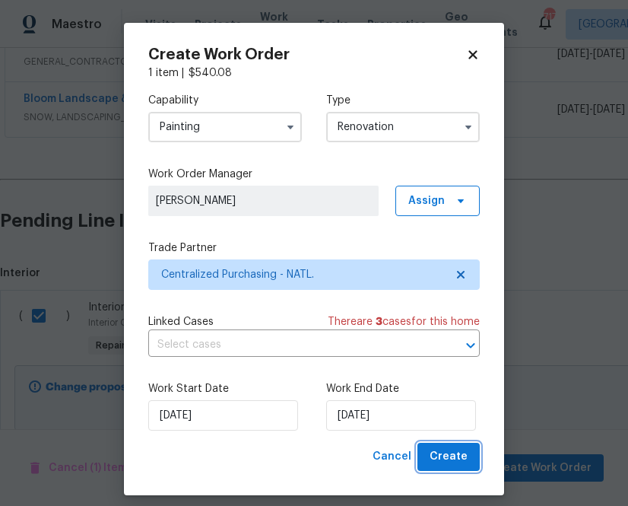
click at [457, 454] on span "Create" at bounding box center [449, 456] width 38 height 19
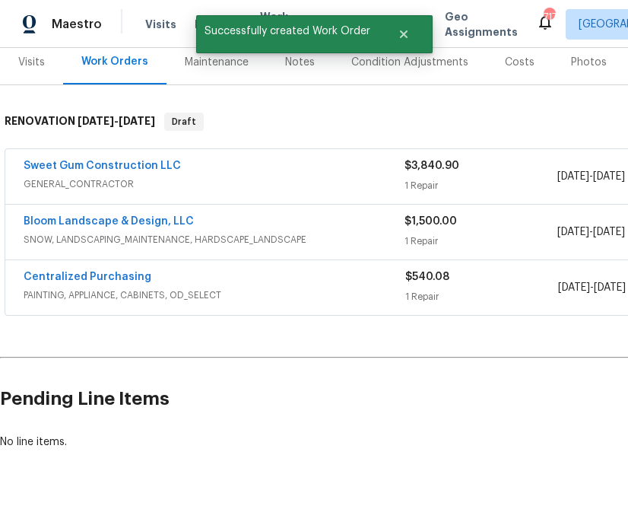
scroll to position [189, 0]
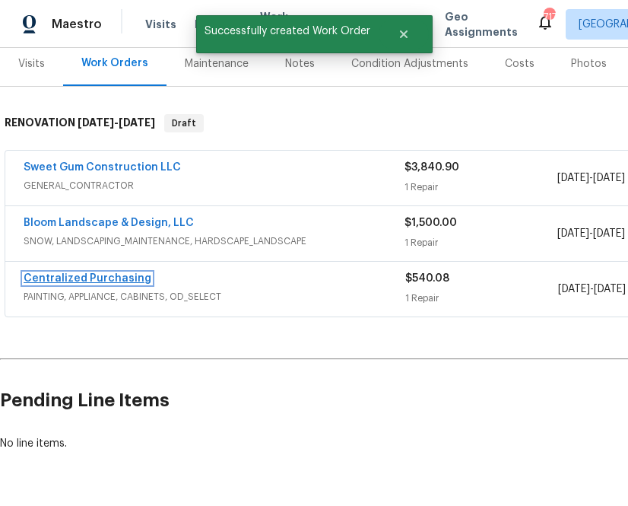
click at [107, 280] on link "Centralized Purchasing" at bounding box center [88, 278] width 128 height 11
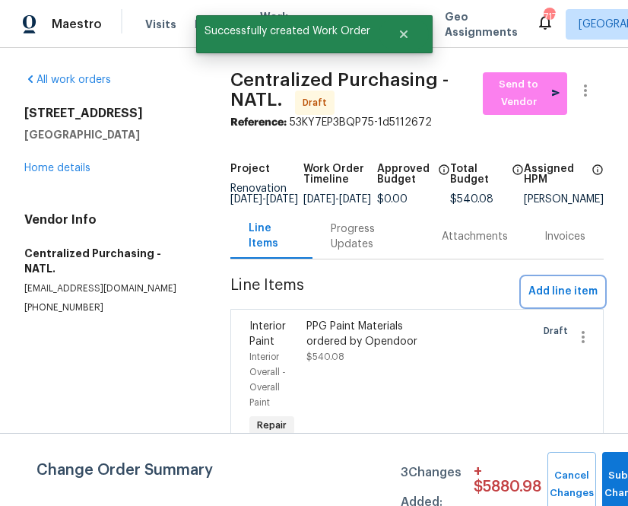
click at [555, 296] on span "Add line item" at bounding box center [563, 291] width 69 height 19
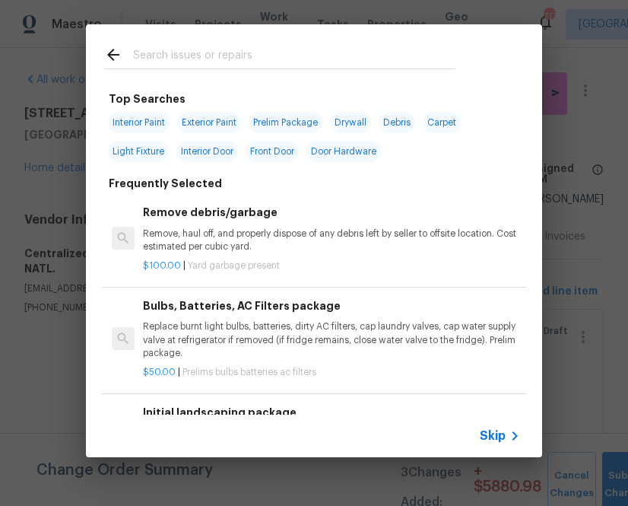
click at [250, 68] on input "text" at bounding box center [294, 57] width 323 height 23
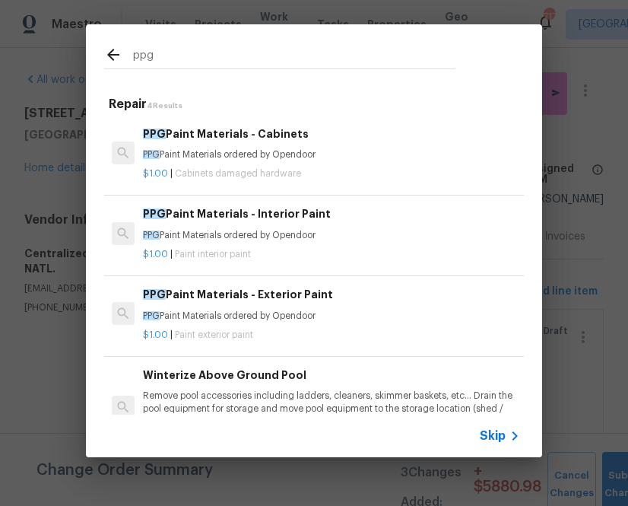
type input "ppg"
click at [213, 170] on span "Cabinets damaged hardware" at bounding box center [238, 173] width 126 height 9
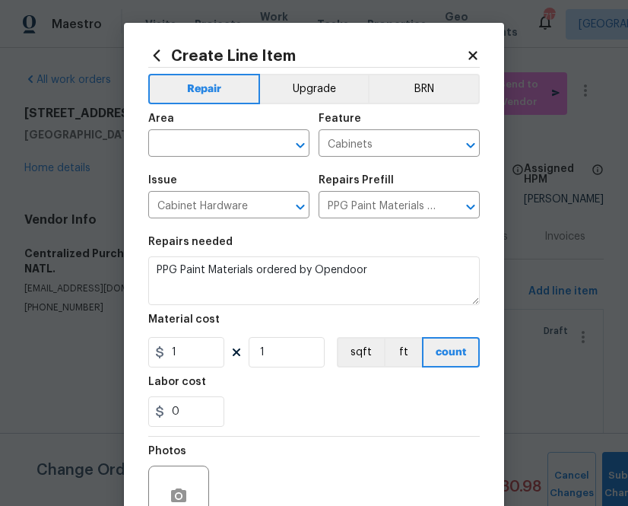
click at [221, 127] on div "Area" at bounding box center [228, 123] width 161 height 20
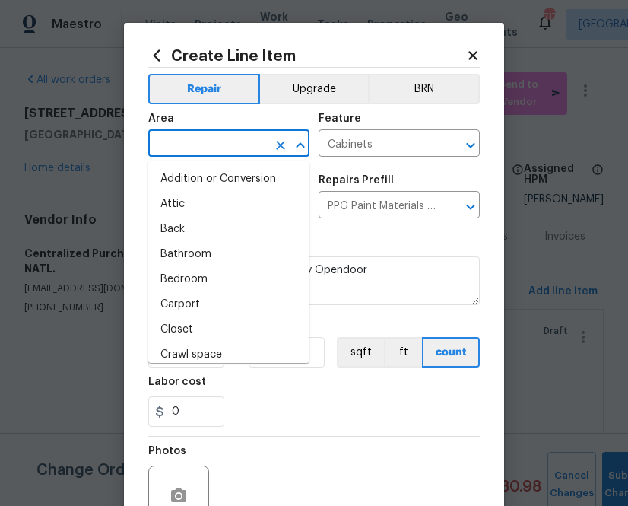
click at [225, 145] on input "text" at bounding box center [207, 145] width 119 height 24
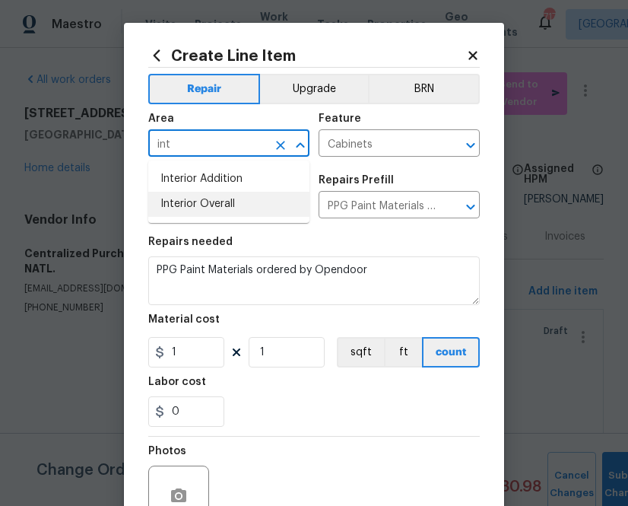
click at [216, 199] on li "Interior Overall" at bounding box center [228, 204] width 161 height 25
type input "Interior Overall"
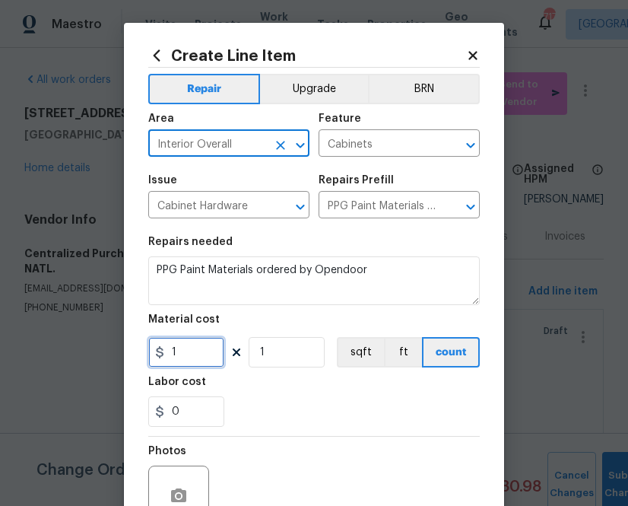
click at [194, 363] on input "1" at bounding box center [186, 352] width 76 height 30
paste input "540.08"
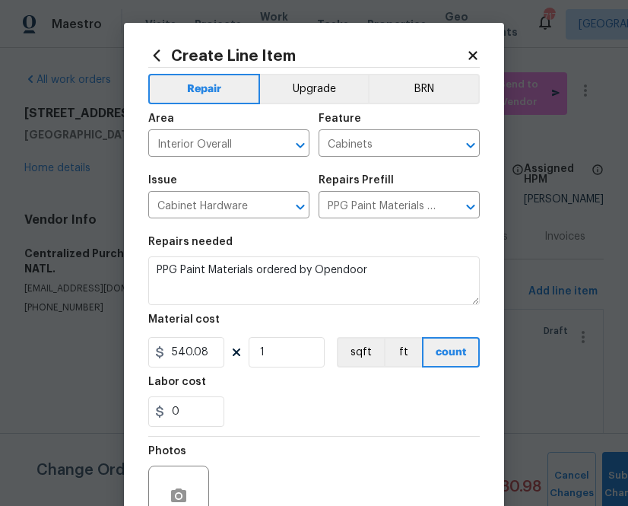
click at [297, 390] on div "Labor cost" at bounding box center [314, 387] width 332 height 20
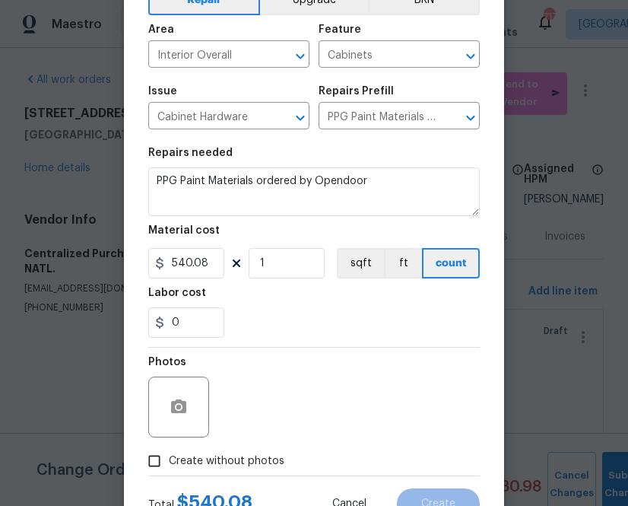
scroll to position [150, 0]
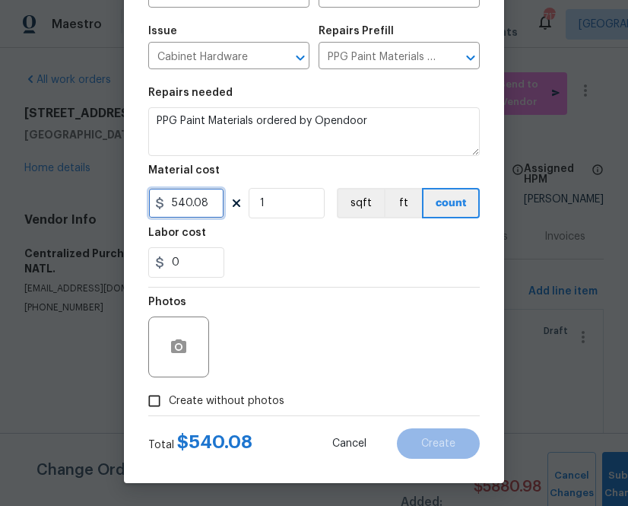
click at [192, 206] on input "540.08" at bounding box center [186, 203] width 76 height 30
paste input "411.0588469"
type input "411.06"
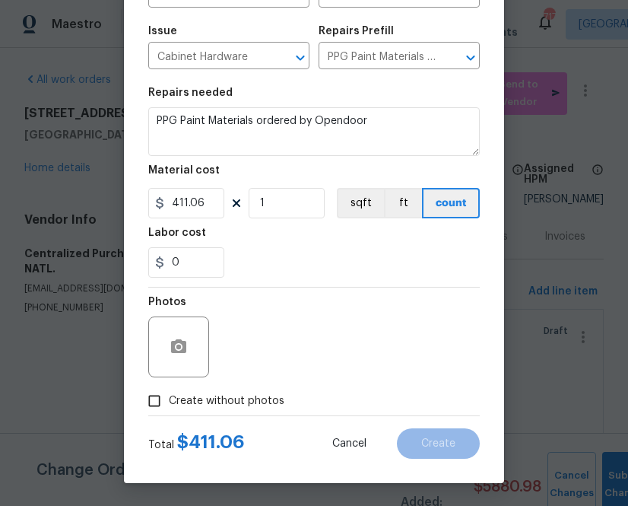
click at [293, 256] on div "0" at bounding box center [314, 262] width 332 height 30
click at [224, 406] on span "Create without photos" at bounding box center [227, 401] width 116 height 16
click at [169, 406] on input "Create without photos" at bounding box center [154, 400] width 29 height 29
checkbox input "true"
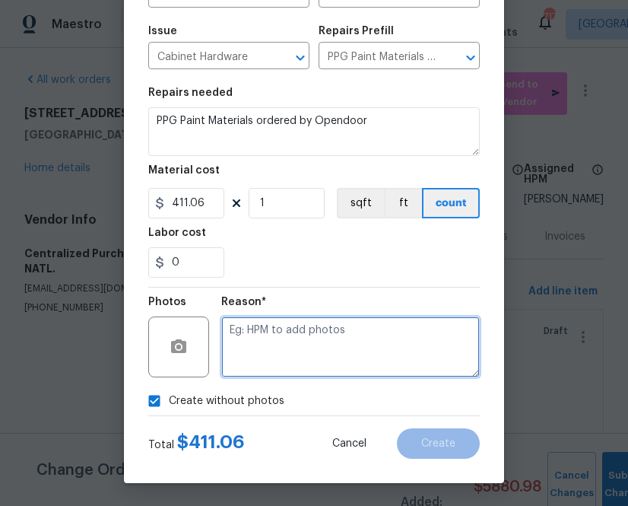
click at [278, 336] on textarea at bounding box center [350, 346] width 259 height 61
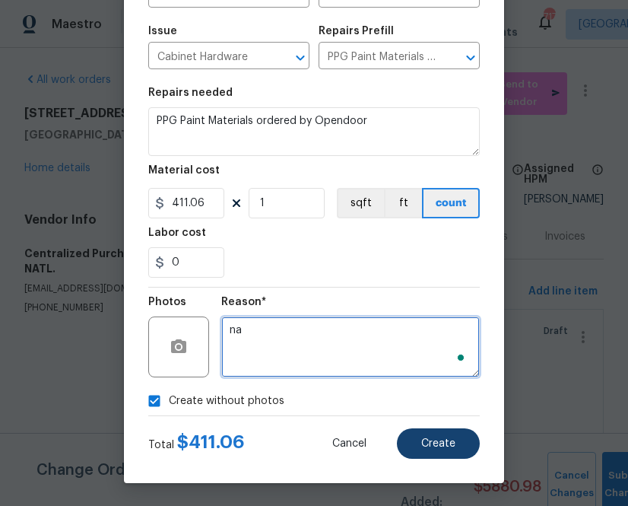
type textarea "na"
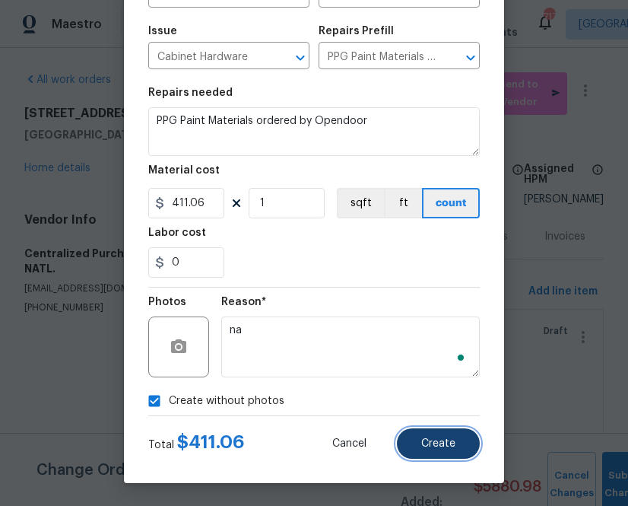
click at [439, 444] on span "Create" at bounding box center [438, 443] width 34 height 11
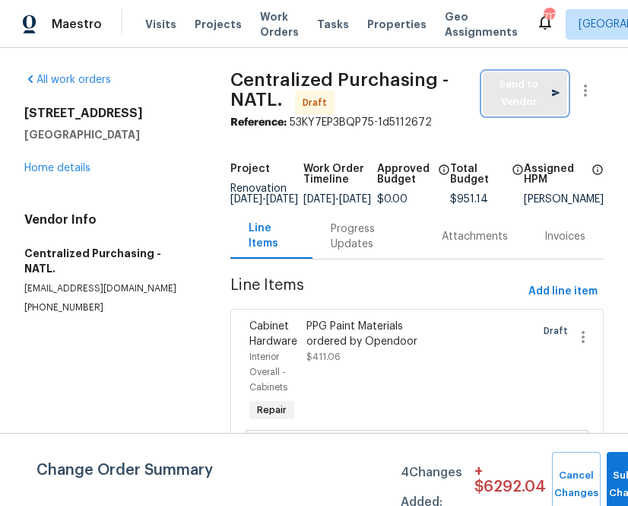
click at [495, 82] on span "Send to Vendor" at bounding box center [525, 93] width 69 height 35
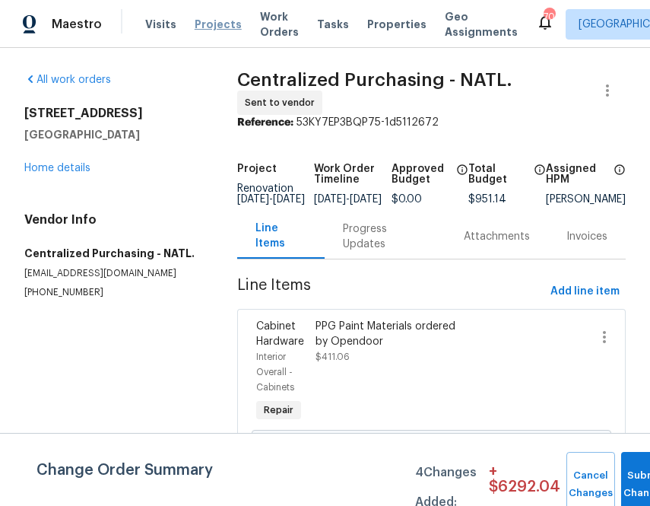
click at [212, 21] on span "Projects" at bounding box center [218, 24] width 47 height 15
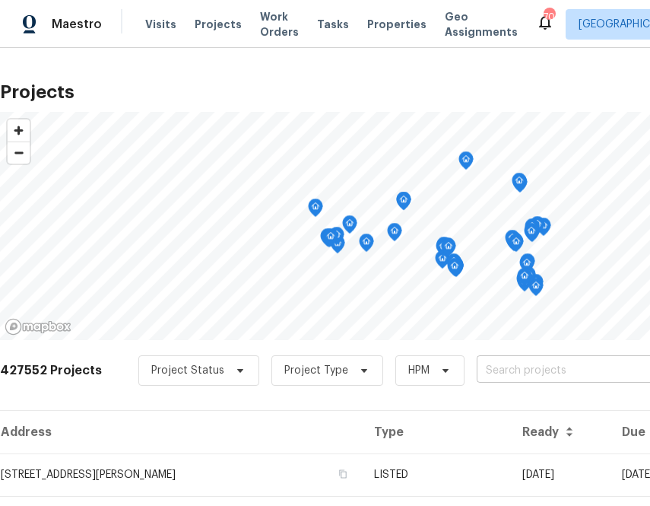
click at [524, 374] on input "text" at bounding box center [564, 371] width 174 height 24
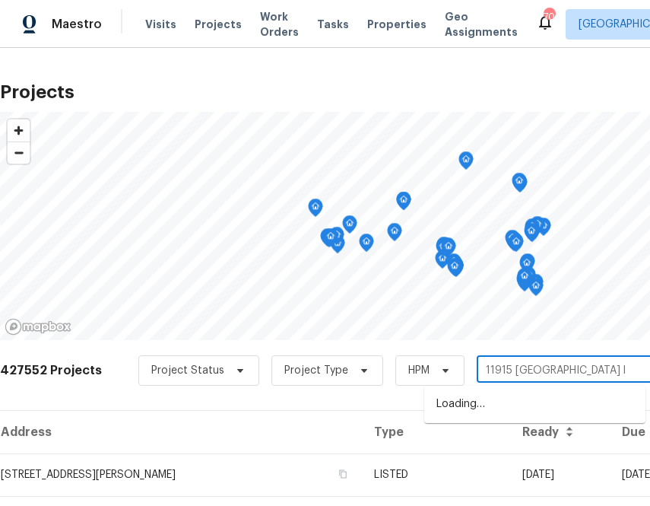
type input "11915 carriage park ln"
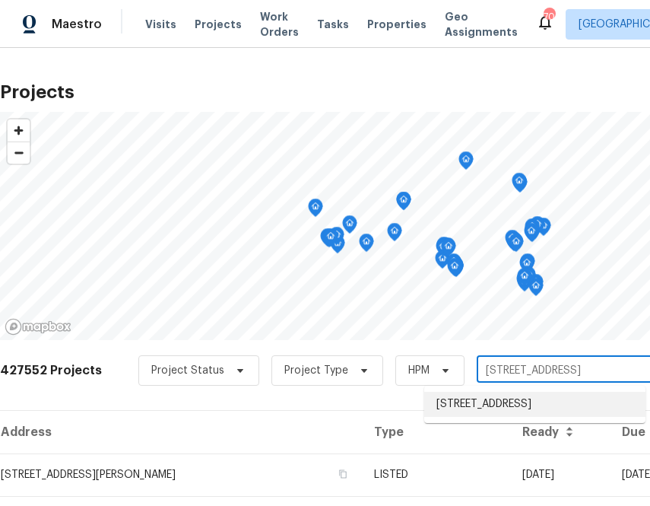
click at [491, 411] on li "11915 Carriage Park Ln, Duluth, GA 30097" at bounding box center [535, 404] width 221 height 25
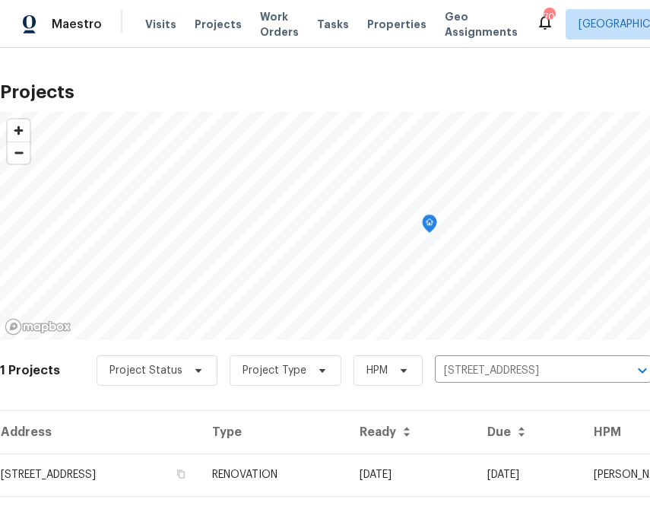
scroll to position [39, 0]
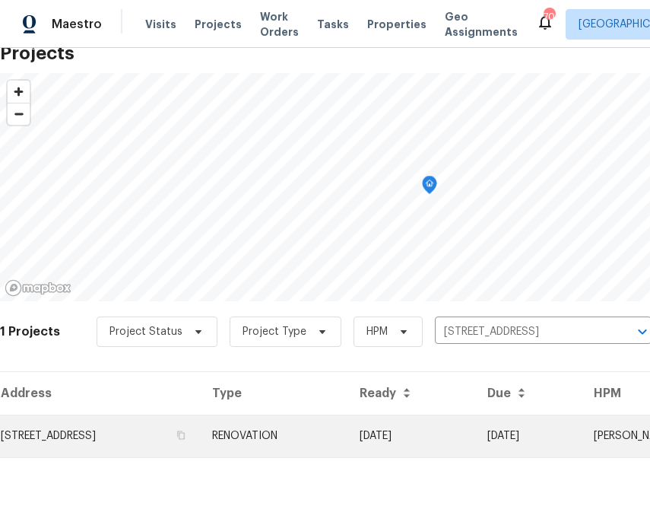
click at [167, 443] on td "11915 Carriage Park Ln, Duluth, GA 30097" at bounding box center [100, 436] width 200 height 43
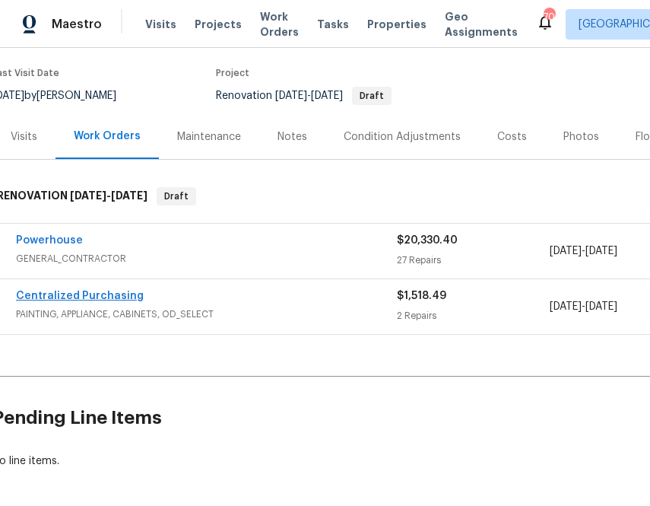
scroll to position [116, 0]
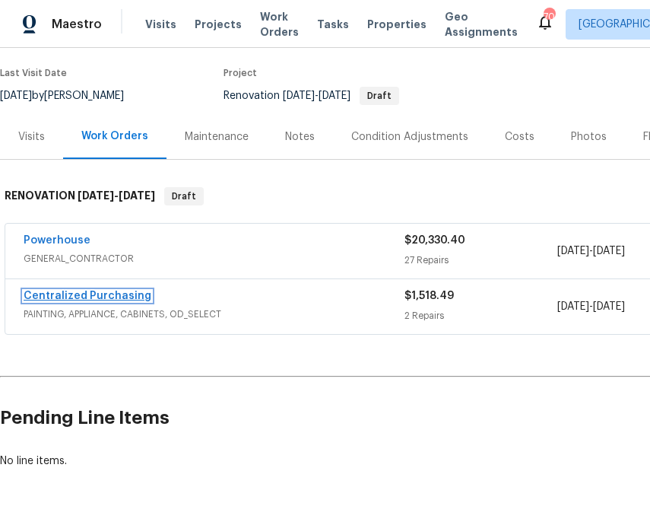
click at [100, 294] on link "Centralized Purchasing" at bounding box center [88, 296] width 128 height 11
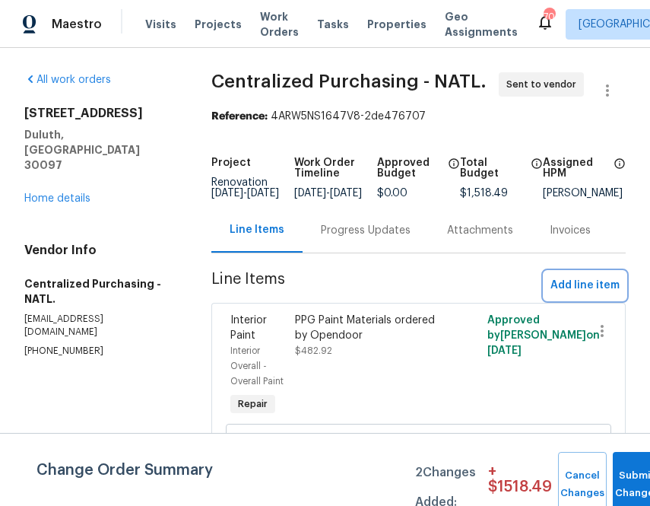
click at [568, 287] on span "Add line item" at bounding box center [585, 285] width 69 height 19
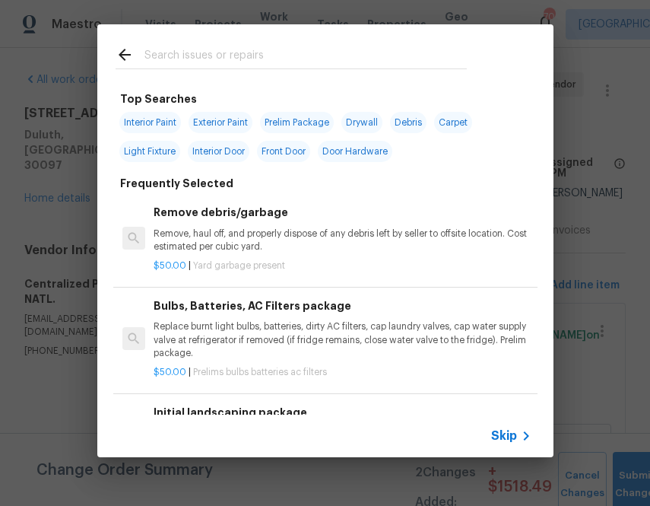
click at [165, 59] on input "text" at bounding box center [306, 57] width 323 height 23
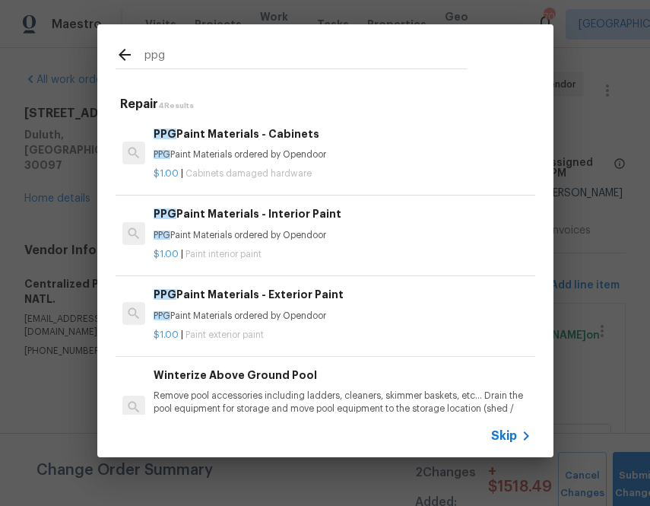
type input "ppg"
click at [205, 165] on div "$1.00 | Cabinets damaged hardware" at bounding box center [342, 170] width 377 height 19
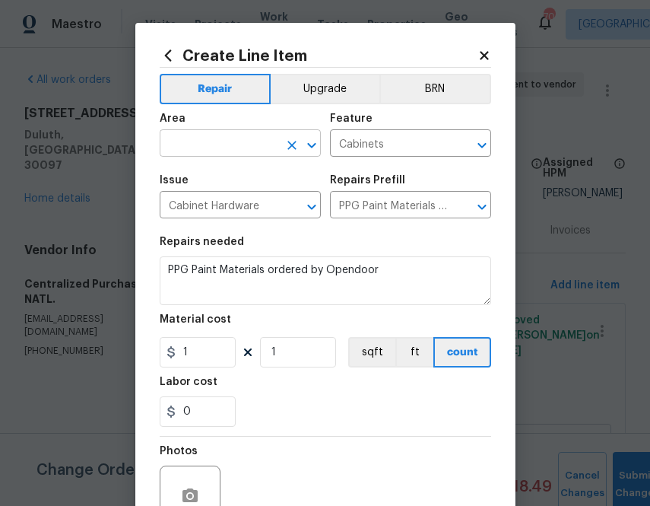
click at [227, 151] on input "text" at bounding box center [219, 145] width 119 height 24
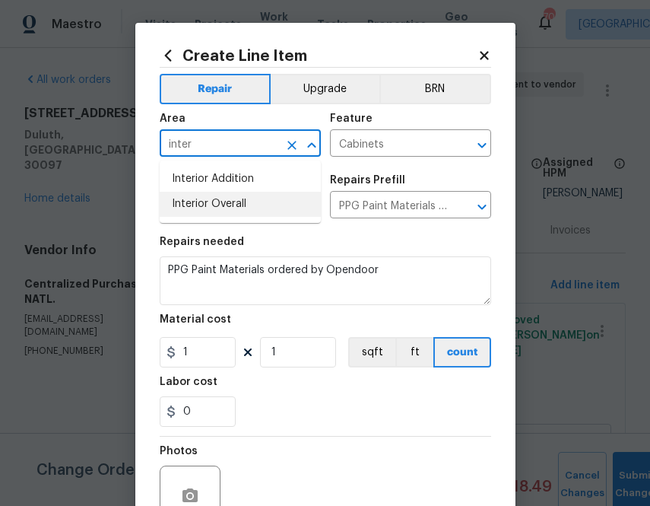
click at [227, 202] on li "Interior Overall" at bounding box center [240, 204] width 161 height 25
type input "Interior Overall"
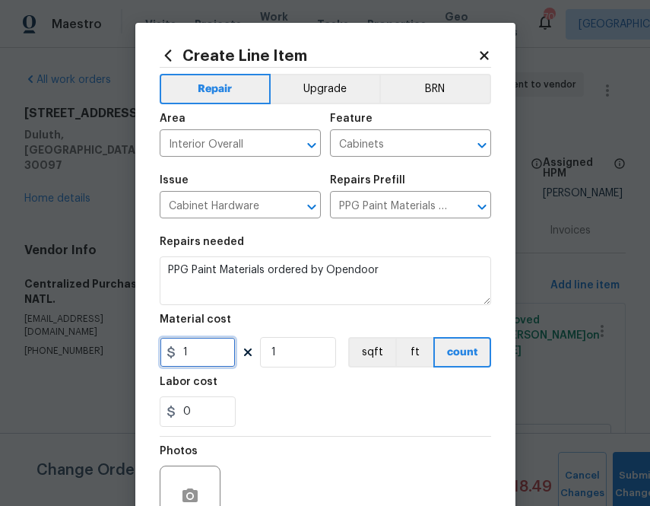
click at [207, 351] on input "1" at bounding box center [198, 352] width 76 height 30
paste input "91.35"
type input "91.35"
click at [294, 412] on div "0" at bounding box center [326, 411] width 332 height 30
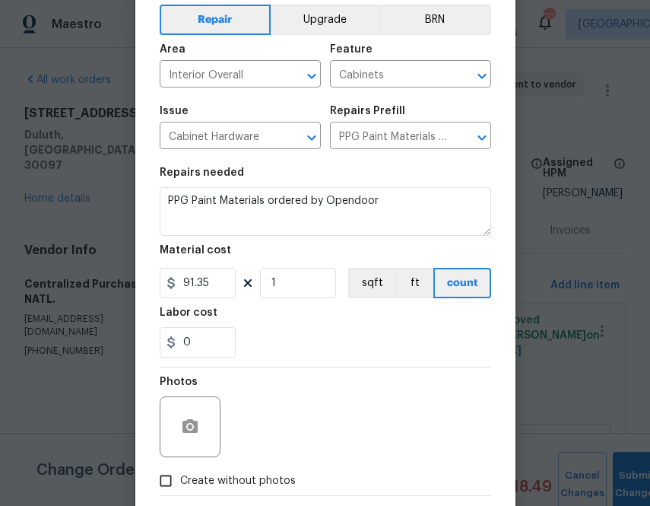
scroll to position [150, 0]
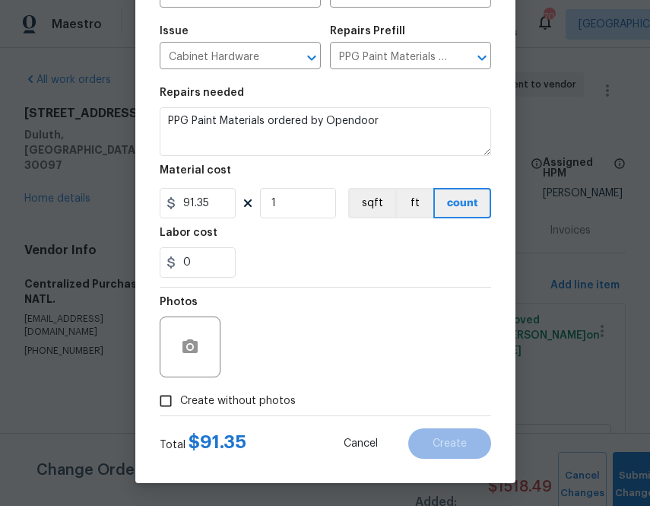
click at [286, 408] on span "Create without photos" at bounding box center [238, 401] width 116 height 16
click at [180, 408] on input "Create without photos" at bounding box center [165, 400] width 29 height 29
checkbox input "true"
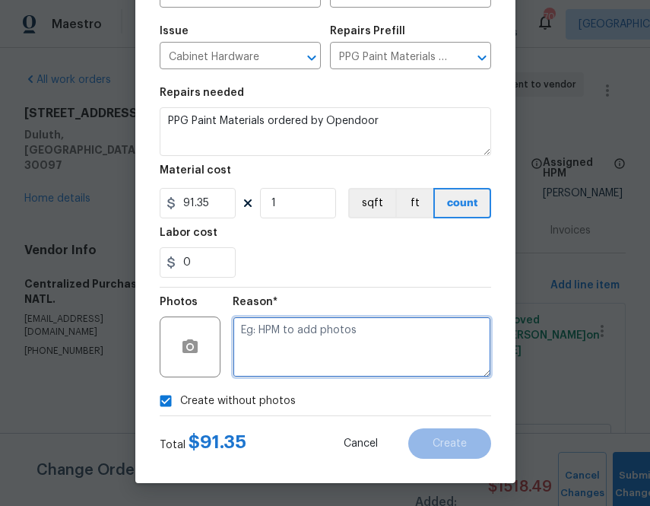
click at [312, 350] on textarea at bounding box center [362, 346] width 259 height 61
type textarea "na"
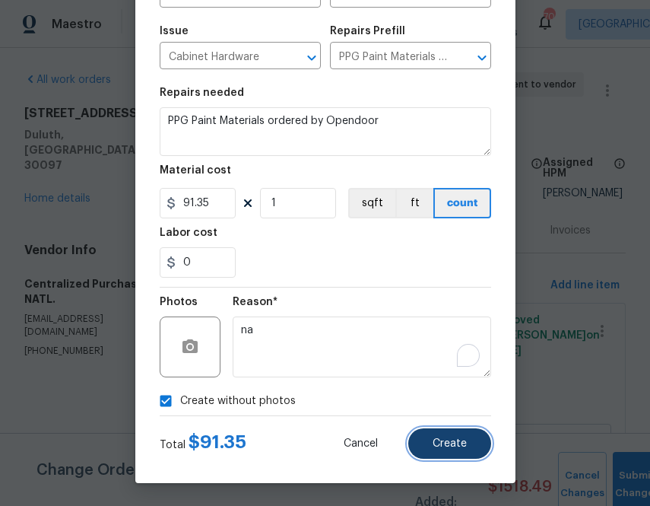
click at [466, 443] on span "Create" at bounding box center [450, 443] width 34 height 11
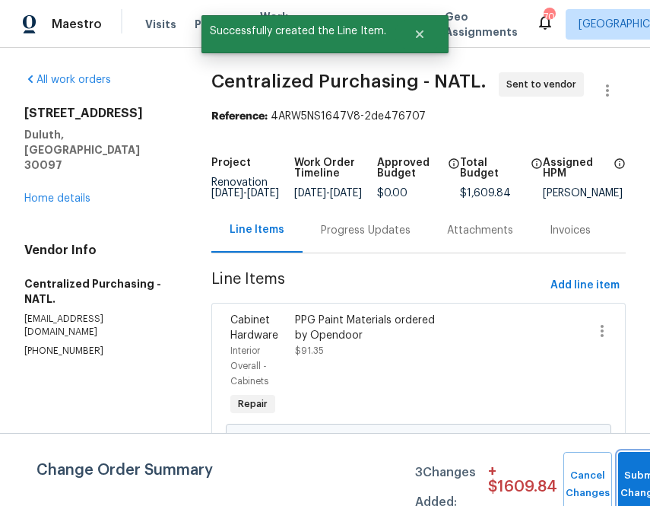
click at [628, 470] on button "Submit Changes" at bounding box center [643, 484] width 49 height 65
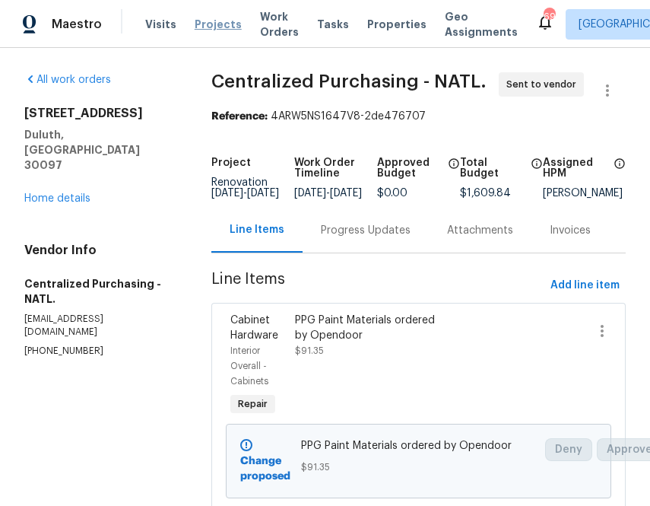
click at [221, 24] on span "Projects" at bounding box center [218, 24] width 47 height 15
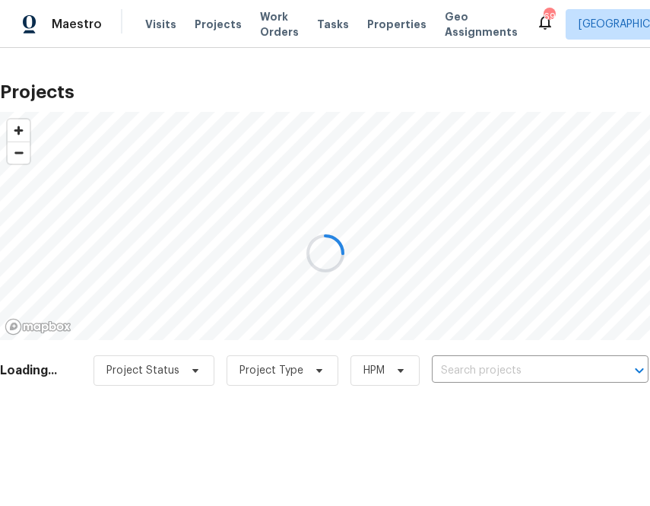
click at [456, 372] on div at bounding box center [325, 253] width 650 height 506
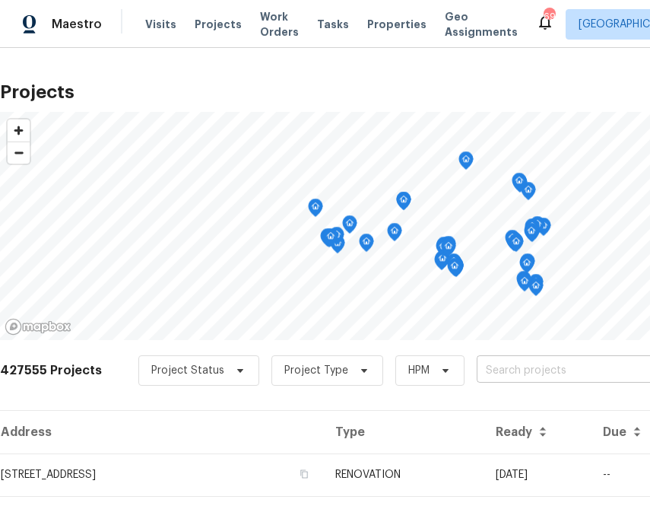
click at [486, 363] on input "text" at bounding box center [564, 371] width 174 height 24
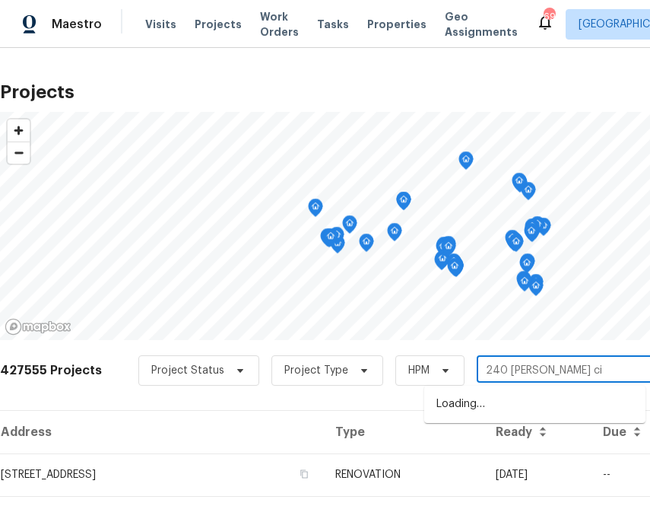
type input "240 priscilla cir"
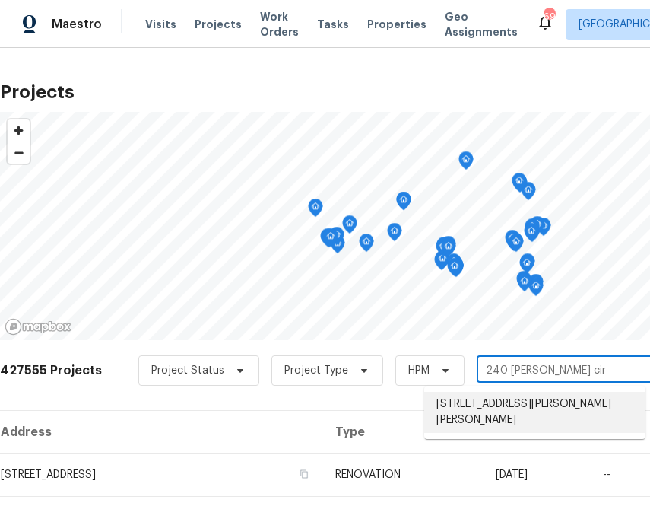
click at [494, 404] on li "240 Priscilla Cir, McKinney, TX 75071" at bounding box center [535, 412] width 221 height 41
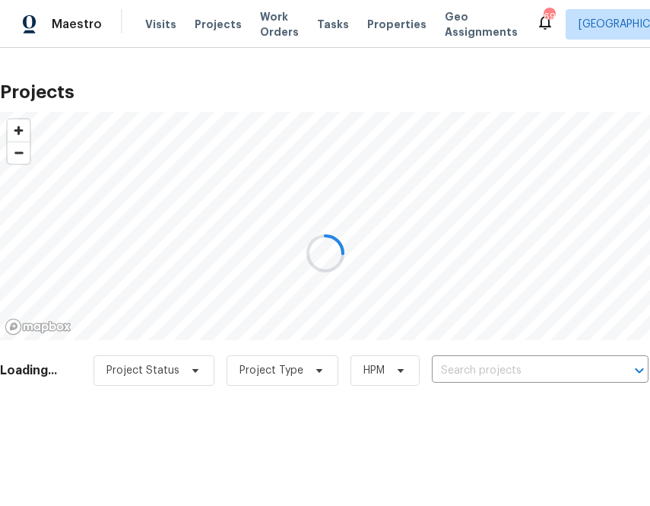
type input "240 Priscilla Cir, McKinney, TX 75071"
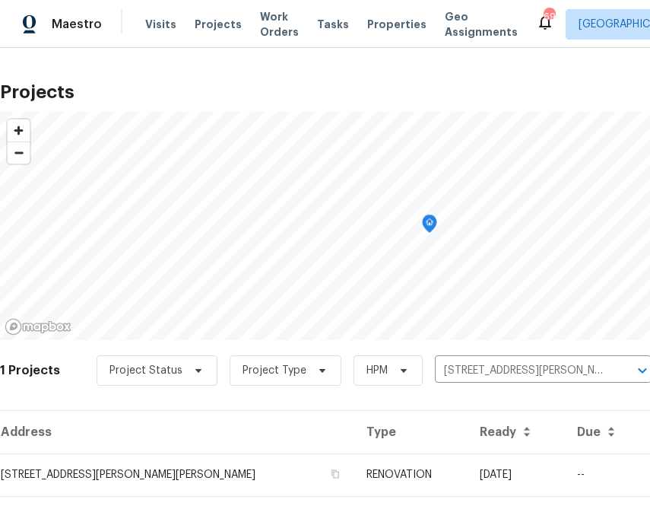
scroll to position [39, 0]
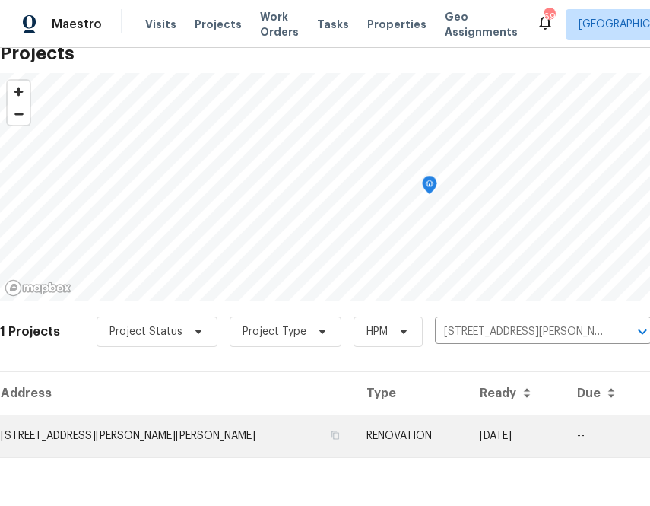
click at [135, 440] on td "240 Priscilla Cir, McKinney, TX 75071" at bounding box center [177, 436] width 355 height 43
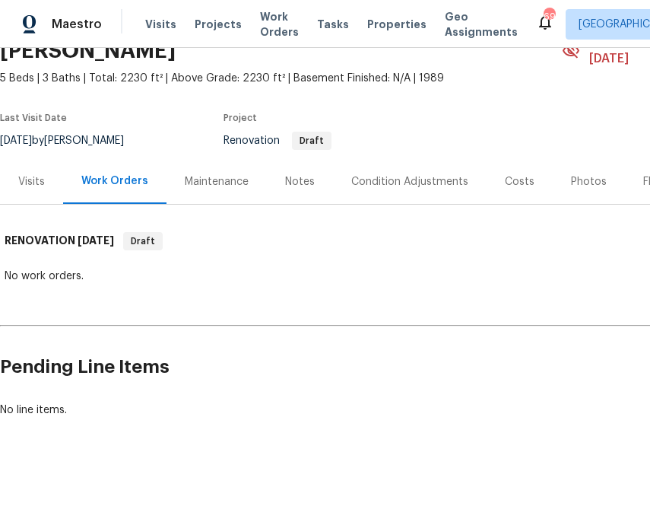
scroll to position [87, 209]
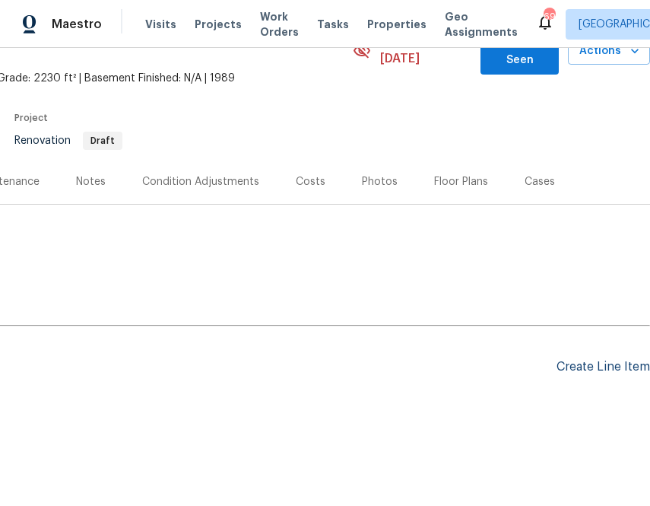
click at [610, 360] on div "Create Line Item" at bounding box center [604, 367] width 94 height 14
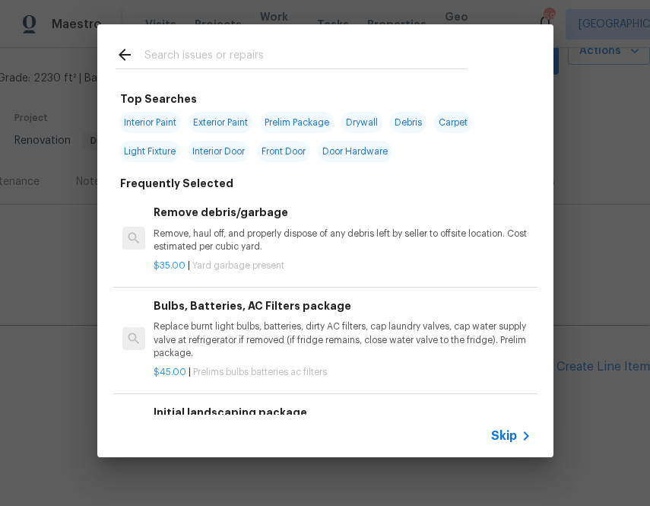
click at [491, 434] on span "Skip" at bounding box center [504, 435] width 26 height 15
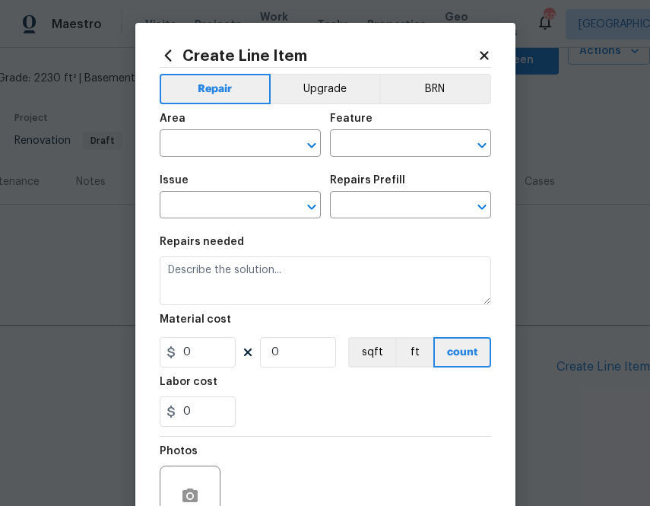
click at [169, 57] on icon at bounding box center [168, 55] width 17 height 17
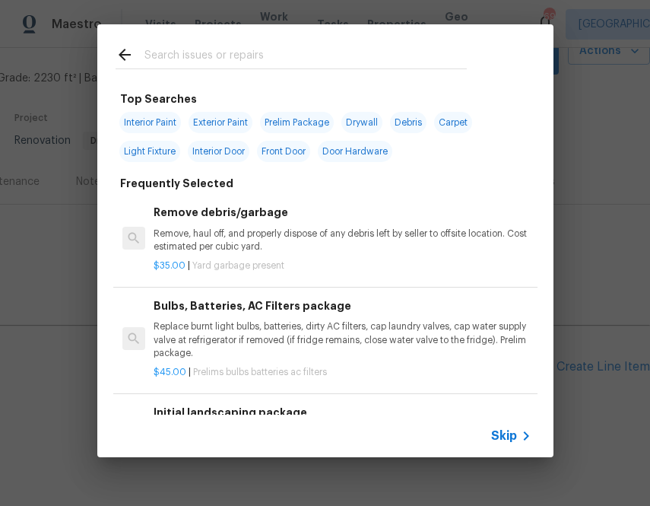
click at [256, 72] on div at bounding box center [291, 54] width 388 height 60
click at [253, 62] on input "text" at bounding box center [306, 57] width 323 height 23
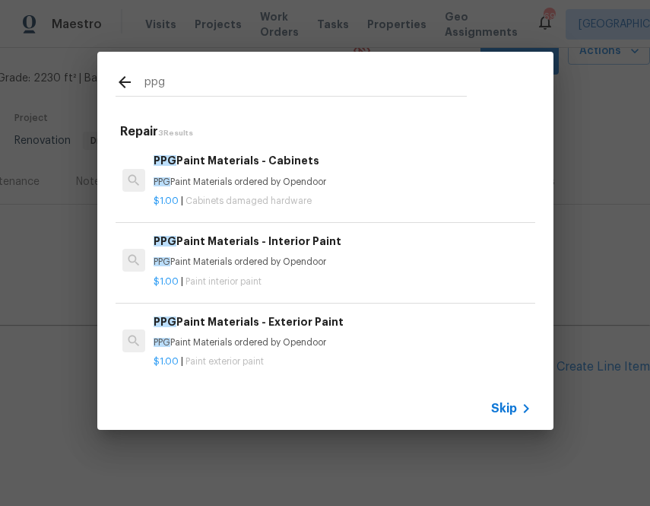
type input "ppg"
click at [195, 274] on div "$1.00 | Paint interior paint" at bounding box center [342, 278] width 377 height 19
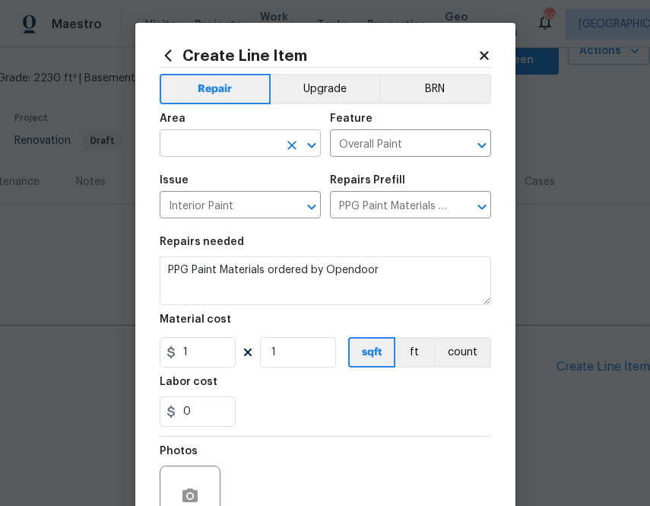
click at [227, 156] on input "text" at bounding box center [219, 145] width 119 height 24
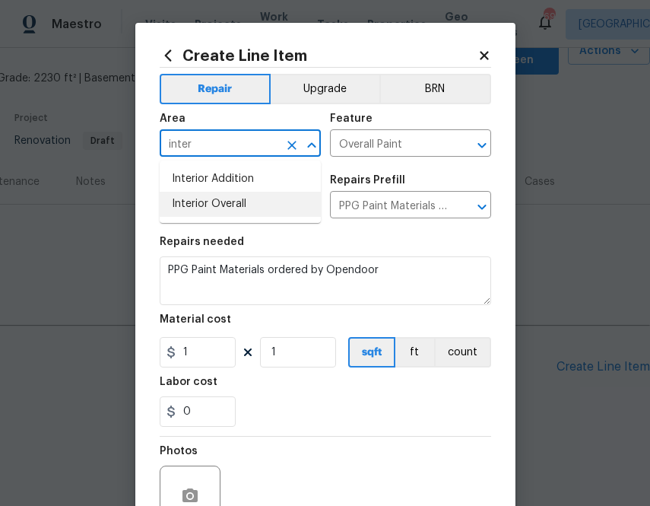
click at [198, 195] on li "Interior Overall" at bounding box center [240, 204] width 161 height 25
type input "Interior Overall"
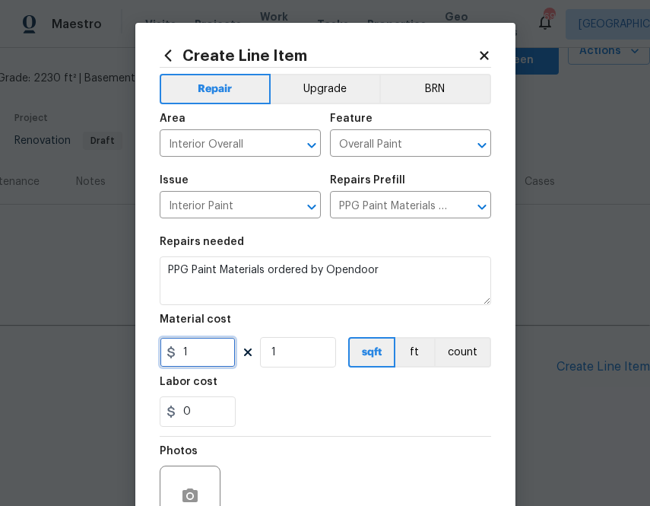
click at [196, 345] on input "1" at bounding box center [198, 352] width 76 height 30
paste input "text"
click at [219, 351] on input "1" at bounding box center [198, 352] width 76 height 30
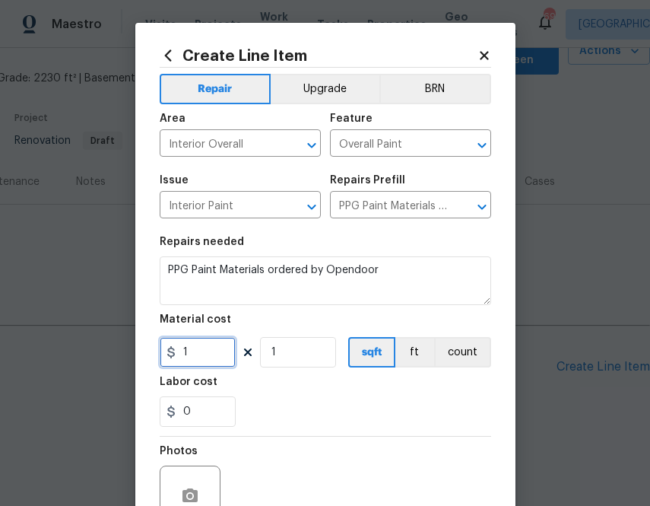
paste input "951.3"
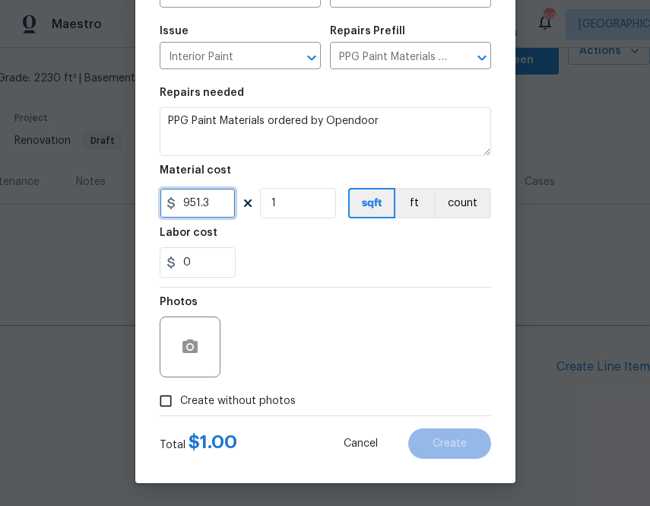
type input "951.3"
click at [257, 385] on div "Photos" at bounding box center [326, 337] width 332 height 99
click at [260, 403] on span "Create without photos" at bounding box center [238, 401] width 116 height 16
click at [180, 403] on input "Create without photos" at bounding box center [165, 400] width 29 height 29
checkbox input "true"
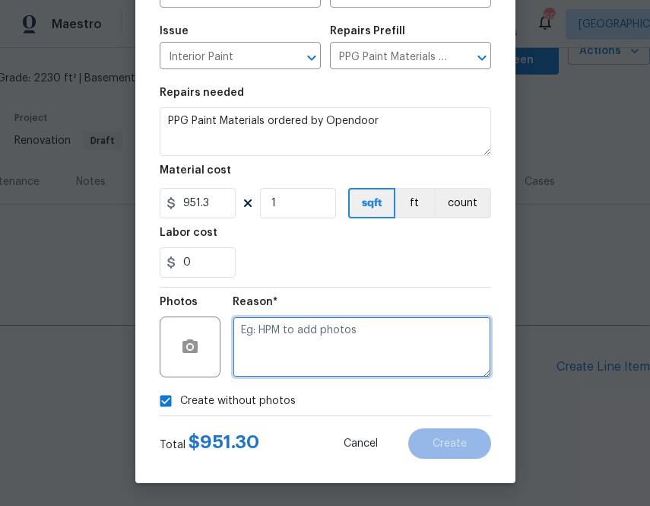
click at [283, 340] on textarea at bounding box center [362, 346] width 259 height 61
type textarea "b"
type textarea "na"
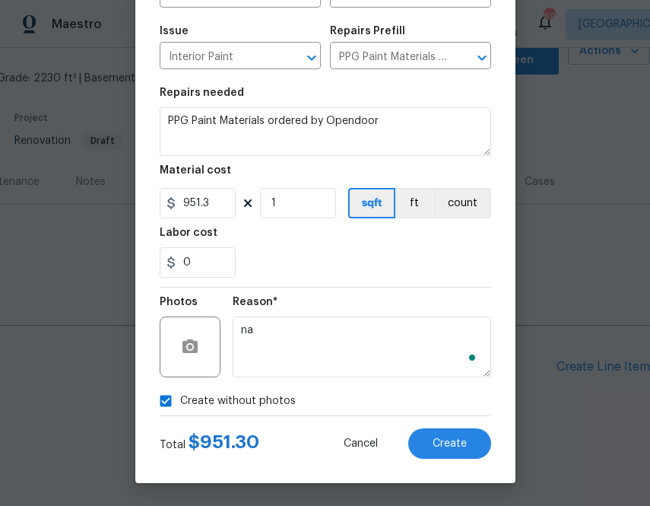
click at [318, 278] on section "Repairs needed PPG Paint Materials ordered by Opendoor Material cost 951.3 1 sq…" at bounding box center [326, 182] width 332 height 208
click at [440, 436] on button "Create" at bounding box center [450, 443] width 83 height 30
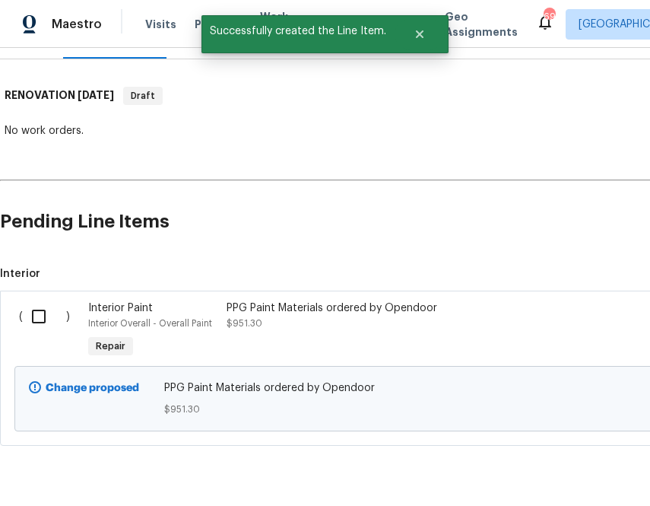
scroll to position [260, 0]
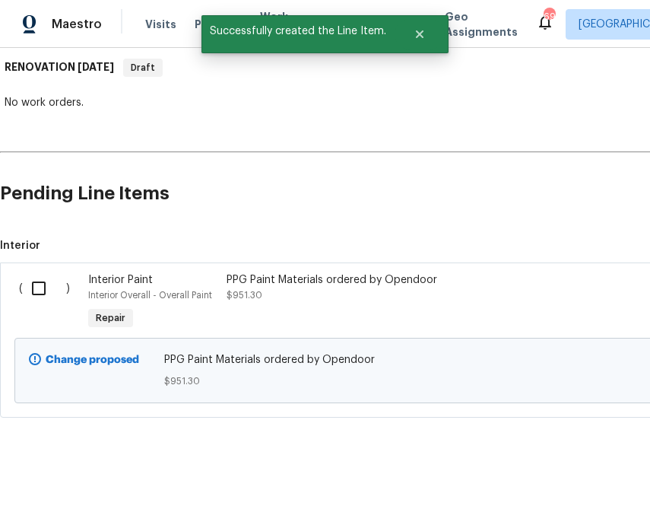
click at [40, 272] on input "checkbox" at bounding box center [44, 288] width 43 height 32
checkbox input "true"
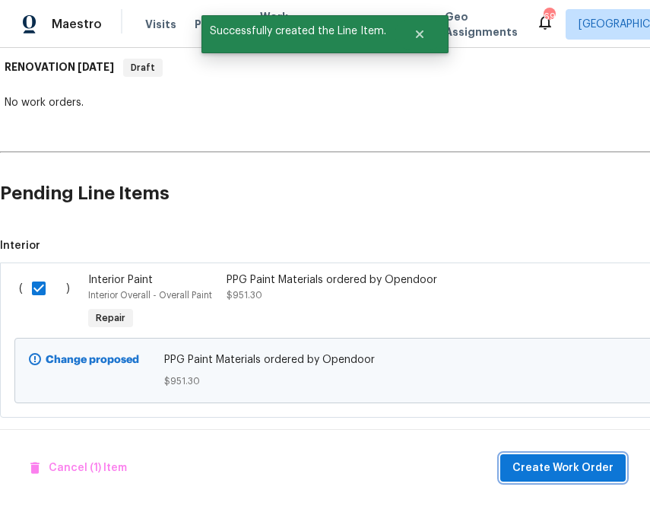
click at [539, 467] on span "Create Work Order" at bounding box center [563, 468] width 101 height 19
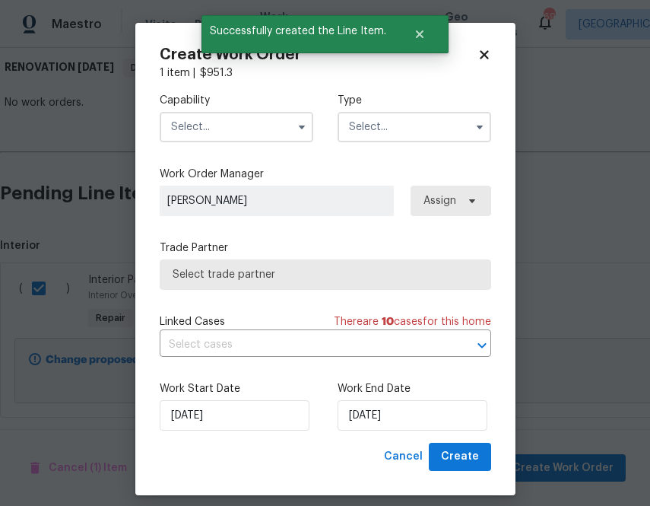
click at [256, 125] on input "text" at bounding box center [237, 127] width 154 height 30
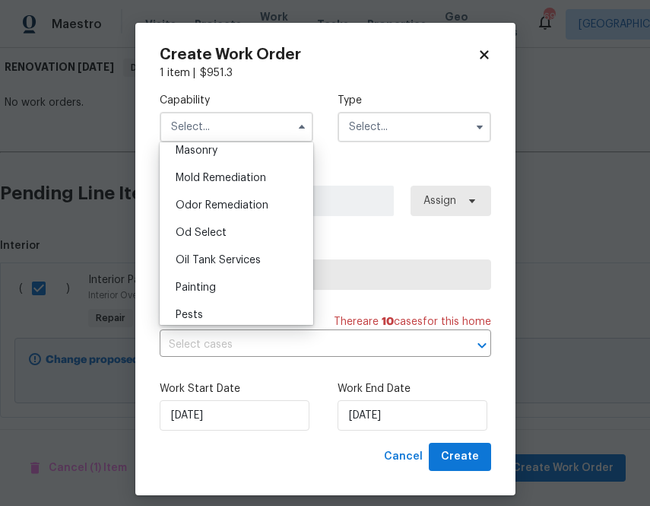
scroll to position [1158, 0]
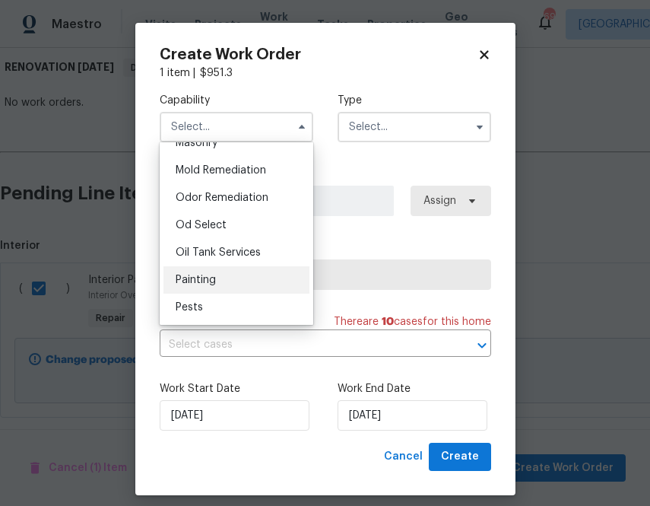
click at [252, 275] on div "Painting" at bounding box center [237, 279] width 146 height 27
type input "Painting"
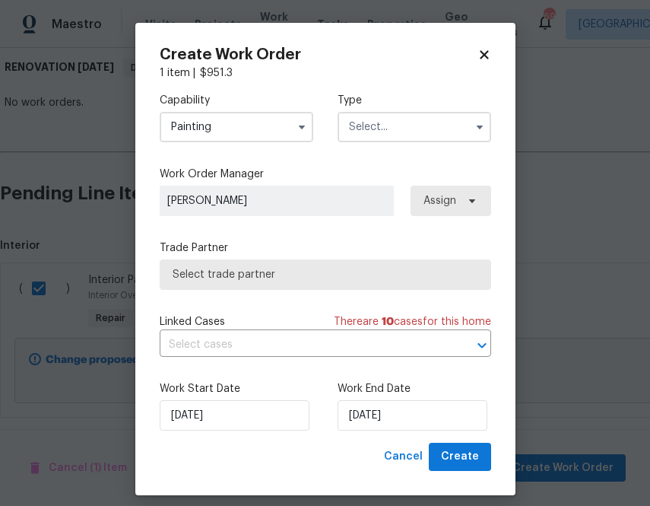
click at [378, 123] on input "text" at bounding box center [415, 127] width 154 height 30
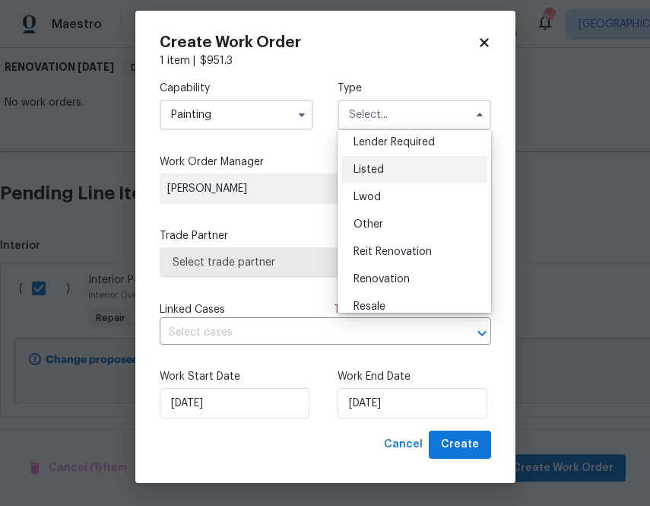
scroll to position [181, 0]
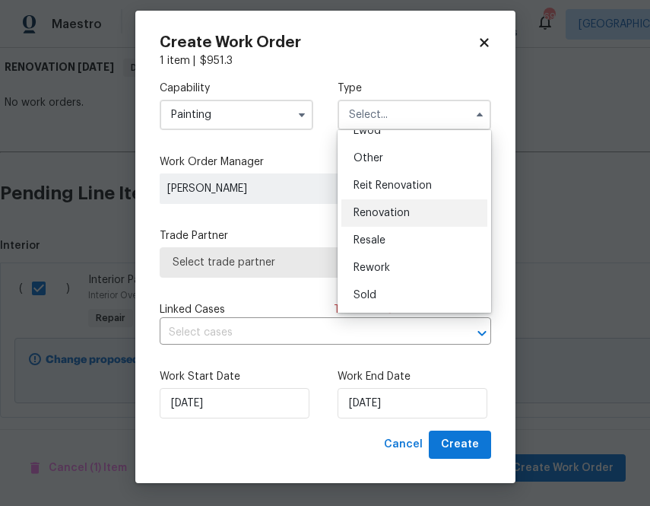
click at [406, 208] on span "Renovation" at bounding box center [382, 213] width 56 height 11
type input "Renovation"
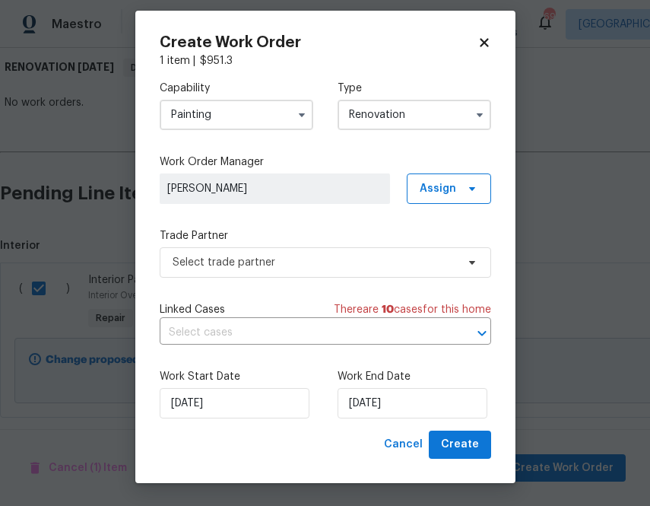
click at [423, 206] on div "Capability Painting Type Renovation Feedback Hoa Violation Incident Insured Len…" at bounding box center [326, 249] width 332 height 362
click at [429, 191] on span "Assign" at bounding box center [438, 188] width 37 height 15
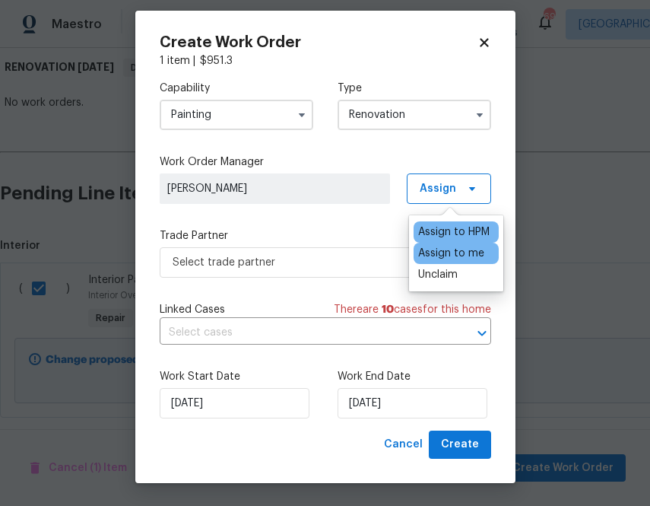
click at [429, 259] on div "Assign to me" at bounding box center [451, 253] width 66 height 15
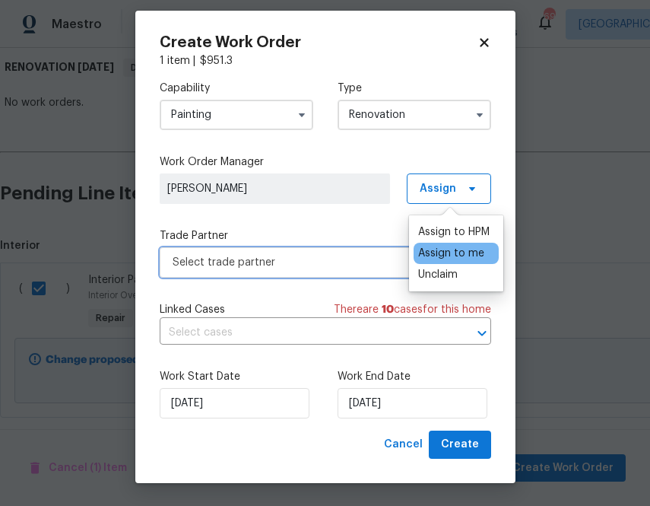
click at [348, 275] on span "Select trade partner" at bounding box center [326, 262] width 332 height 30
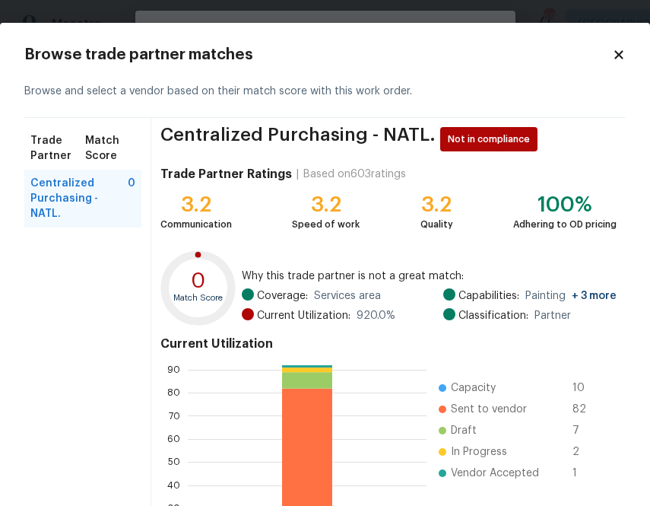
scroll to position [163, 0]
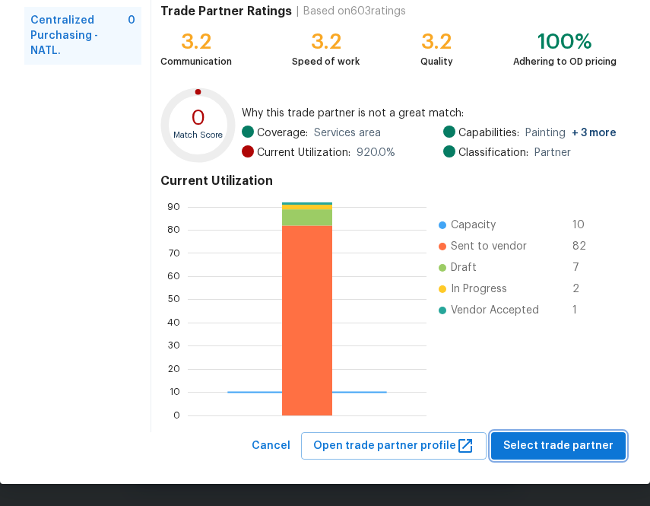
click at [536, 445] on span "Select trade partner" at bounding box center [559, 446] width 110 height 19
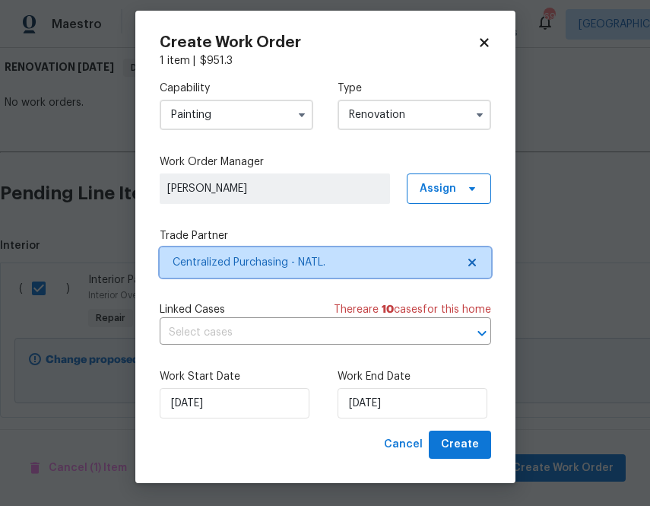
scroll to position [0, 0]
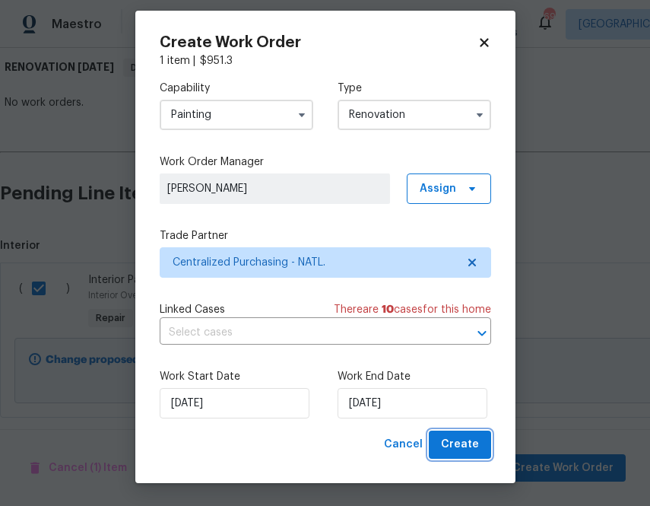
click at [467, 456] on button "Create" at bounding box center [460, 445] width 62 height 28
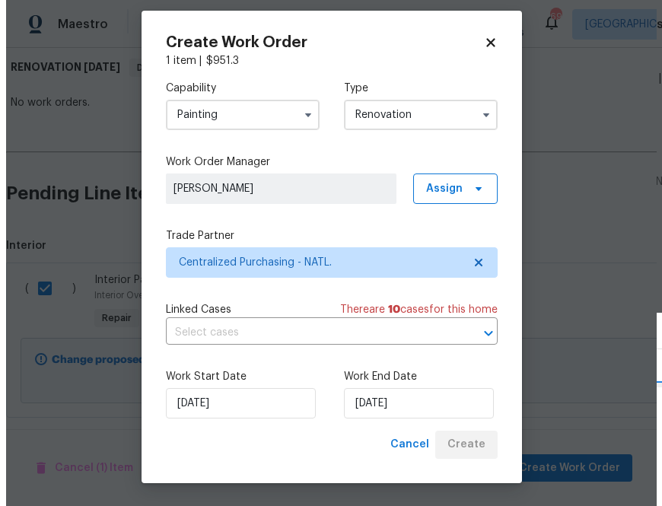
scroll to position [127, 0]
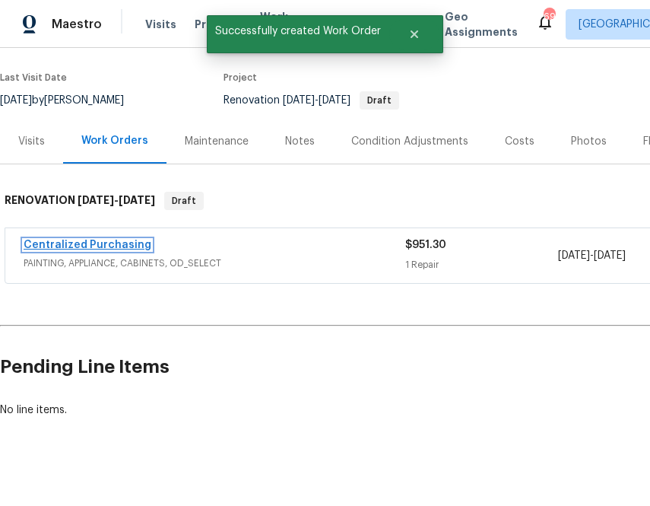
click at [120, 240] on link "Centralized Purchasing" at bounding box center [88, 245] width 128 height 11
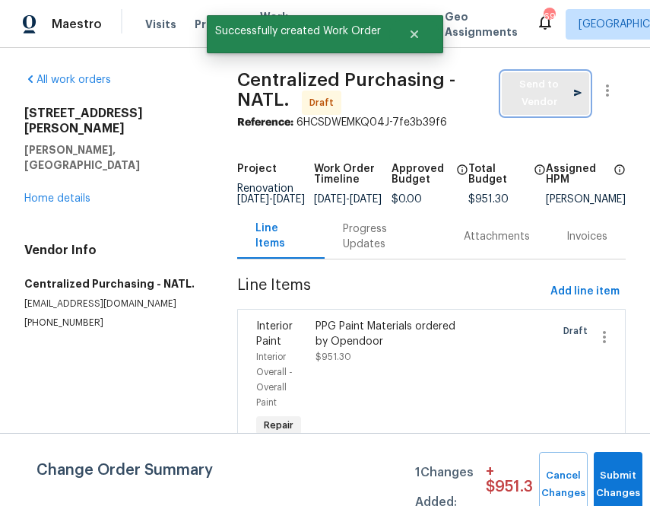
click at [558, 98] on span "Send to Vendor" at bounding box center [546, 93] width 72 height 35
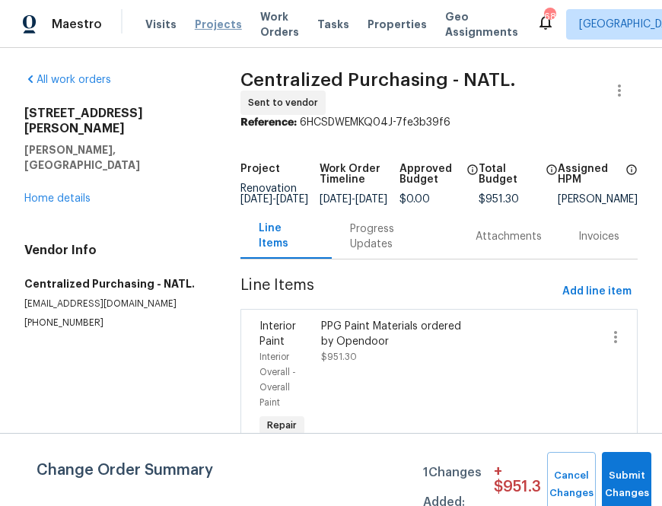
click at [211, 20] on span "Projects" at bounding box center [218, 24] width 47 height 15
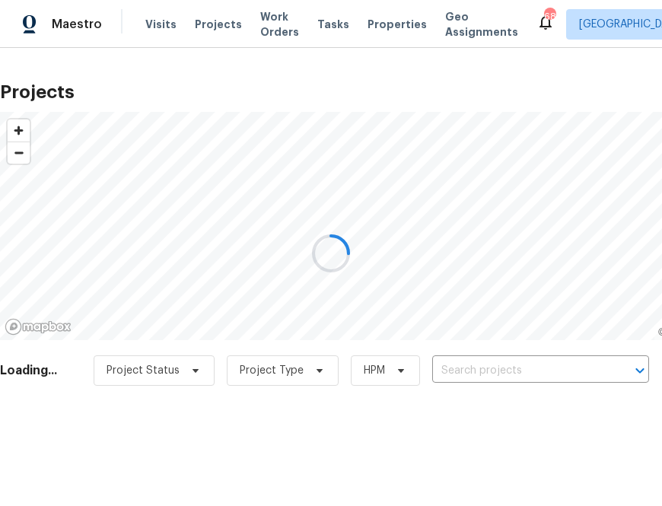
click at [453, 374] on div at bounding box center [331, 253] width 662 height 506
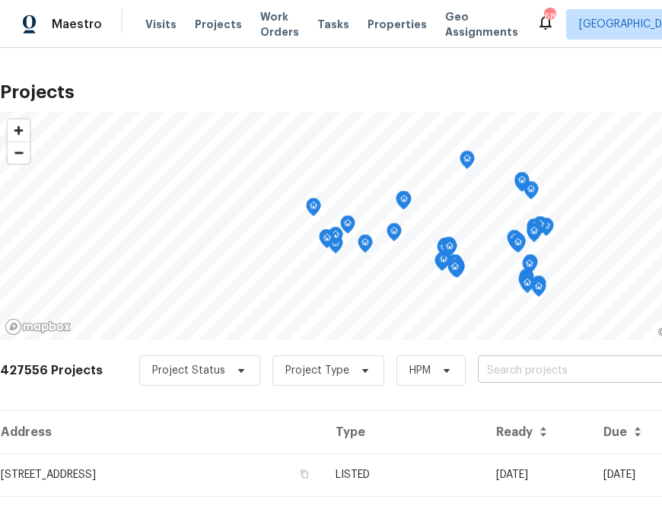
click at [494, 369] on input "text" at bounding box center [565, 371] width 174 height 24
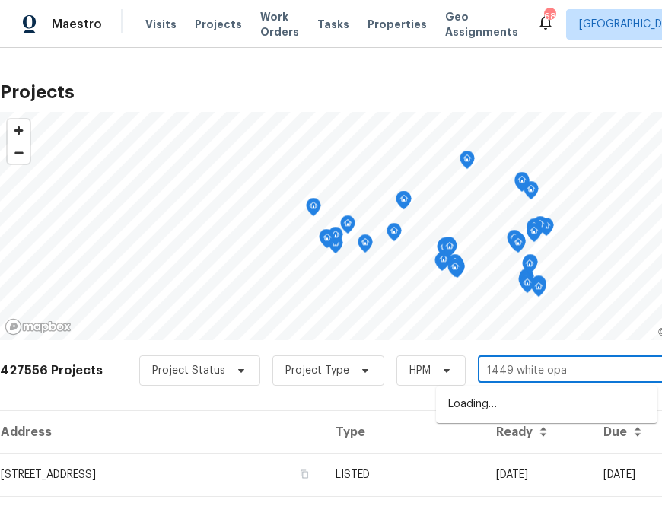
type input "1449 white opal"
click at [520, 404] on li "1449 White Opal Dr, Knightdale, NC 27545" at bounding box center [546, 404] width 221 height 25
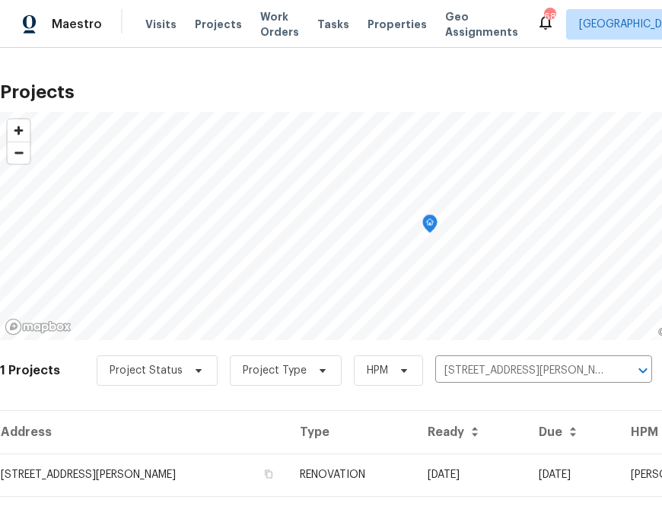
scroll to position [39, 0]
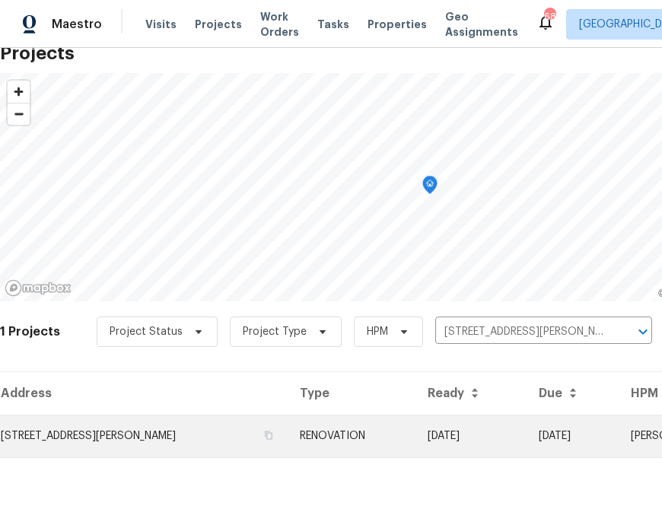
click at [172, 437] on td "1449 White Opal Dr, Knightdale, NC 27545" at bounding box center [144, 436] width 288 height 43
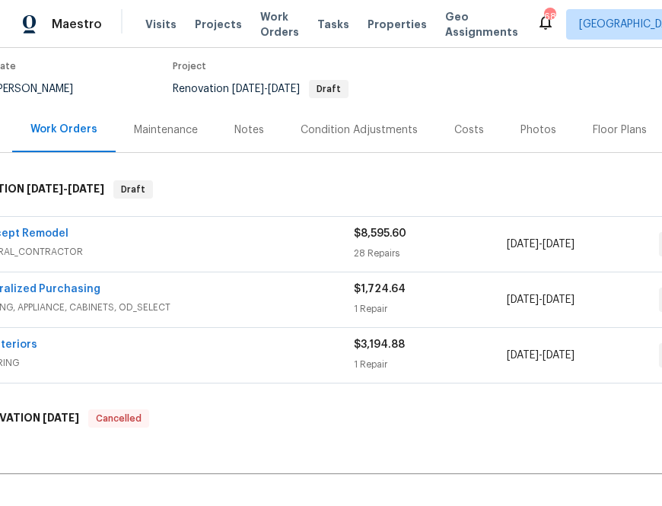
scroll to position [123, 0]
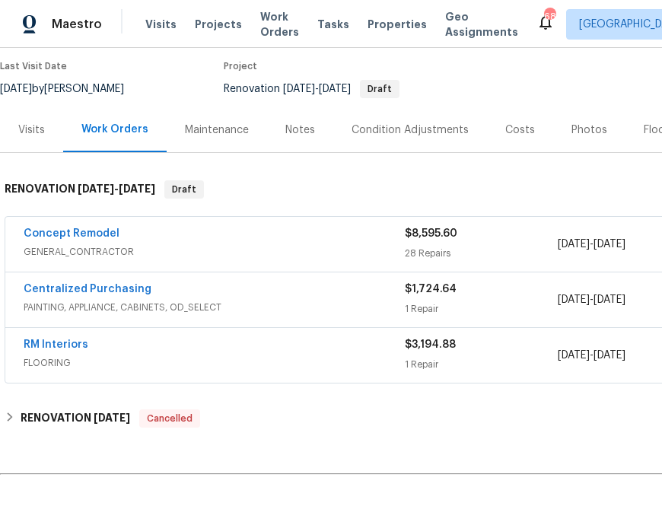
click at [97, 281] on span "Centralized Purchasing" at bounding box center [88, 288] width 128 height 15
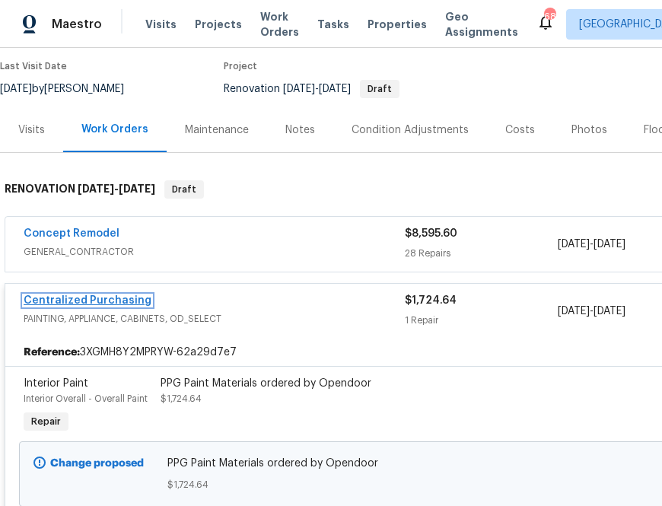
click at [132, 304] on link "Centralized Purchasing" at bounding box center [88, 300] width 128 height 11
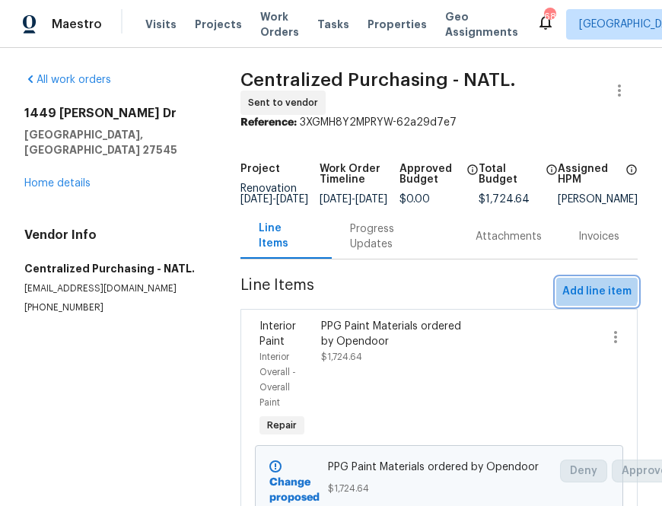
click at [584, 292] on span "Add line item" at bounding box center [596, 291] width 69 height 19
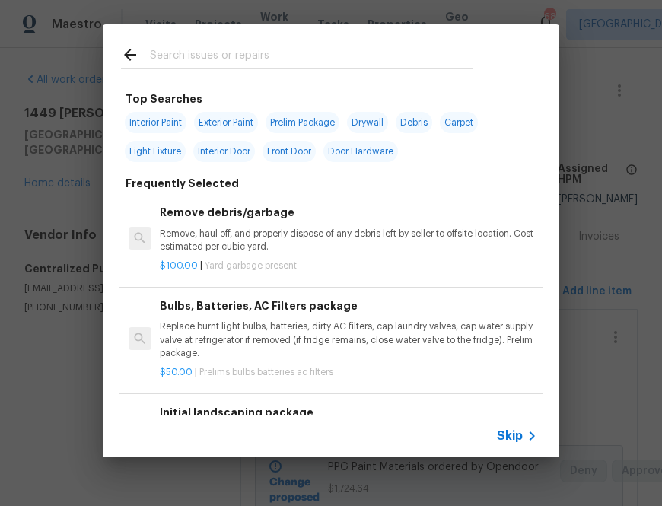
click at [367, 56] on input "text" at bounding box center [311, 57] width 323 height 23
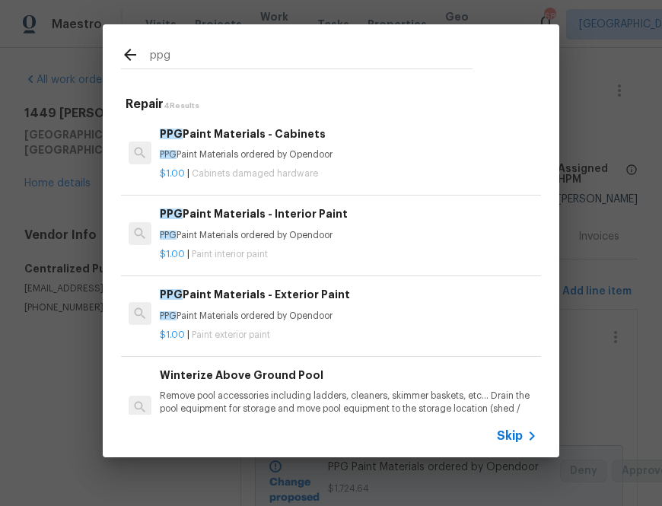
type input "ppg"
click at [252, 294] on h6 "PPG Paint Materials - Exterior Paint" at bounding box center [348, 294] width 377 height 17
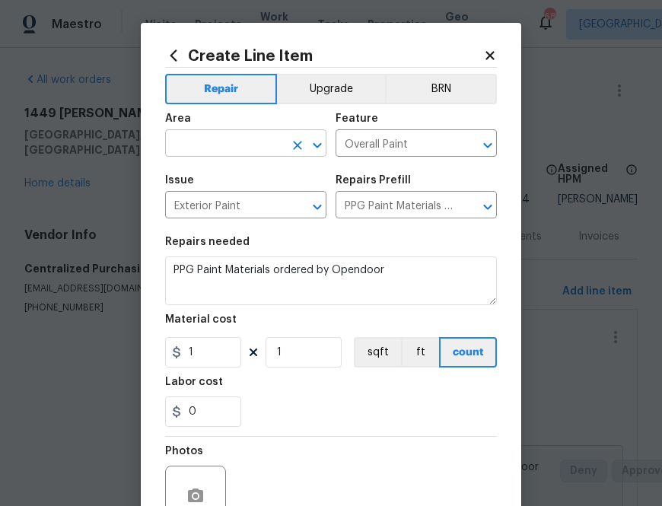
click at [273, 145] on input "text" at bounding box center [224, 145] width 119 height 24
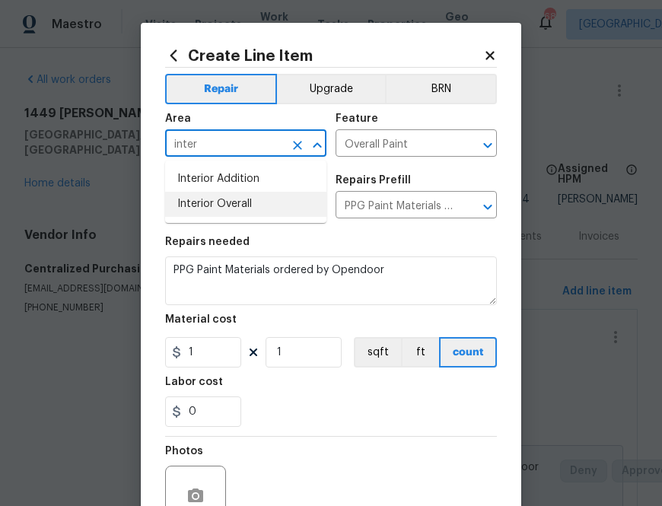
click at [260, 205] on li "Interior Overall" at bounding box center [245, 204] width 161 height 25
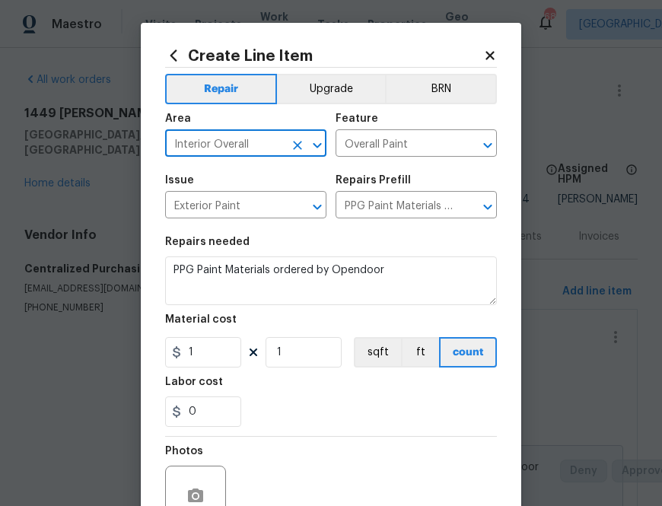
type input "Interior Overall"
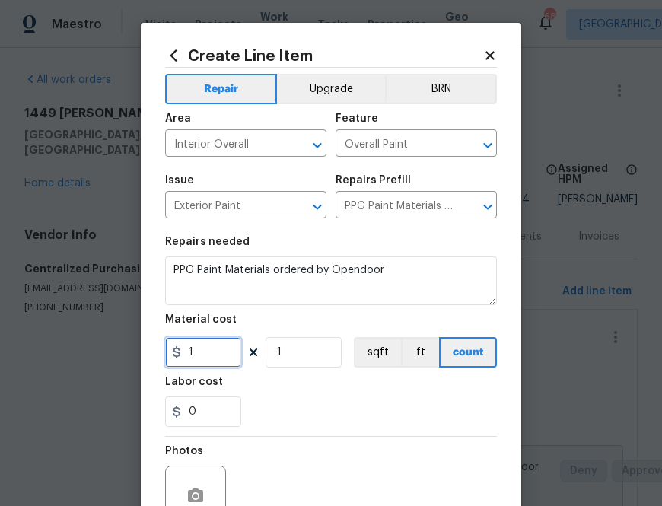
click at [198, 351] on input "1" at bounding box center [203, 352] width 76 height 30
paste input "text"
click at [192, 358] on input "1" at bounding box center [203, 352] width 76 height 30
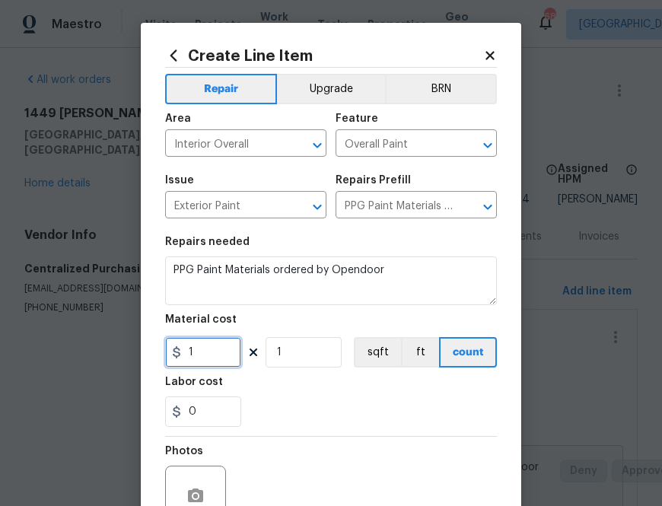
paste input "96.75"
type input "196.75"
click at [285, 394] on div "Labor cost" at bounding box center [331, 387] width 332 height 20
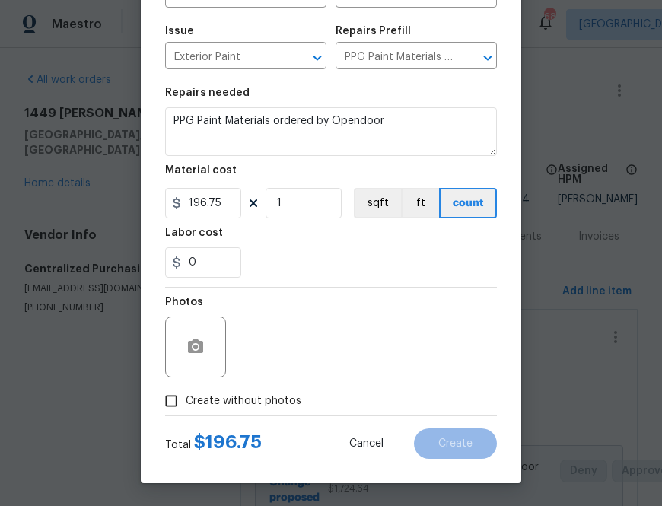
click at [284, 399] on span "Create without photos" at bounding box center [244, 401] width 116 height 16
click at [186, 399] on input "Create without photos" at bounding box center [171, 400] width 29 height 29
checkbox input "true"
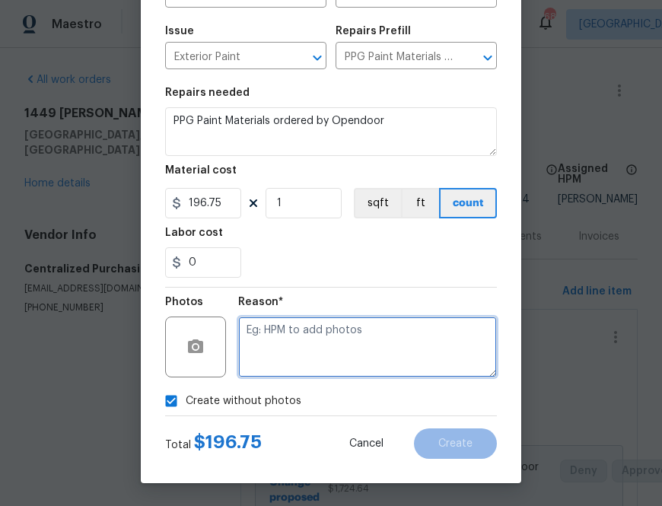
click at [348, 324] on textarea at bounding box center [367, 346] width 259 height 61
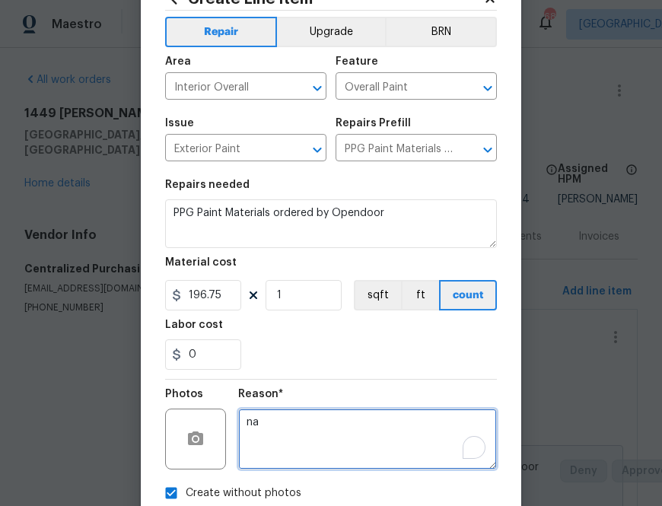
scroll to position [56, 0]
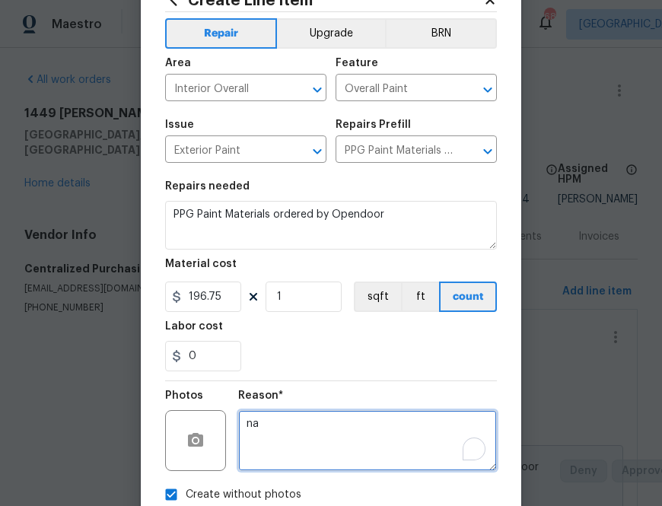
type textarea "na"
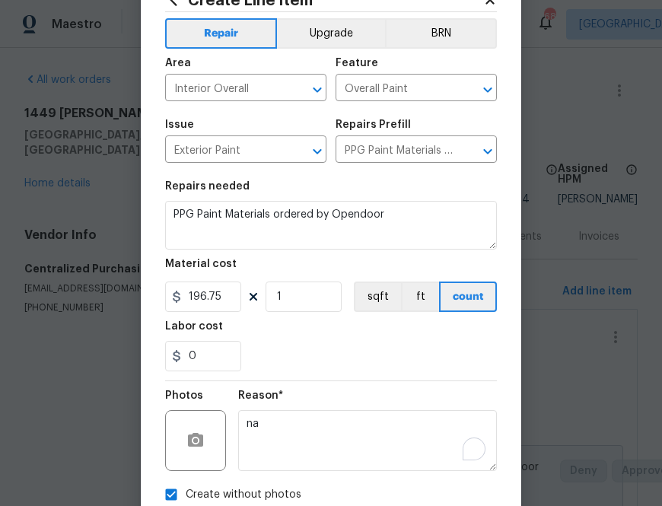
scroll to position [150, 0]
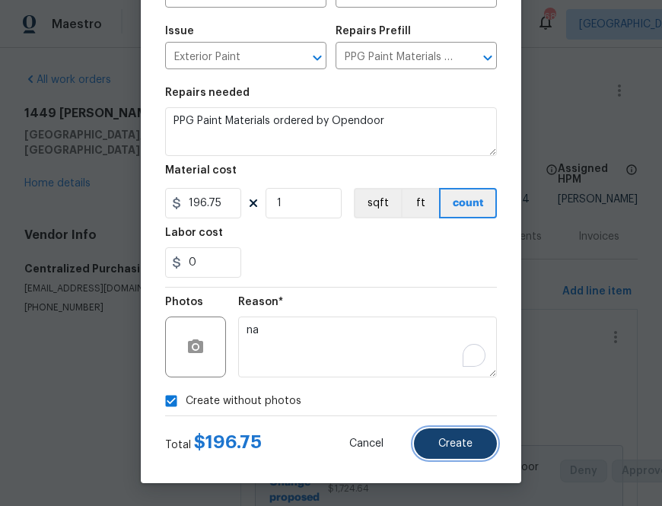
click at [456, 441] on span "Create" at bounding box center [455, 443] width 34 height 11
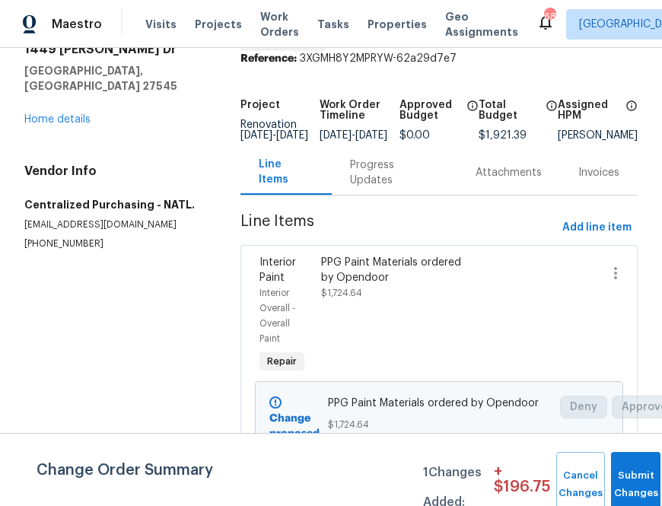
scroll to position [65, 0]
click at [498, 226] on span "Line Items" at bounding box center [398, 227] width 316 height 28
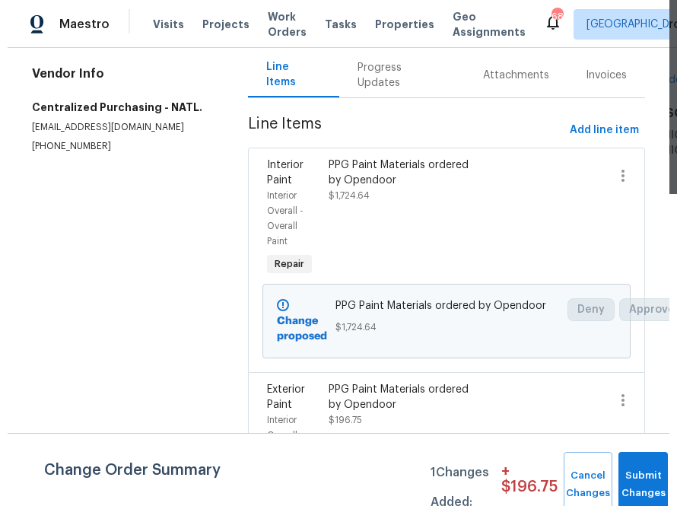
scroll to position [0, 0]
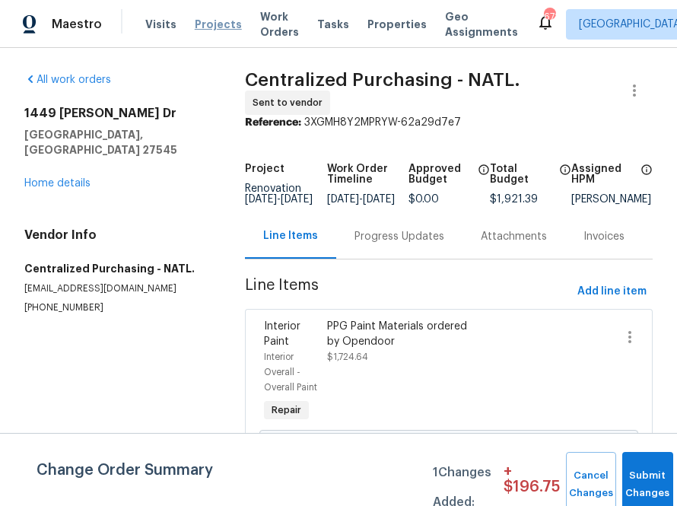
click at [217, 25] on span "Projects" at bounding box center [218, 24] width 47 height 15
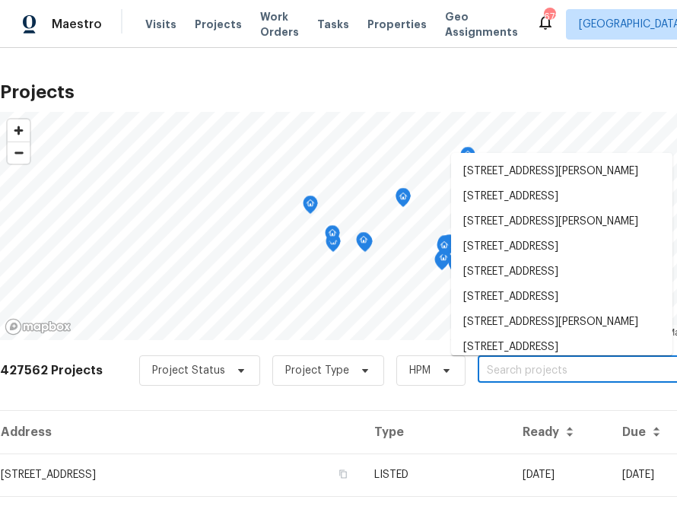
click at [545, 373] on input "text" at bounding box center [565, 371] width 174 height 24
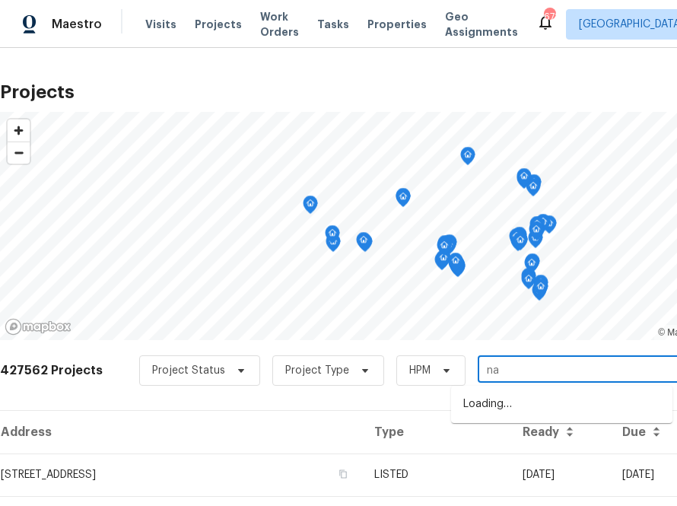
type input "n"
type input "3811 wyandotte ave"
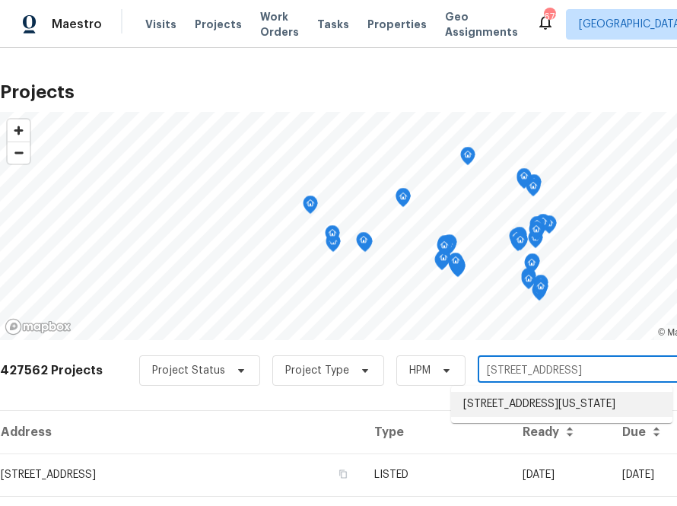
click at [515, 396] on li "3811 Wyandotte Ave, Kansas City, KS 66106" at bounding box center [561, 404] width 221 height 25
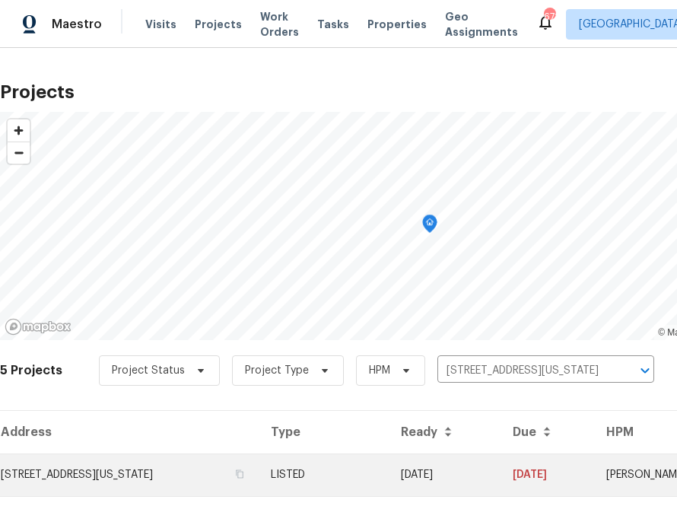
click at [198, 482] on td "3811 Wyandotte Ave, Kansas City, KS 66106" at bounding box center [129, 474] width 259 height 43
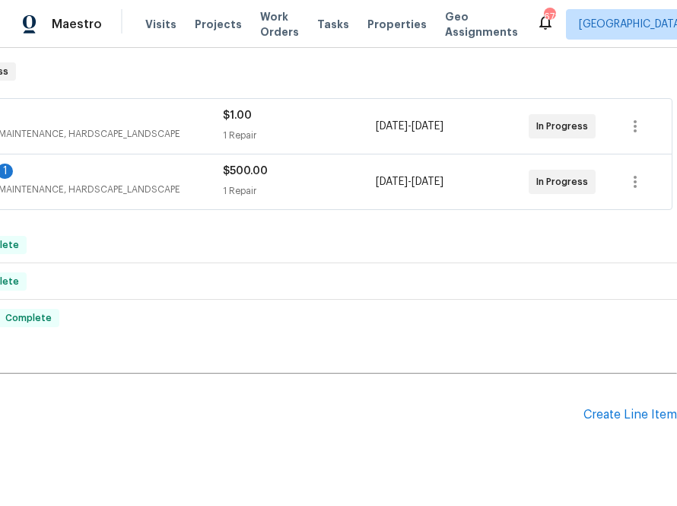
scroll to position [367, 183]
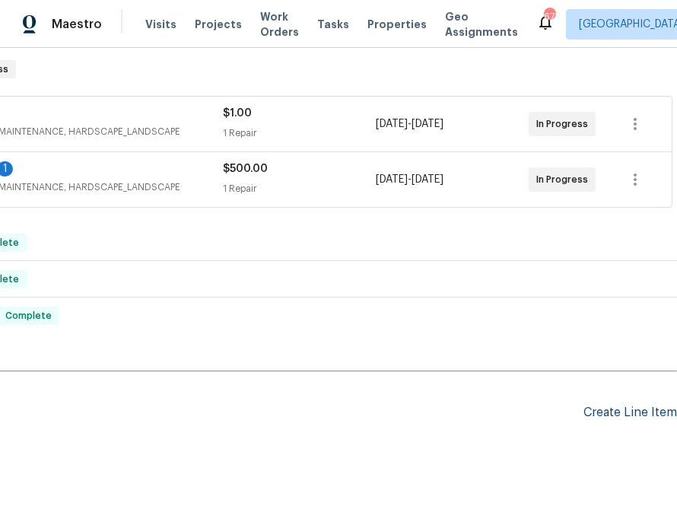
click at [603, 413] on div "Create Line Item" at bounding box center [631, 412] width 94 height 14
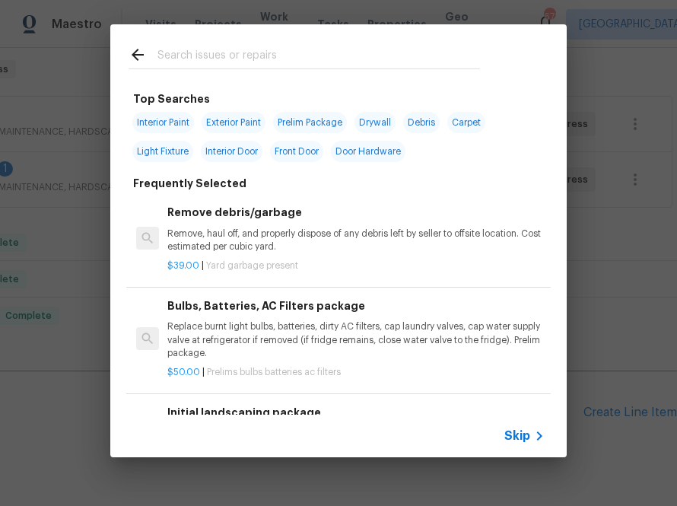
click at [533, 447] on div "Skip" at bounding box center [338, 436] width 456 height 43
click at [529, 440] on span "Skip" at bounding box center [517, 435] width 26 height 15
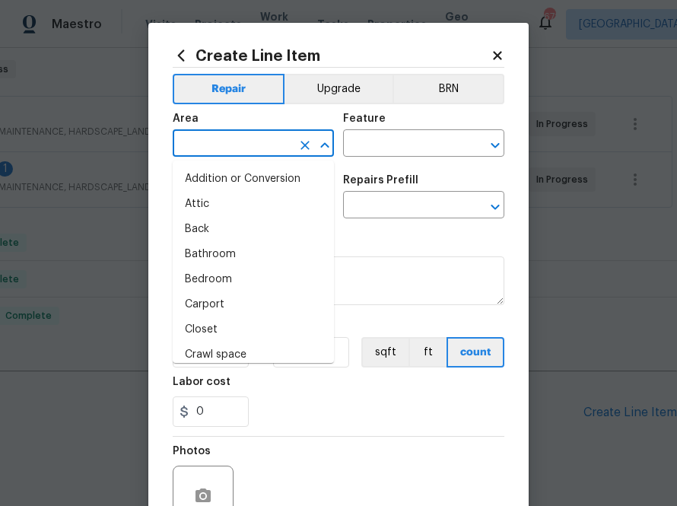
click at [259, 145] on input "text" at bounding box center [232, 145] width 119 height 24
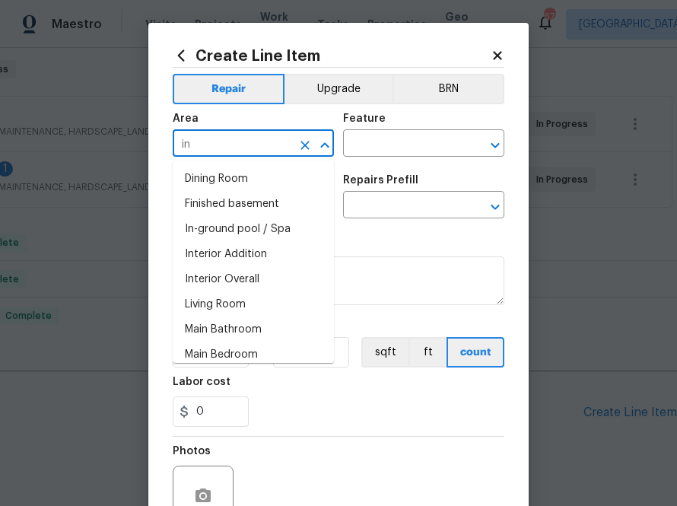
type input "i"
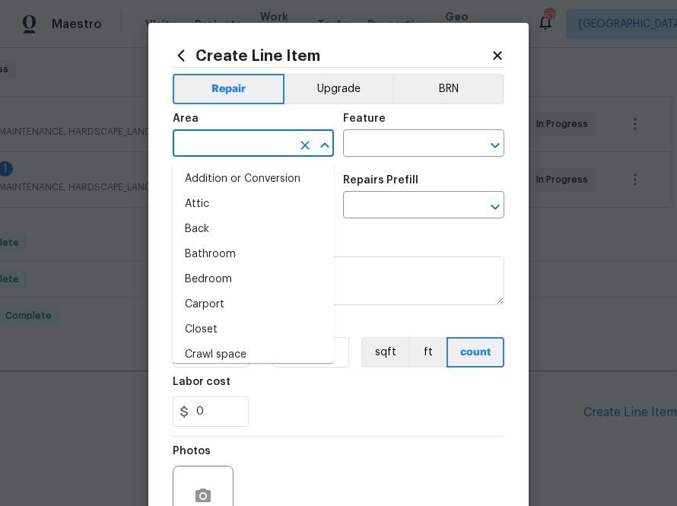
click at [180, 59] on icon at bounding box center [181, 55] width 17 height 17
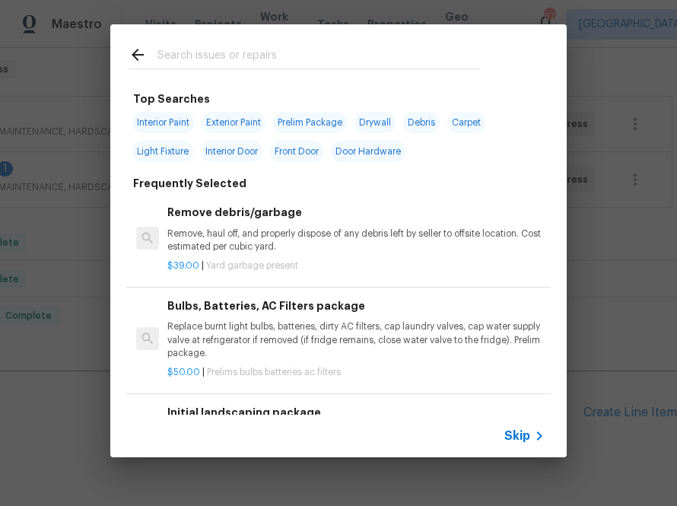
click at [209, 65] on input "text" at bounding box center [318, 57] width 323 height 23
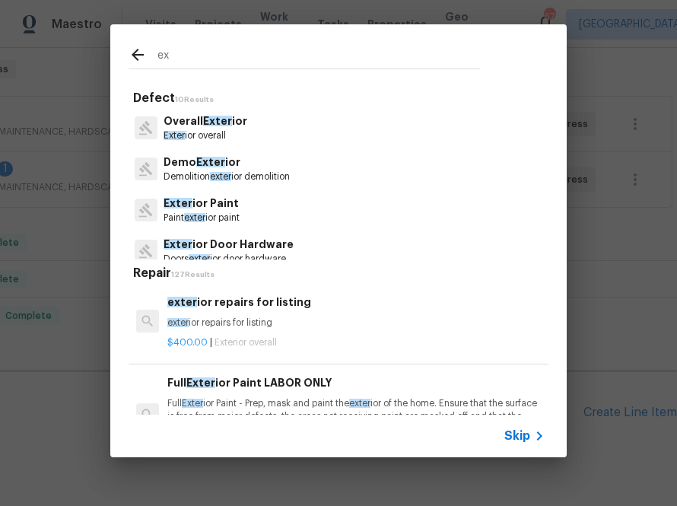
type input "e"
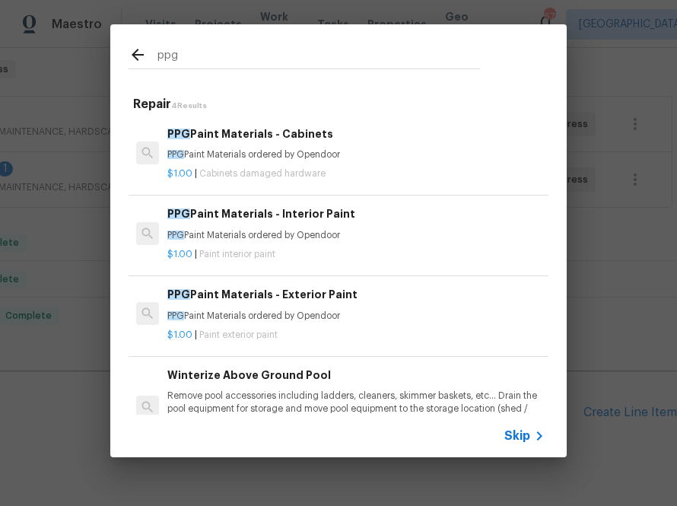
type input "ppg"
click at [215, 308] on div "PPG Paint Materials - Exterior Paint PPG Paint Materials ordered by Opendoor" at bounding box center [355, 304] width 377 height 37
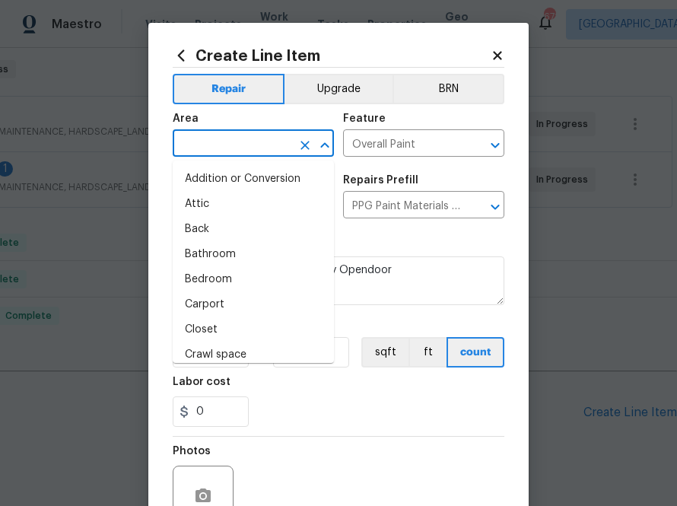
click at [242, 153] on input "text" at bounding box center [232, 145] width 119 height 24
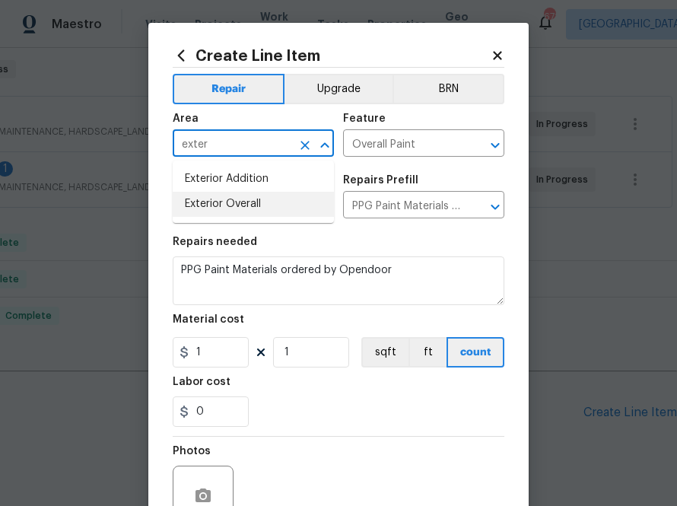
click at [235, 205] on li "Exterior Overall" at bounding box center [253, 204] width 161 height 25
type input "Exterior Overall"
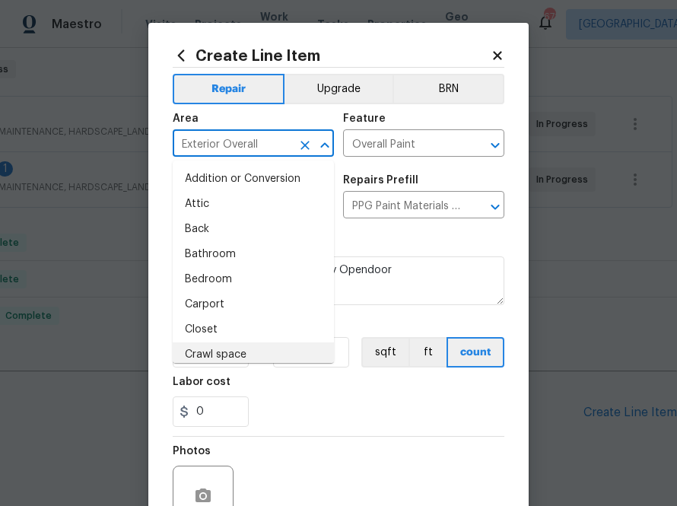
click at [343, 407] on div "0" at bounding box center [339, 411] width 332 height 30
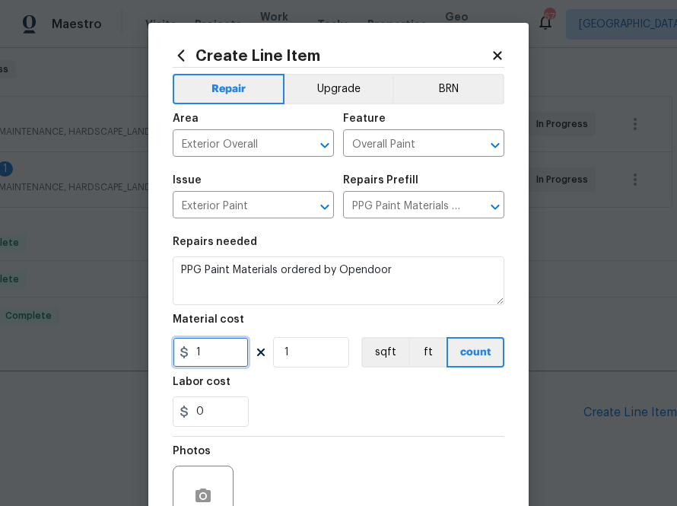
click at [207, 359] on input "1" at bounding box center [211, 352] width 76 height 30
paste input "70.7"
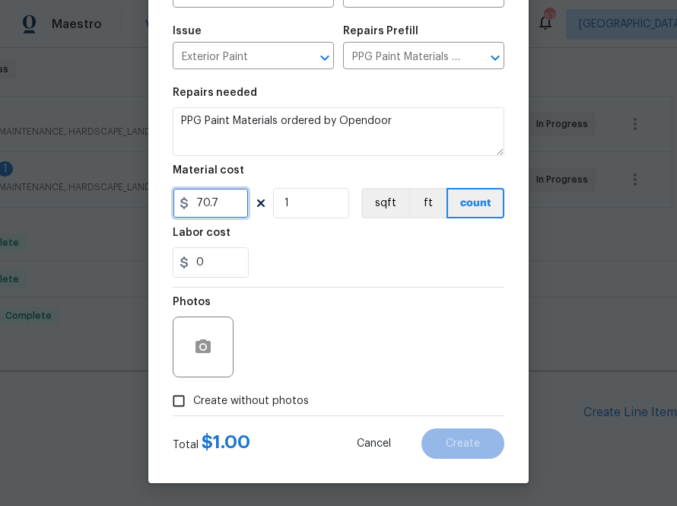
type input "70.7"
click at [294, 391] on label "Create without photos" at bounding box center [236, 400] width 145 height 29
click at [193, 391] on input "Create without photos" at bounding box center [178, 400] width 29 height 29
checkbox input "true"
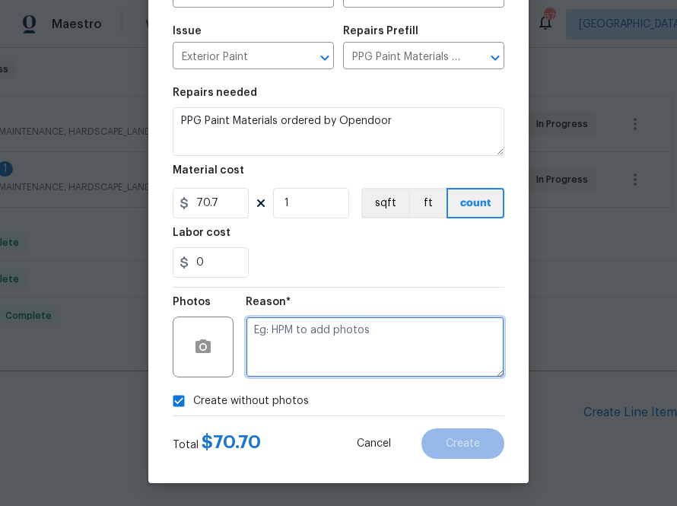
click at [329, 342] on textarea at bounding box center [375, 346] width 259 height 61
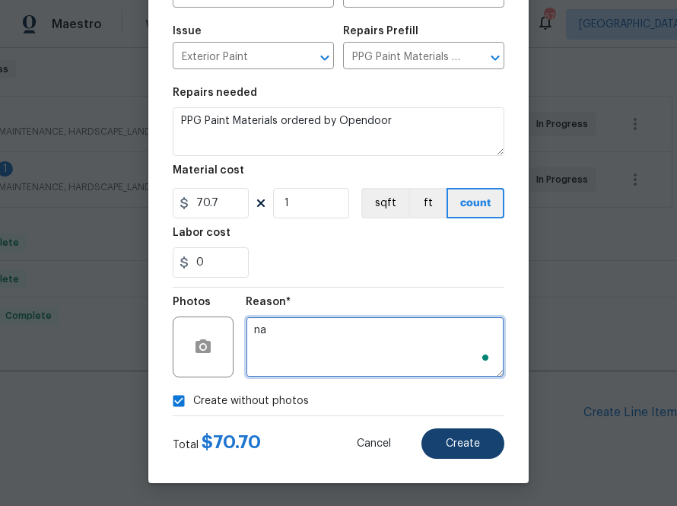
type textarea "na"
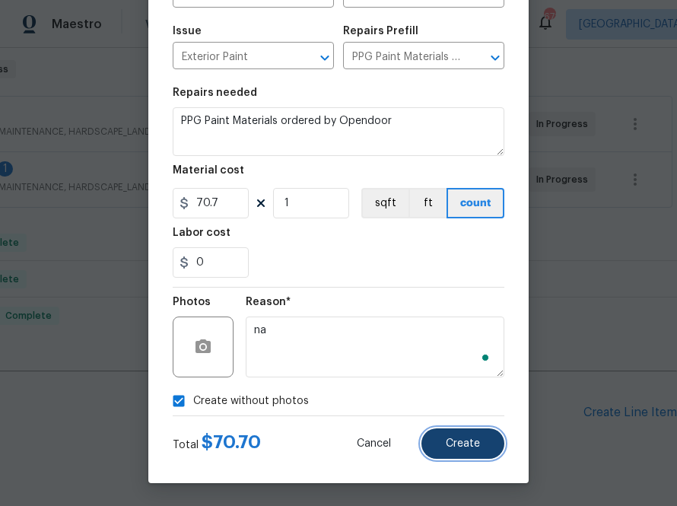
click at [465, 457] on button "Create" at bounding box center [462, 443] width 83 height 30
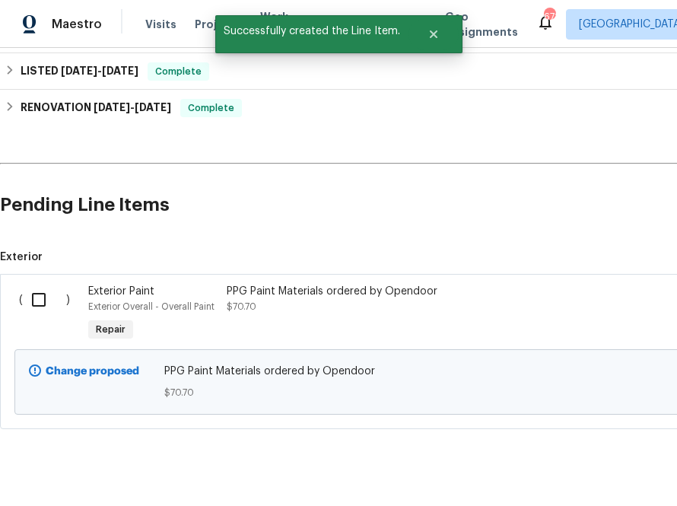
scroll to position [602, 0]
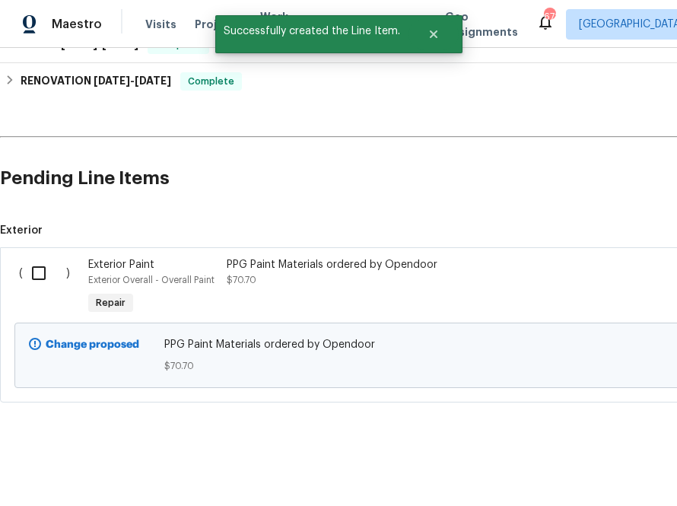
click at [36, 266] on input "checkbox" at bounding box center [44, 273] width 43 height 32
checkbox input "true"
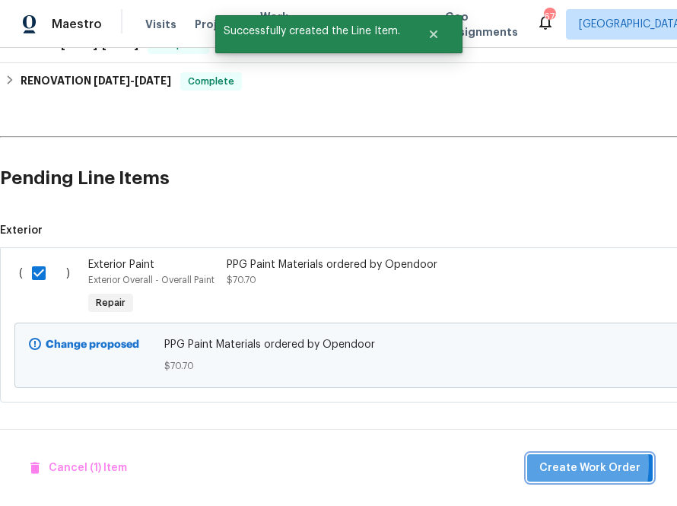
click at [549, 464] on span "Create Work Order" at bounding box center [589, 468] width 101 height 19
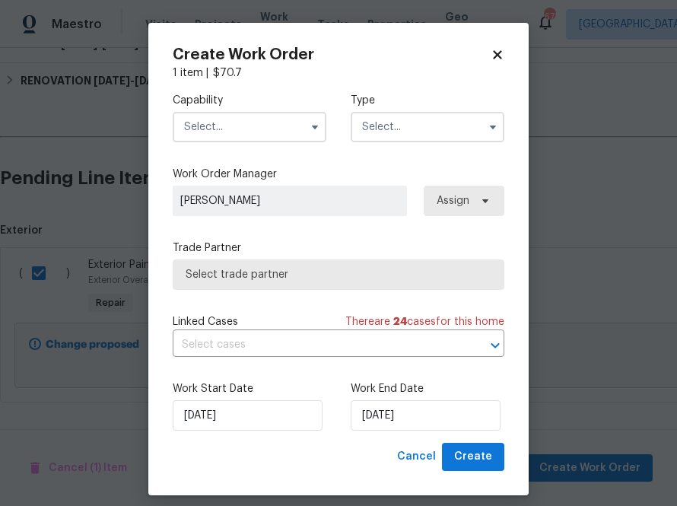
click at [293, 135] on input "text" at bounding box center [250, 127] width 154 height 30
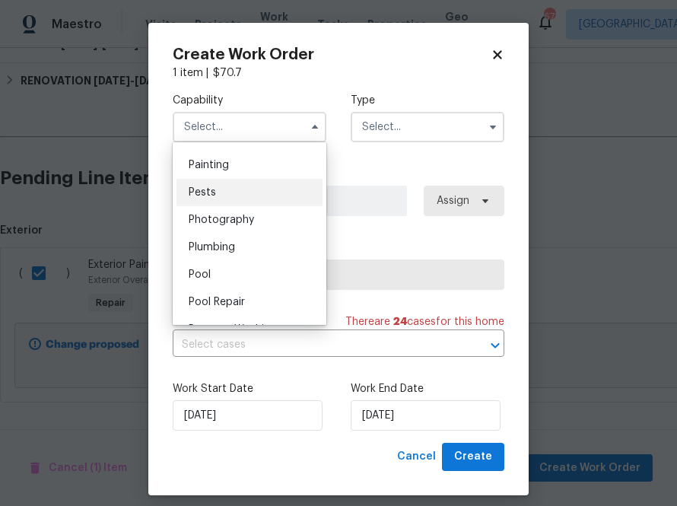
scroll to position [1270, 0]
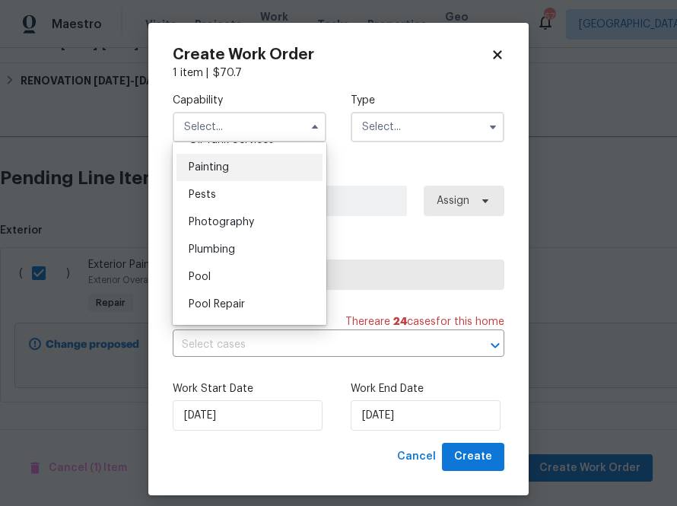
click at [266, 170] on div "Painting" at bounding box center [249, 167] width 146 height 27
type input "Painting"
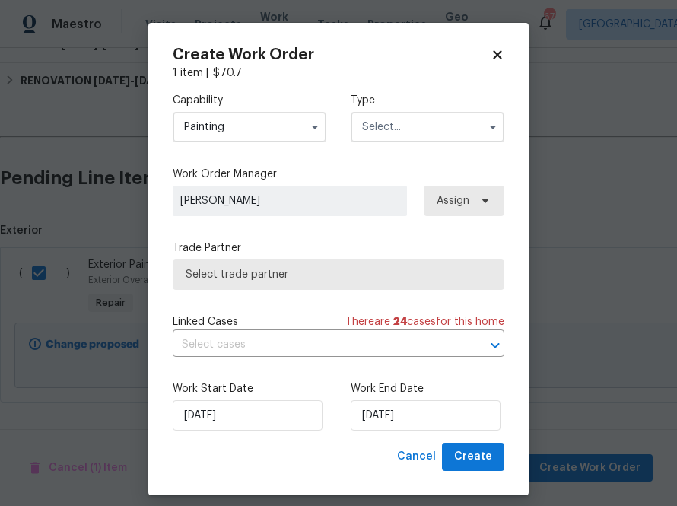
click at [399, 133] on input "text" at bounding box center [428, 127] width 154 height 30
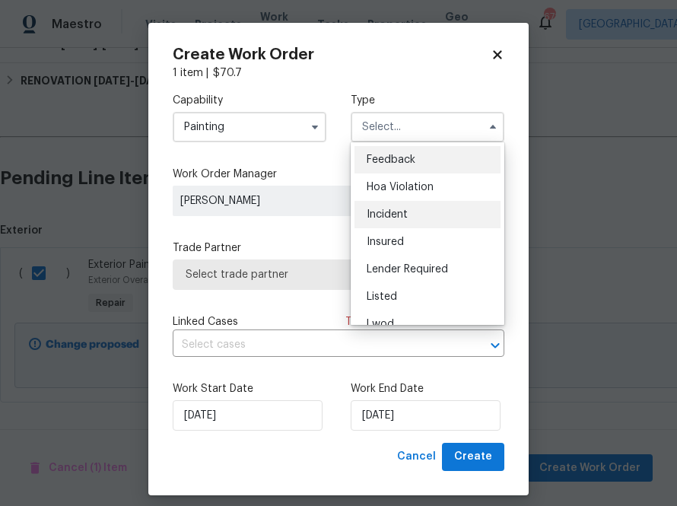
scroll to position [27, 0]
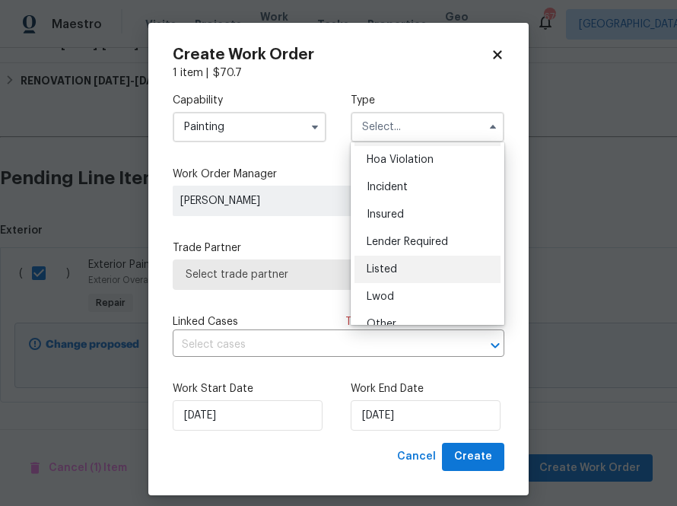
click at [415, 262] on div "Listed" at bounding box center [428, 269] width 146 height 27
type input "Listed"
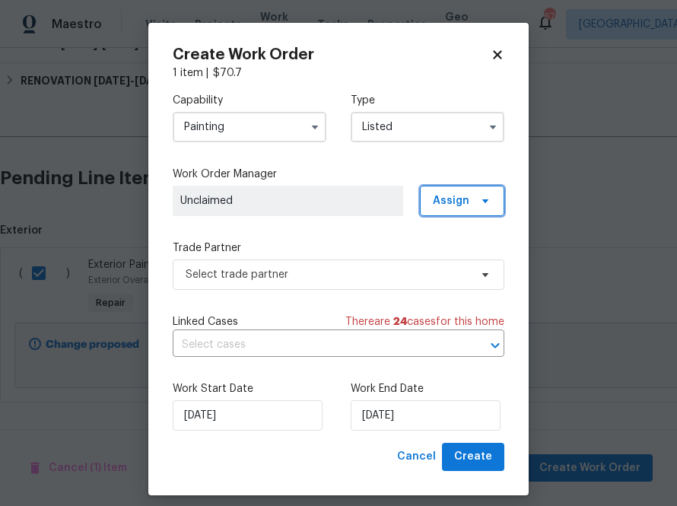
click at [440, 205] on span "Assign" at bounding box center [451, 200] width 37 height 15
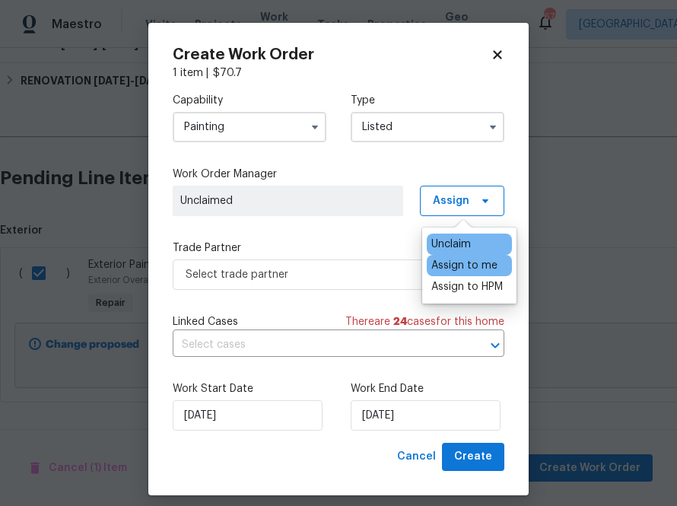
click at [441, 266] on div "Assign to me" at bounding box center [464, 265] width 66 height 15
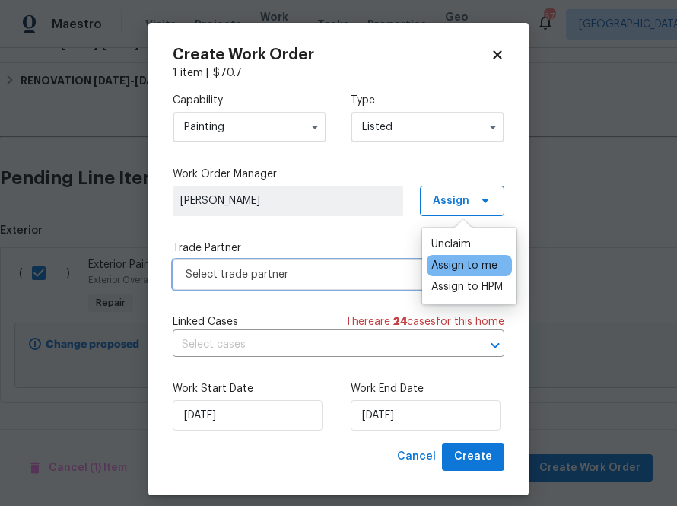
click at [353, 285] on span "Select trade partner" at bounding box center [339, 274] width 332 height 30
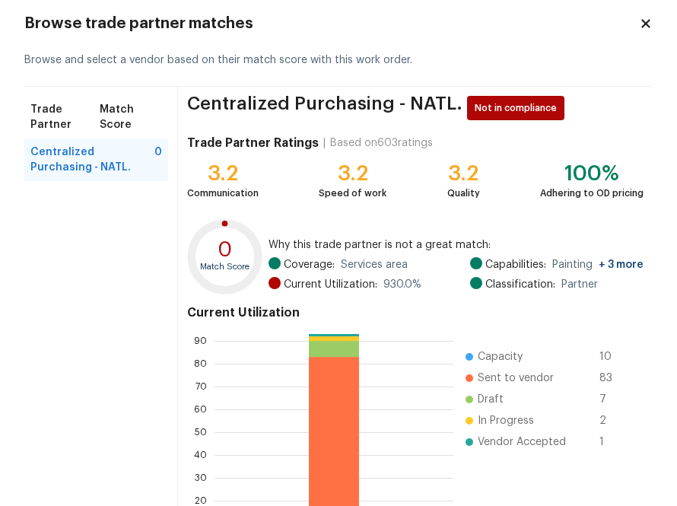
scroll to position [163, 0]
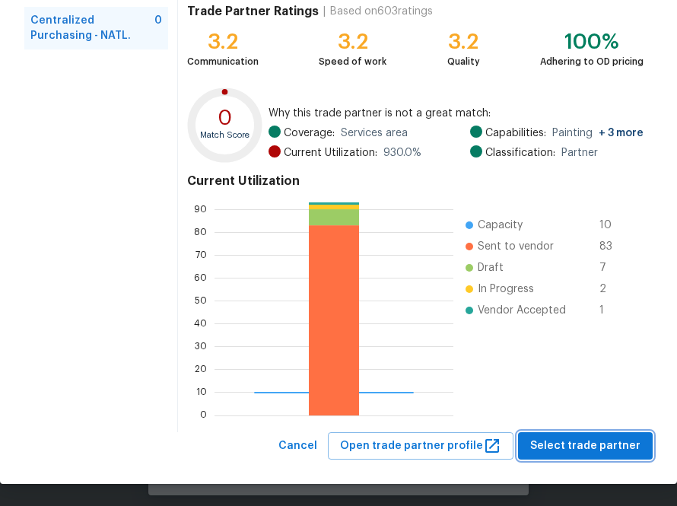
click at [564, 444] on span "Select trade partner" at bounding box center [585, 446] width 110 height 19
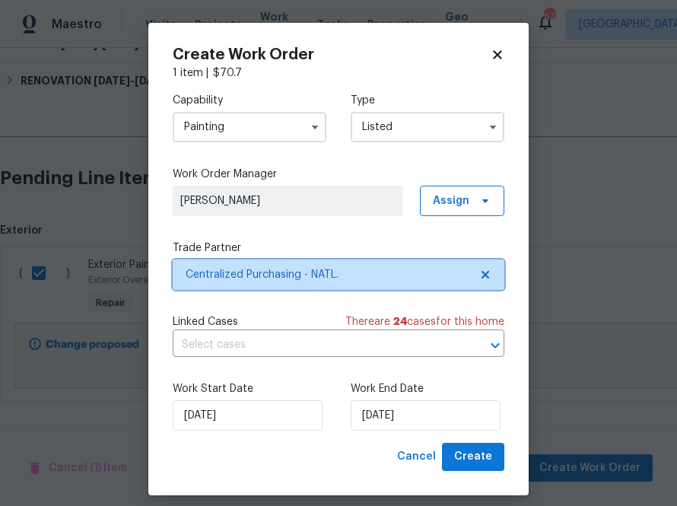
scroll to position [0, 0]
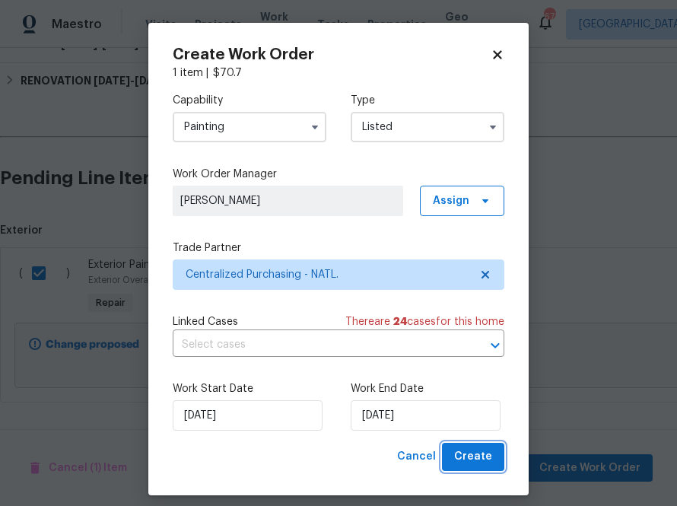
click at [477, 460] on span "Create" at bounding box center [473, 456] width 38 height 19
checkbox input "false"
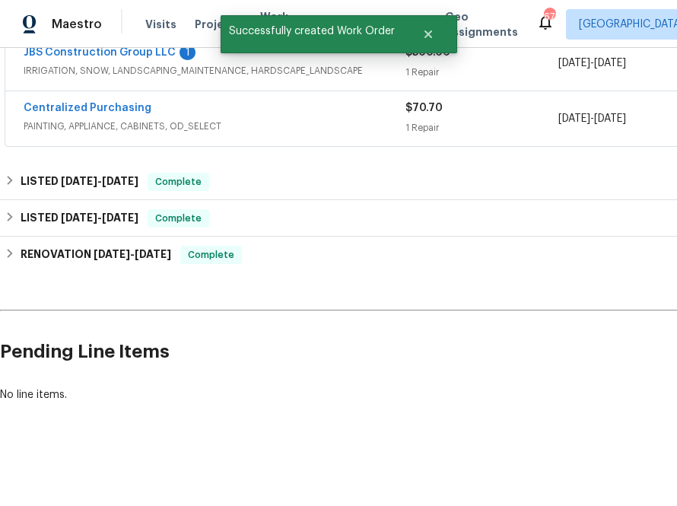
click at [498, 49] on div "$500.00" at bounding box center [481, 52] width 153 height 15
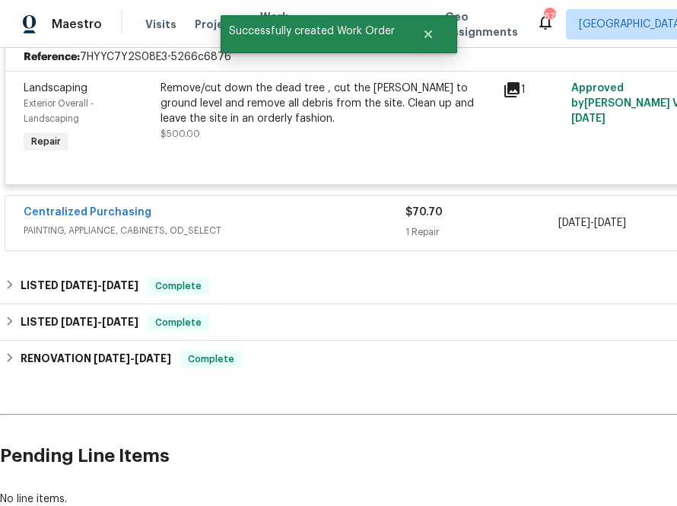
scroll to position [647, 0]
